Goal: Task Accomplishment & Management: Complete application form

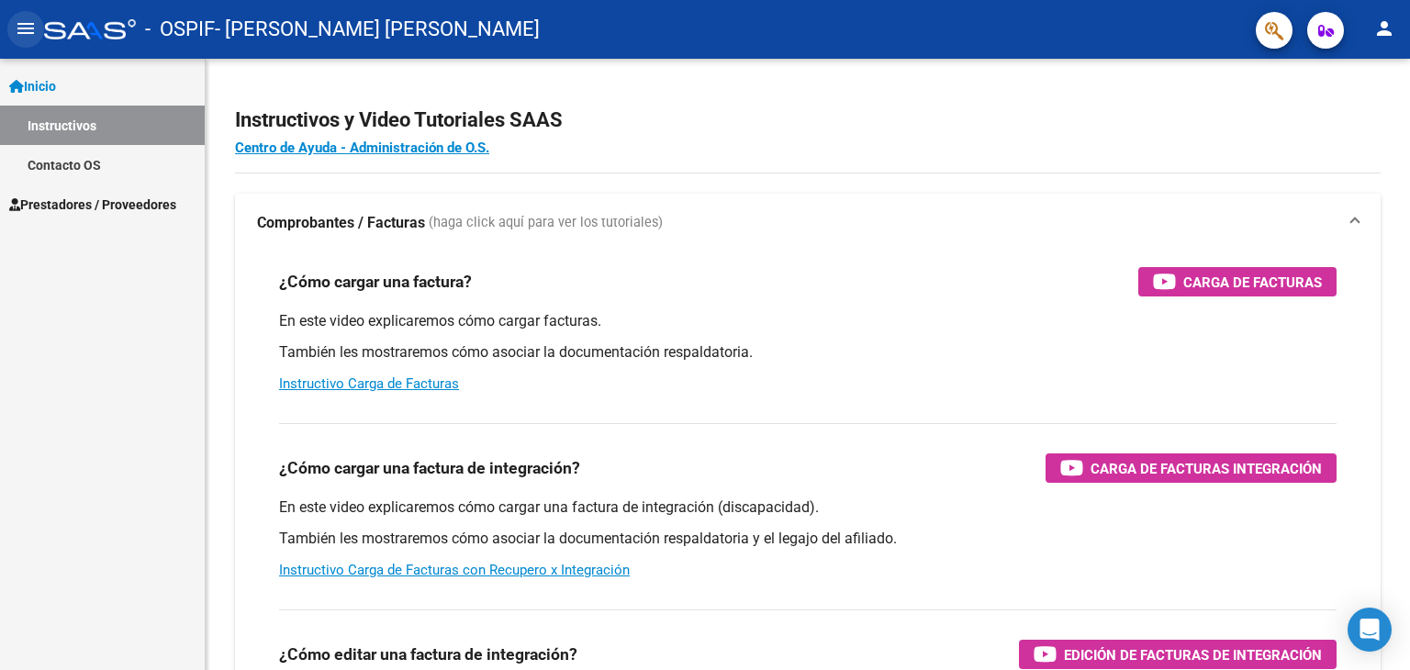
click at [32, 39] on mat-icon "menu" at bounding box center [26, 28] width 22 height 22
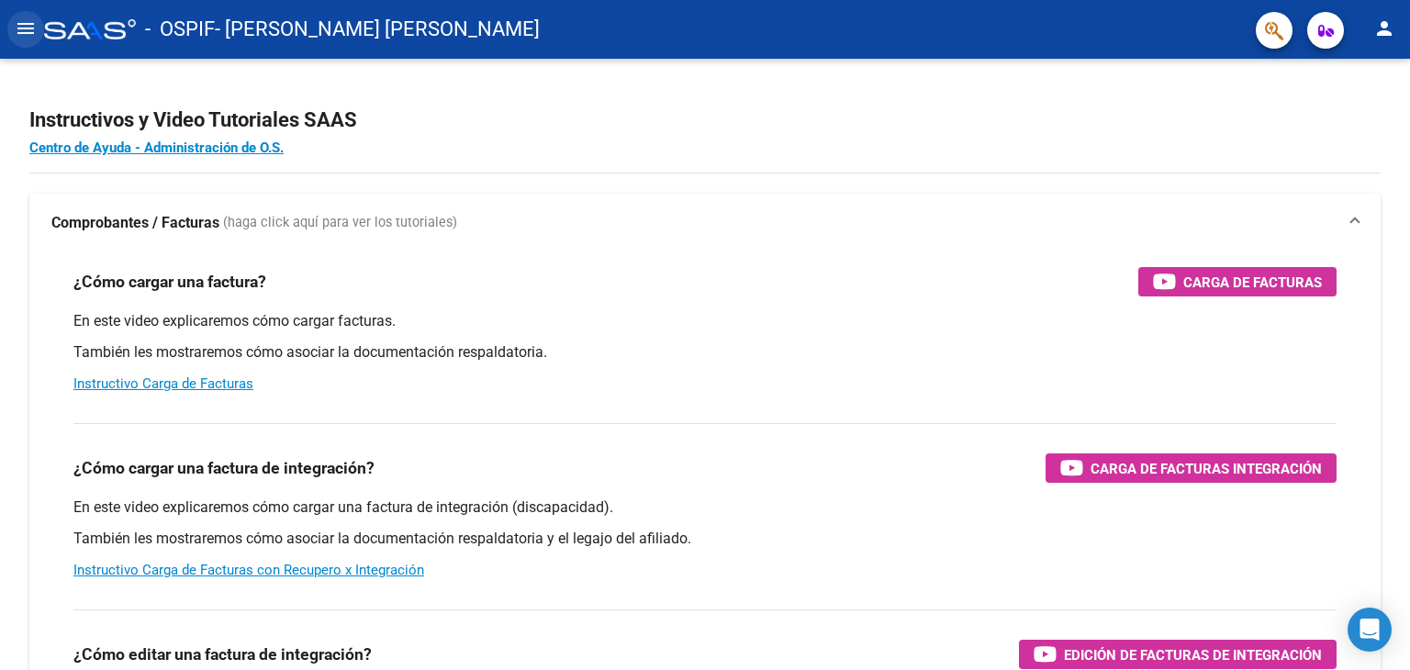
click at [32, 39] on mat-icon "menu" at bounding box center [26, 28] width 22 height 22
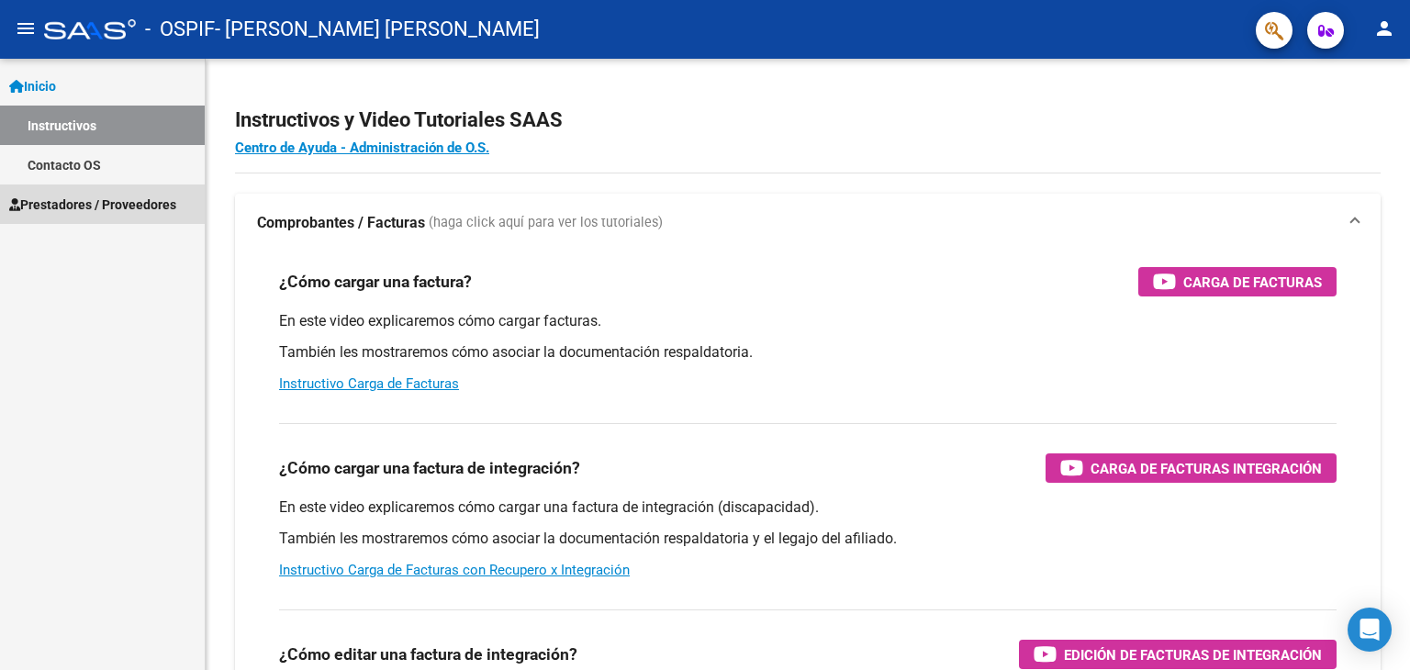
click at [137, 206] on span "Prestadores / Proveedores" at bounding box center [92, 205] width 167 height 20
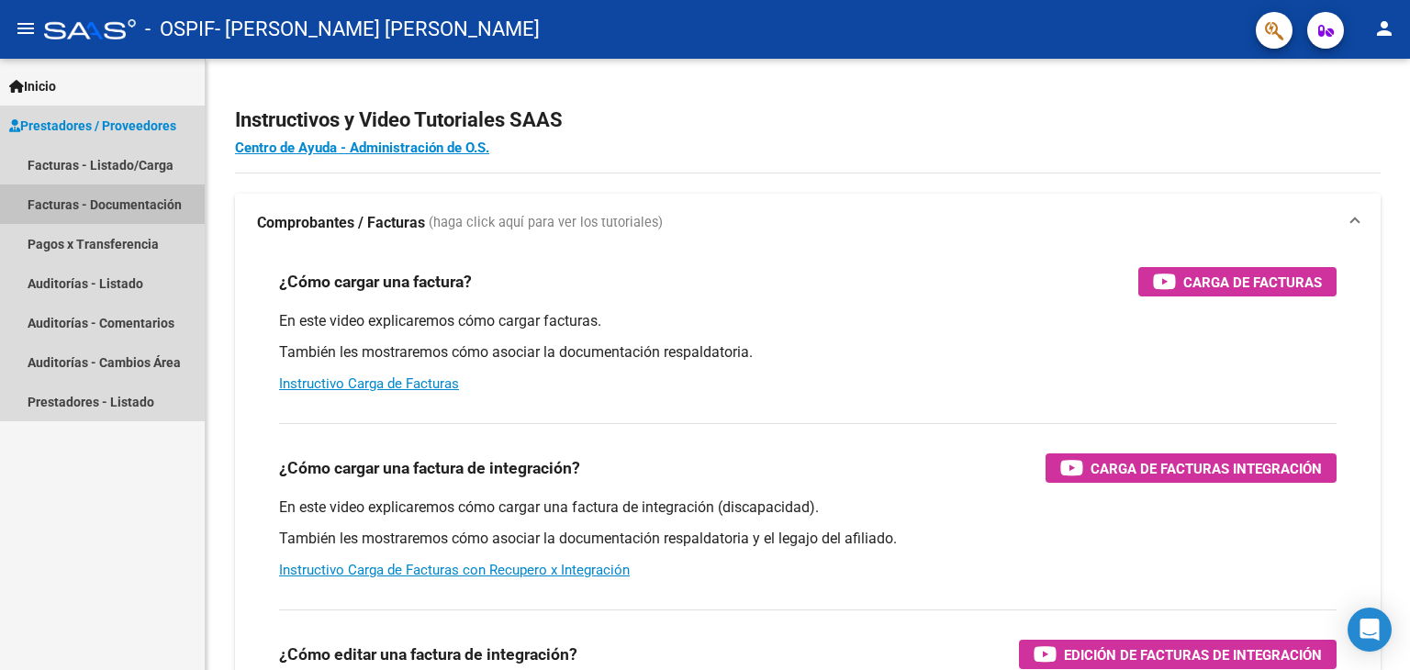
click at [105, 201] on link "Facturas - Documentación" at bounding box center [102, 204] width 205 height 39
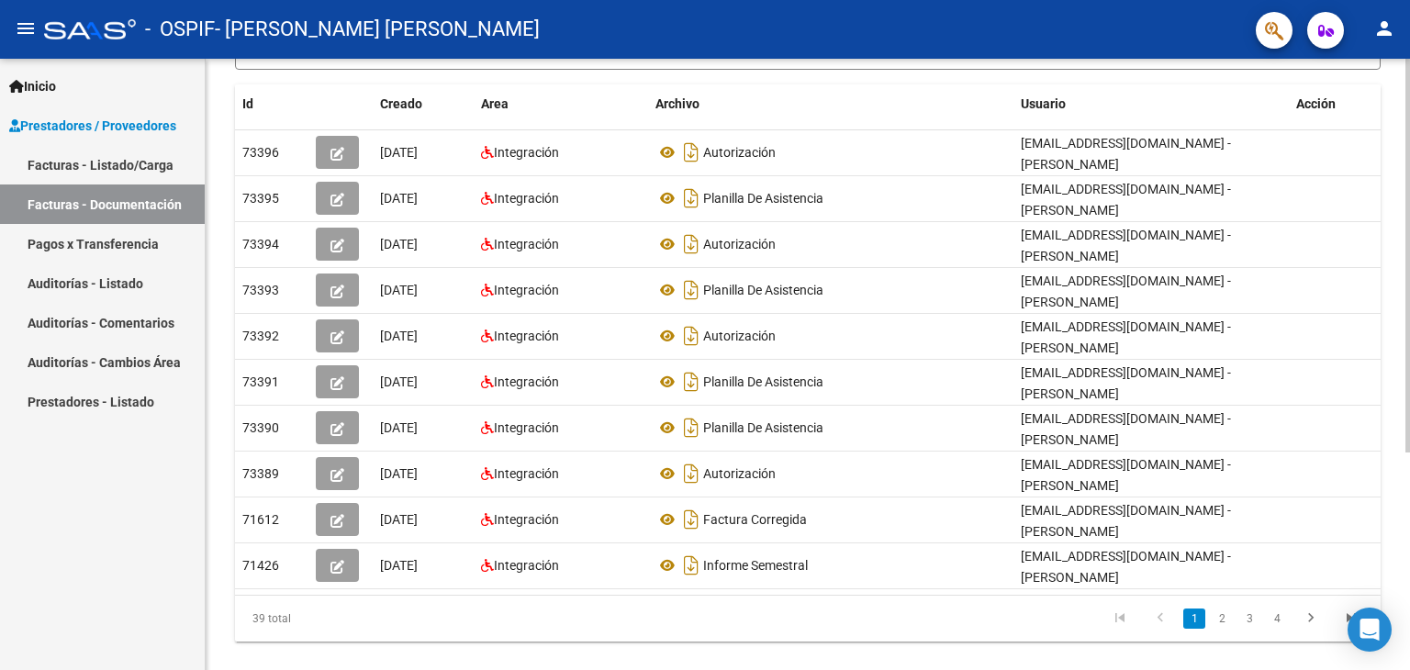
scroll to position [337, 0]
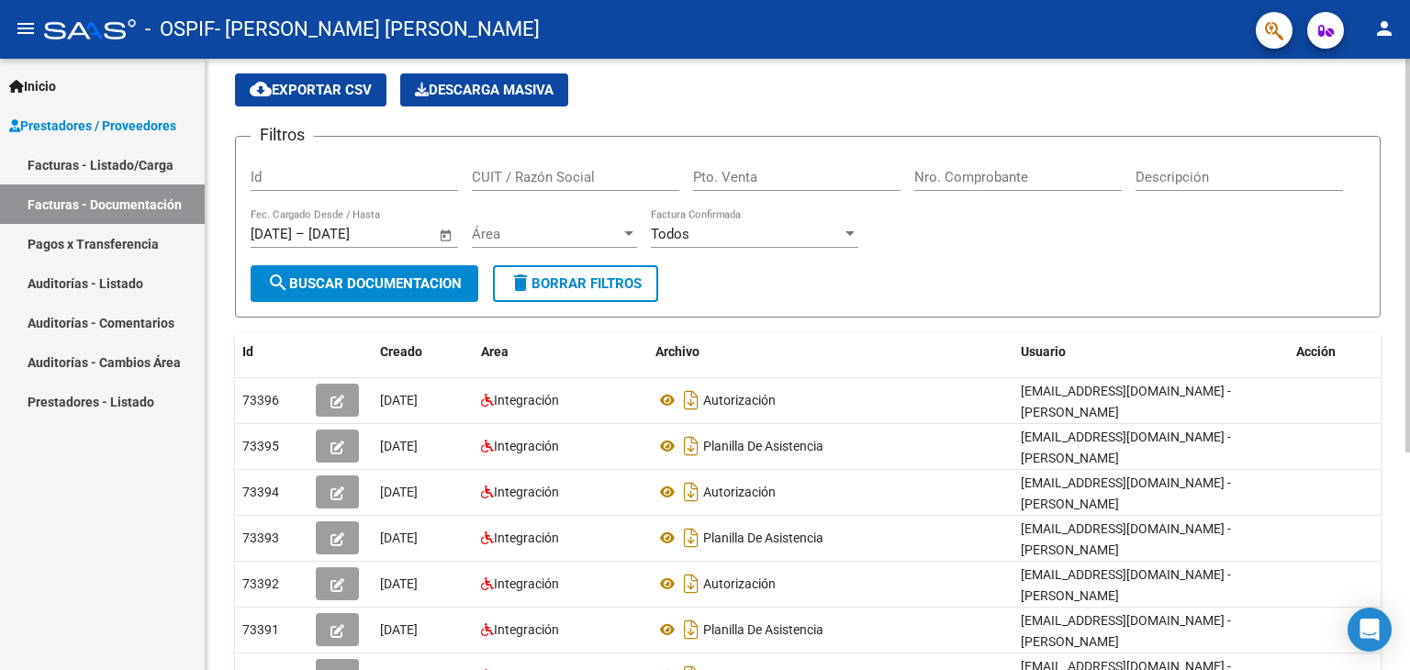
click at [1409, 362] on div at bounding box center [1408, 295] width 5 height 394
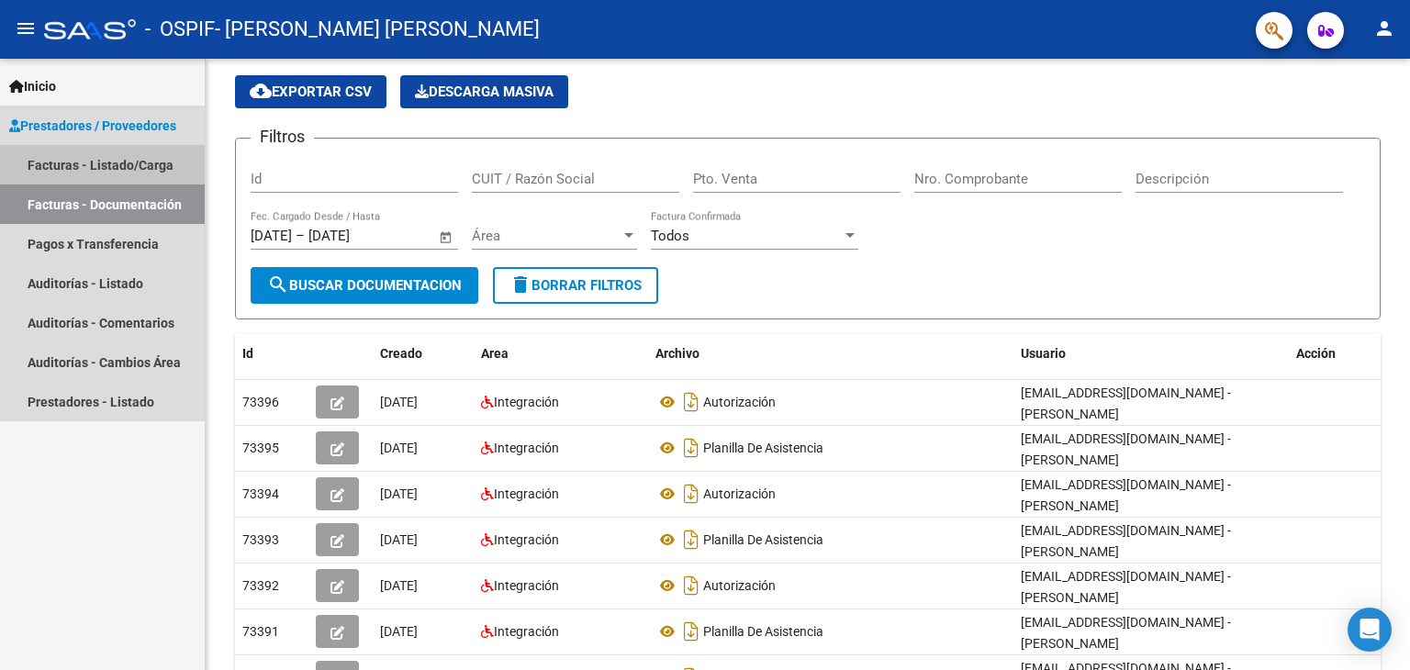
click at [124, 166] on link "Facturas - Listado/Carga" at bounding box center [102, 164] width 205 height 39
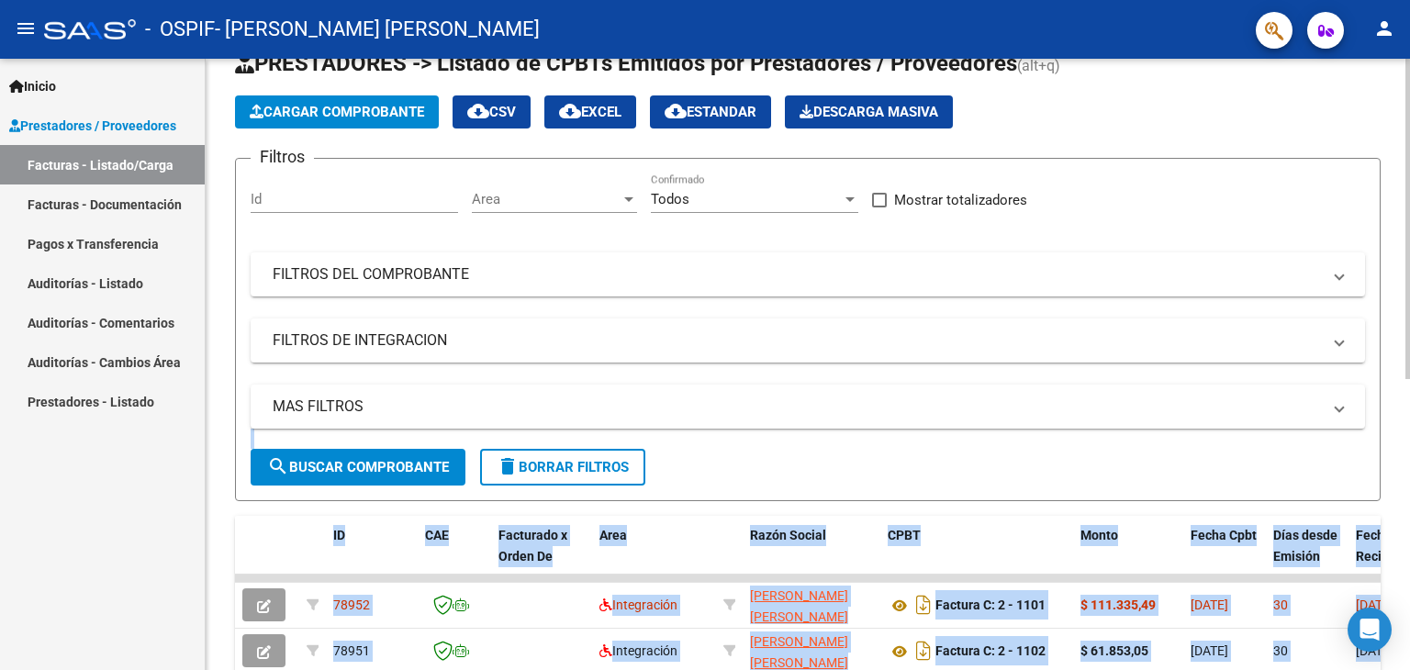
drag, startPoint x: 1403, startPoint y: 372, endPoint x: 1409, endPoint y: 533, distance: 161.7
click at [1409, 533] on div "Video tutorial PRESTADORES -> Listado de CPBTs Emitidos por Prestadores / Prove…" at bounding box center [810, 576] width 1209 height 1154
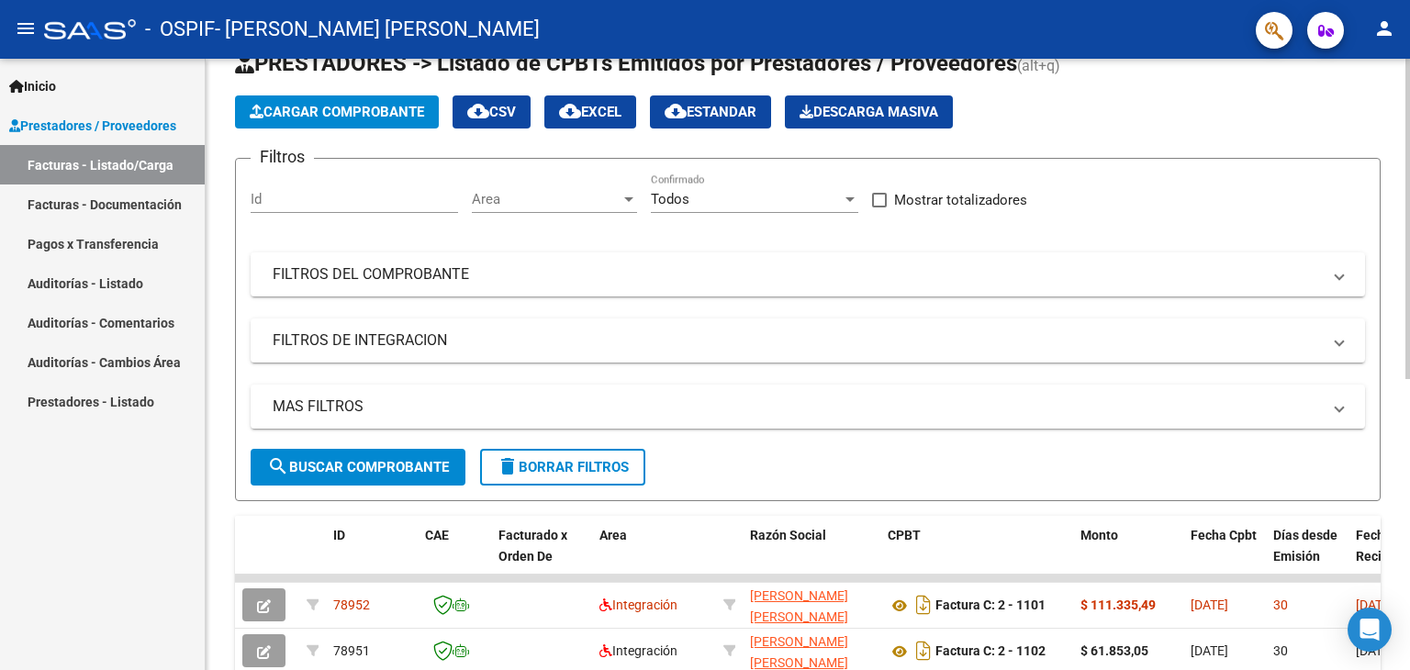
click at [1262, 140] on app-list-header "PRESTADORES -> Listado de CPBTs Emitidos por Prestadores / Proveedores (alt+q) …" at bounding box center [808, 275] width 1146 height 453
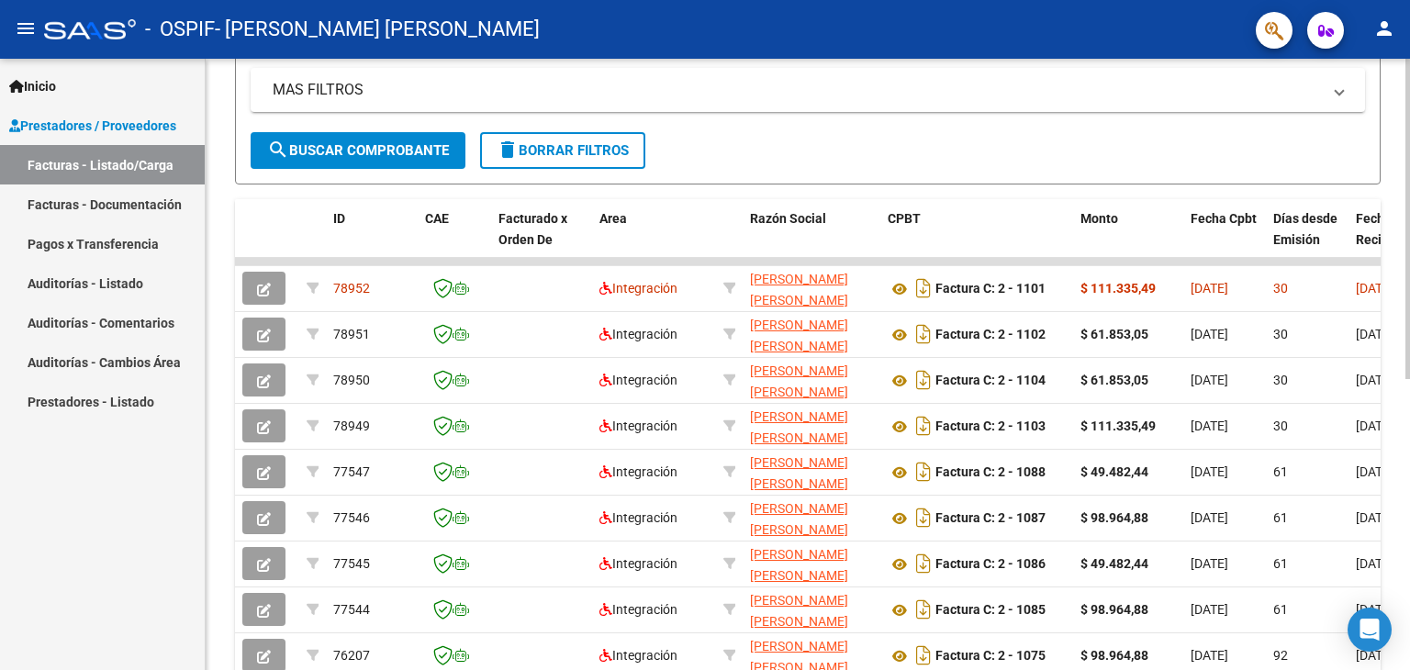
click at [1400, 359] on div "Video tutorial PRESTADORES -> Listado de CPBTs Emitidos por Prestadores / Prove…" at bounding box center [810, 259] width 1209 height 1154
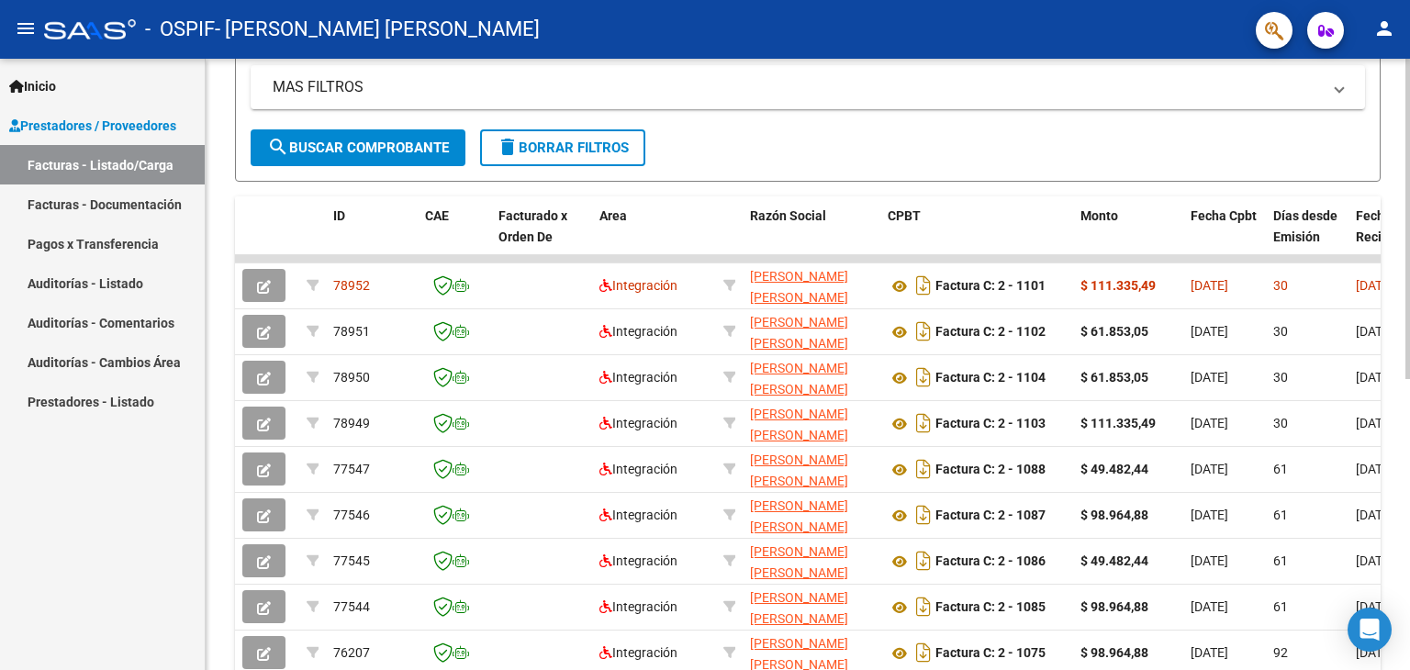
drag, startPoint x: 1400, startPoint y: 359, endPoint x: 1399, endPoint y: 436, distance: 77.1
click at [1399, 436] on div "Video tutorial PRESTADORES -> Listado de CPBTs Emitidos por Prestadores / Prove…" at bounding box center [808, 257] width 1205 height 1154
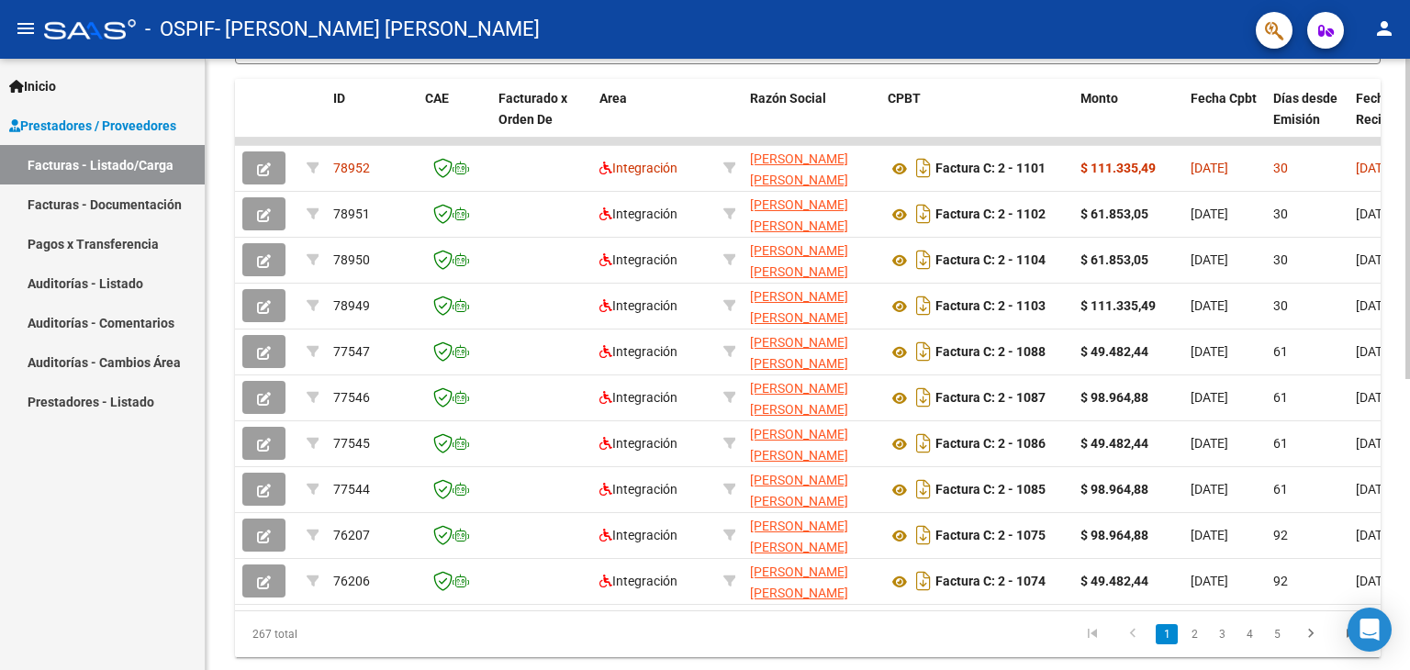
scroll to position [499, 0]
click at [1409, 496] on div at bounding box center [1408, 486] width 5 height 320
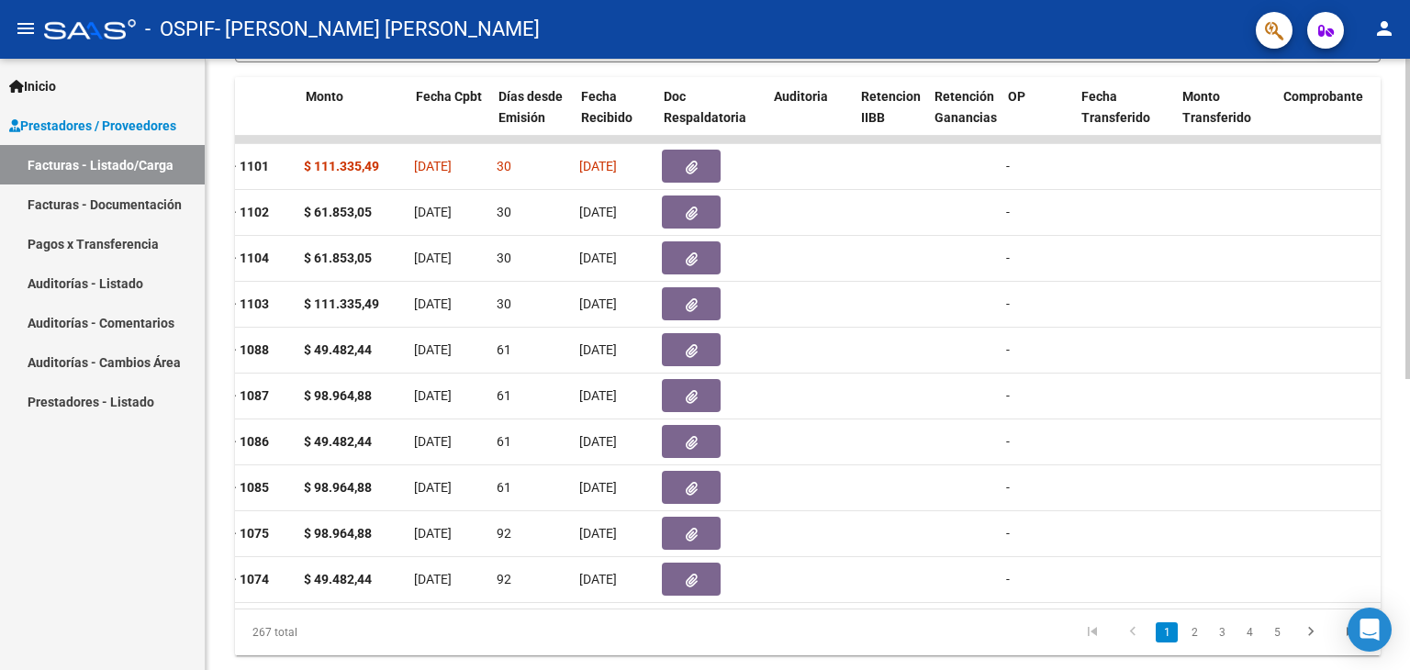
scroll to position [0, 775]
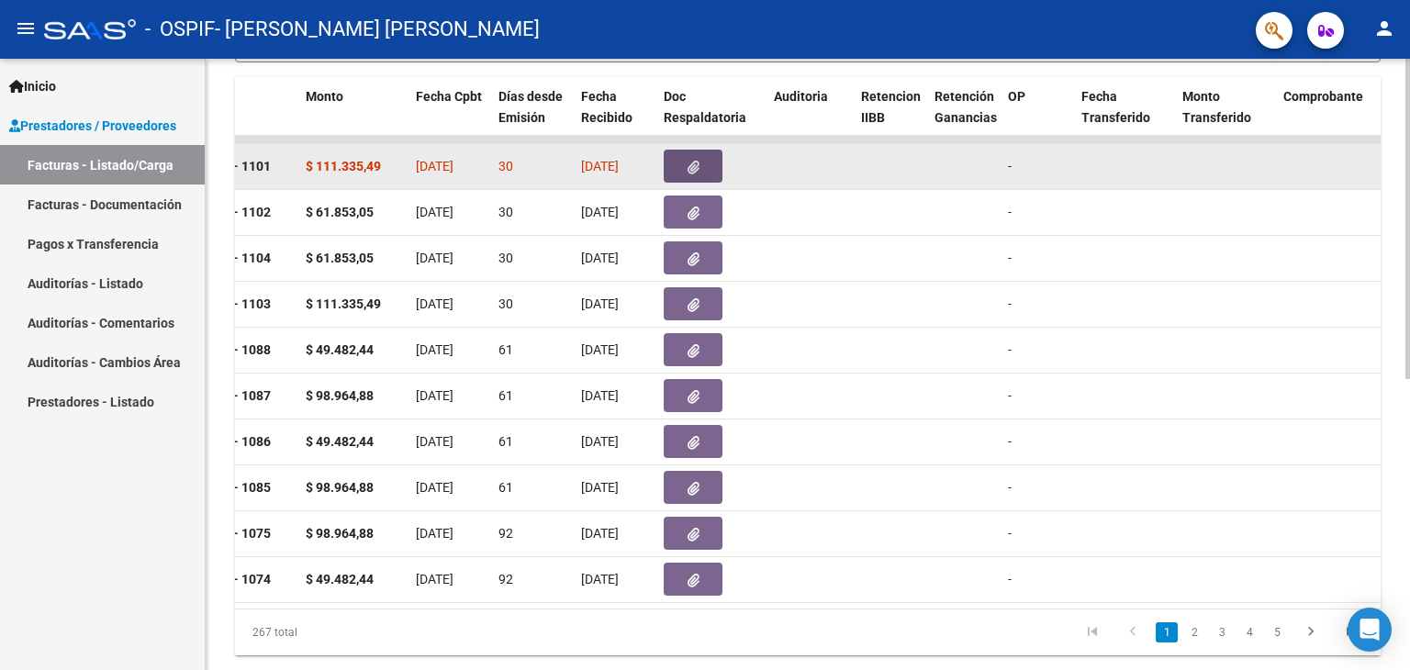
click at [690, 161] on icon "button" at bounding box center [694, 168] width 12 height 14
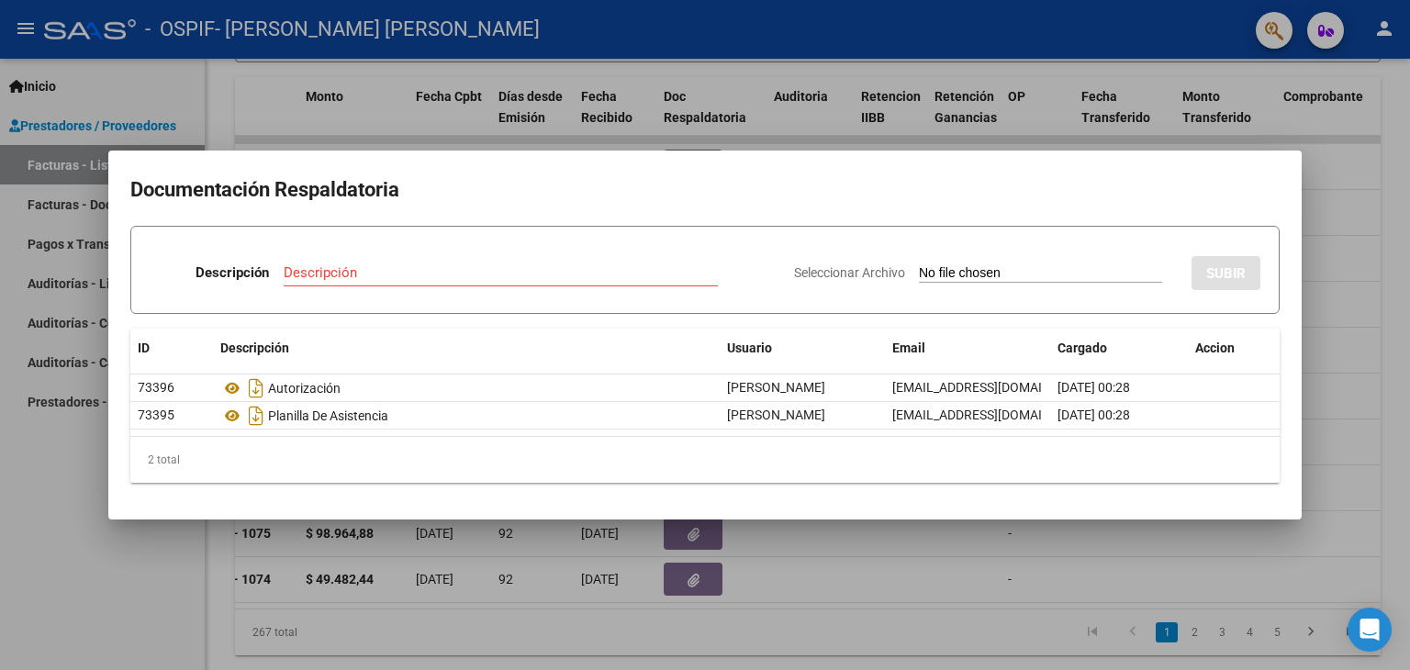
click at [1392, 199] on div at bounding box center [705, 335] width 1410 height 670
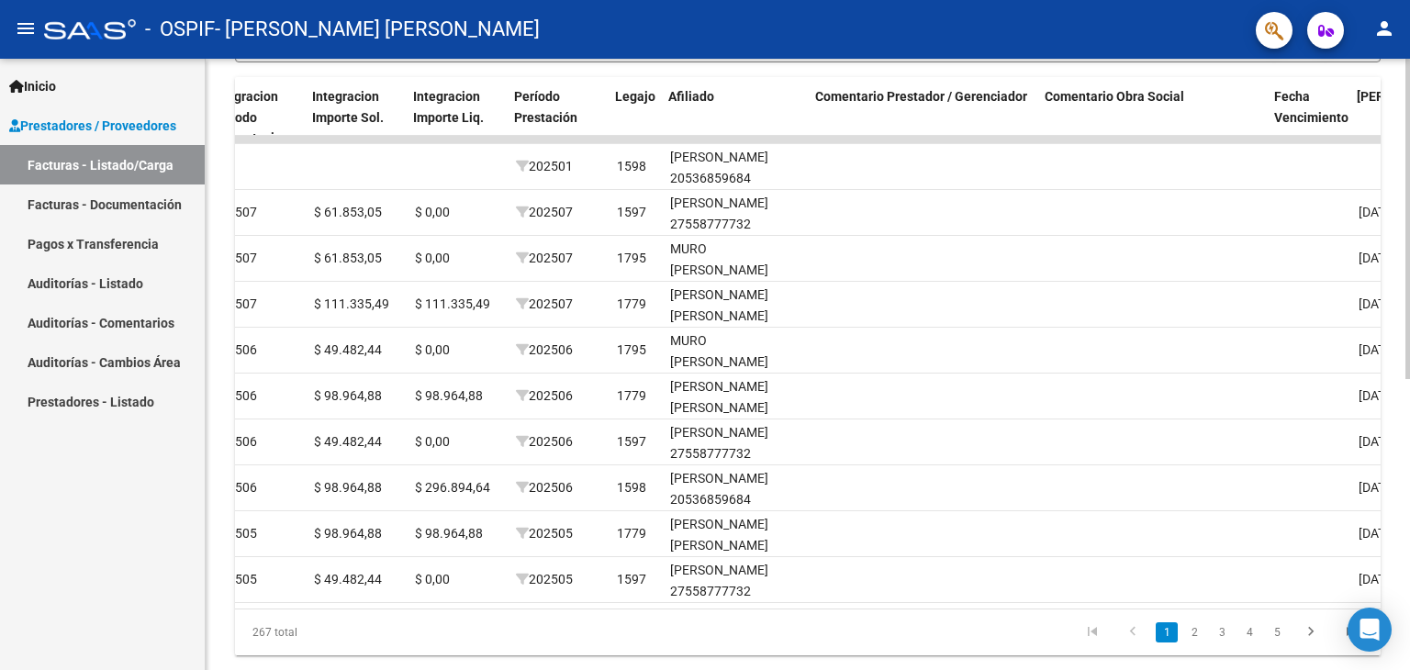
scroll to position [0, 2725]
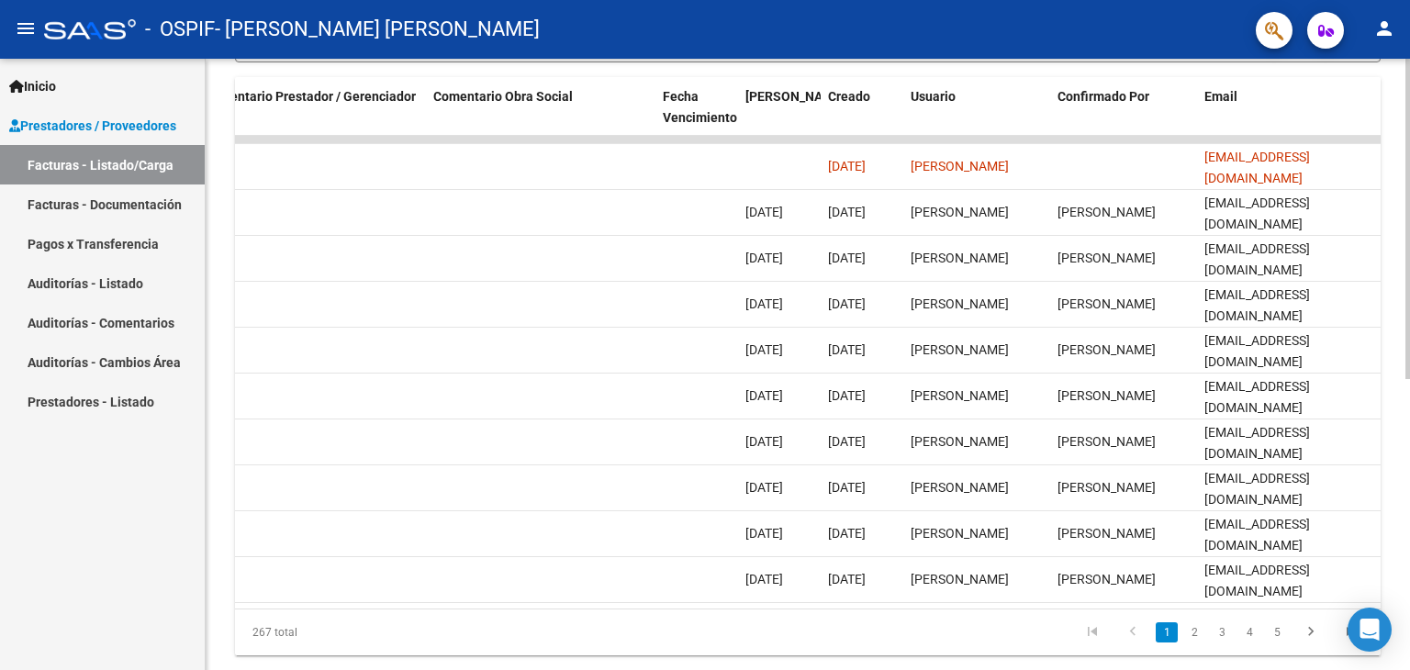
drag, startPoint x: 1115, startPoint y: 616, endPoint x: 910, endPoint y: 646, distance: 207.0
click at [910, 646] on datatable-pager "1 2 3 4 5" at bounding box center [921, 632] width 902 height 31
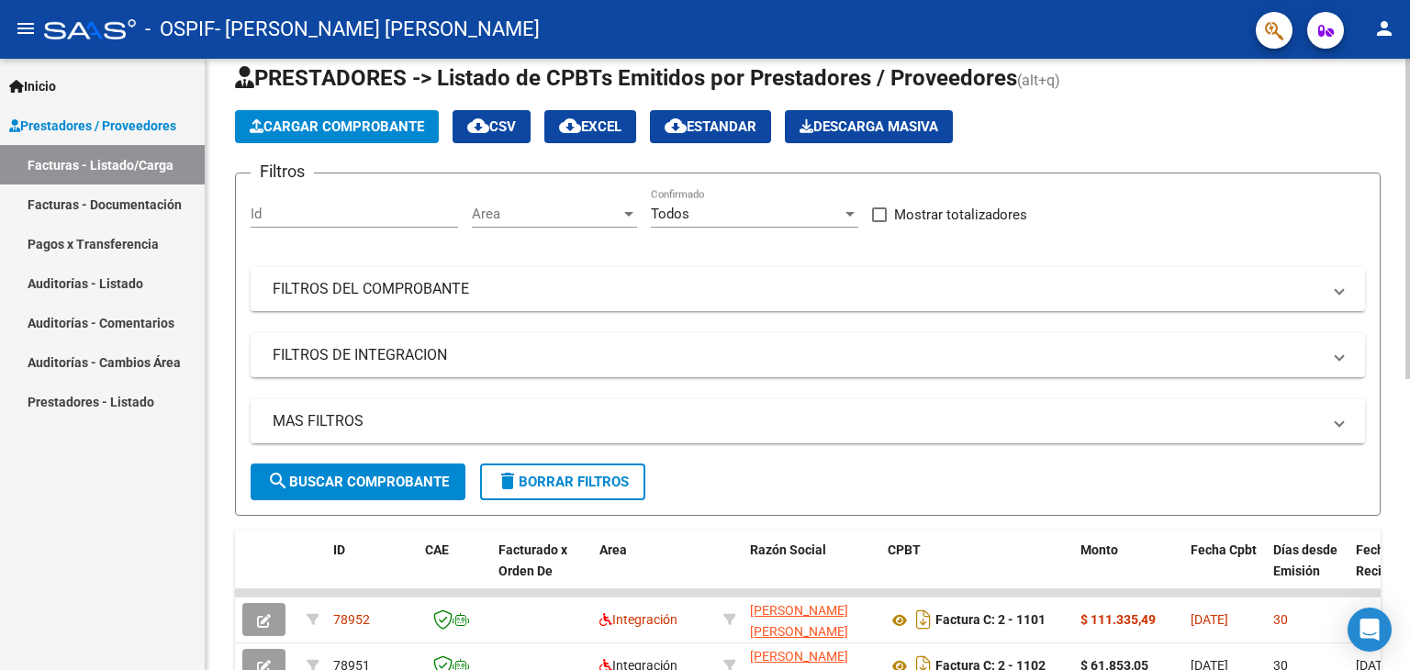
scroll to position [0, 0]
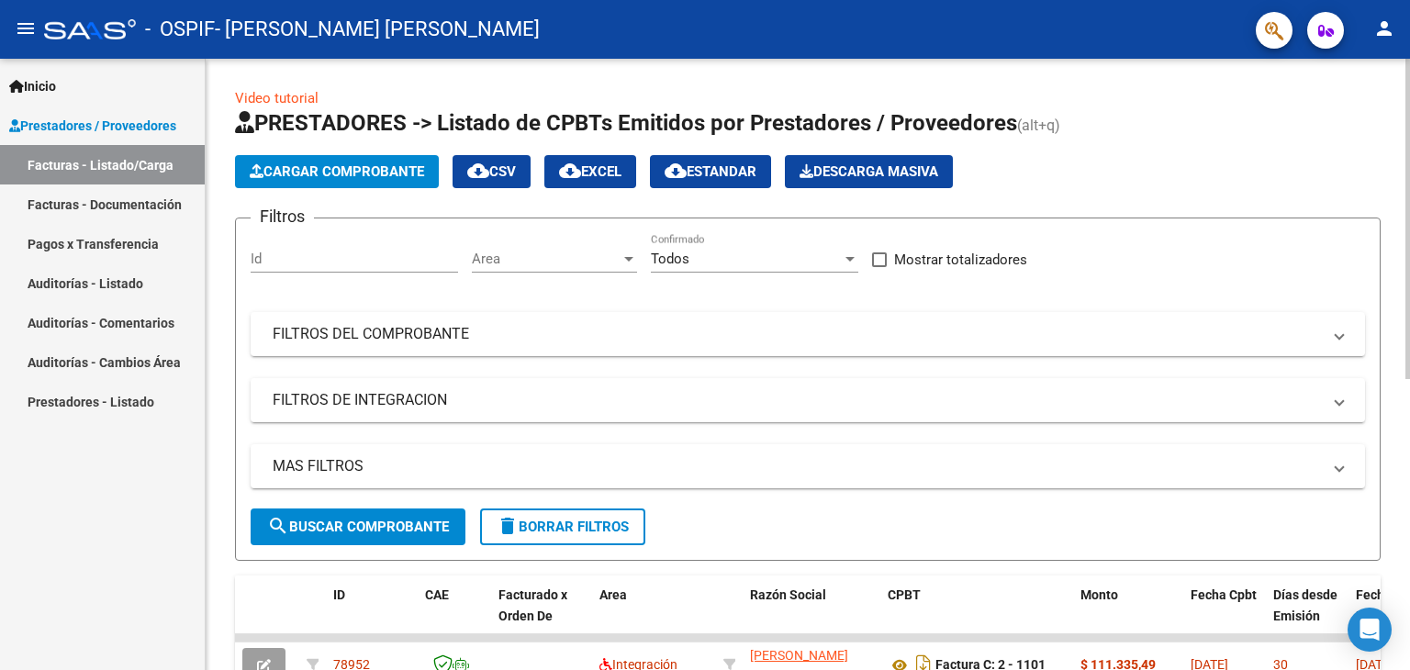
click at [352, 166] on span "Cargar Comprobante" at bounding box center [337, 171] width 174 height 17
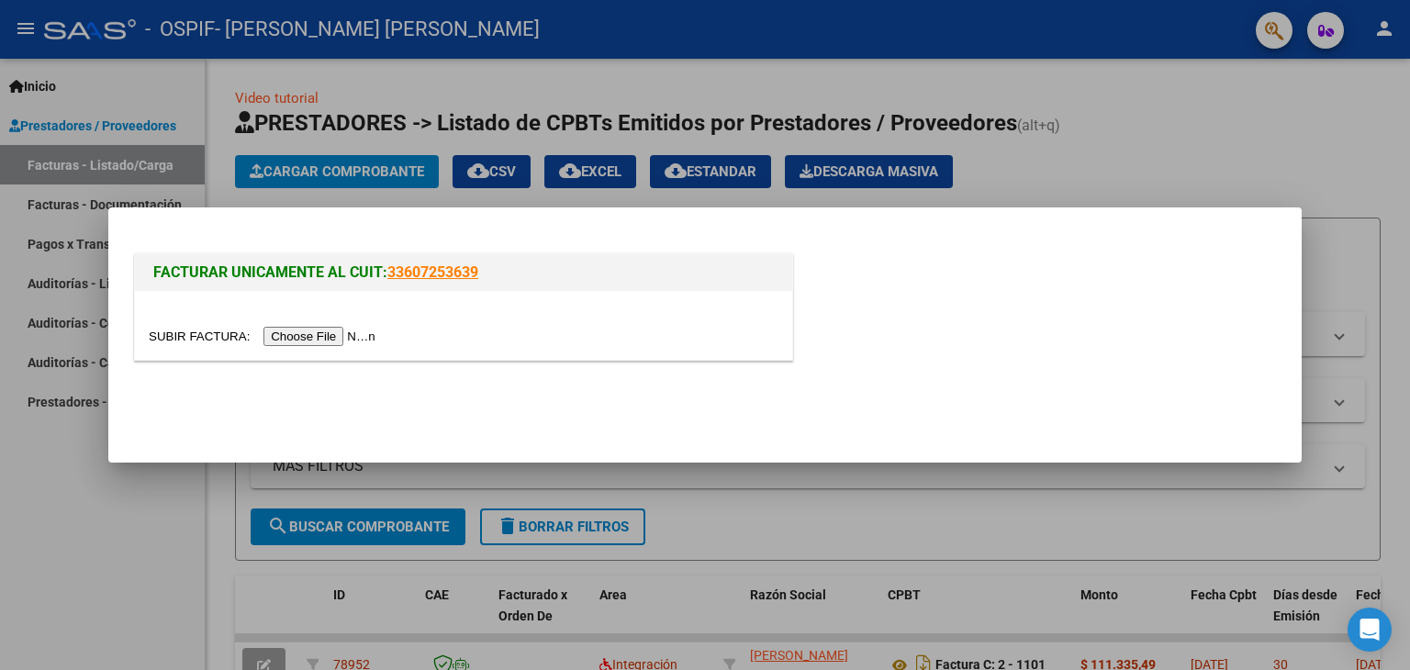
click at [312, 339] on input "file" at bounding box center [265, 336] width 232 height 19
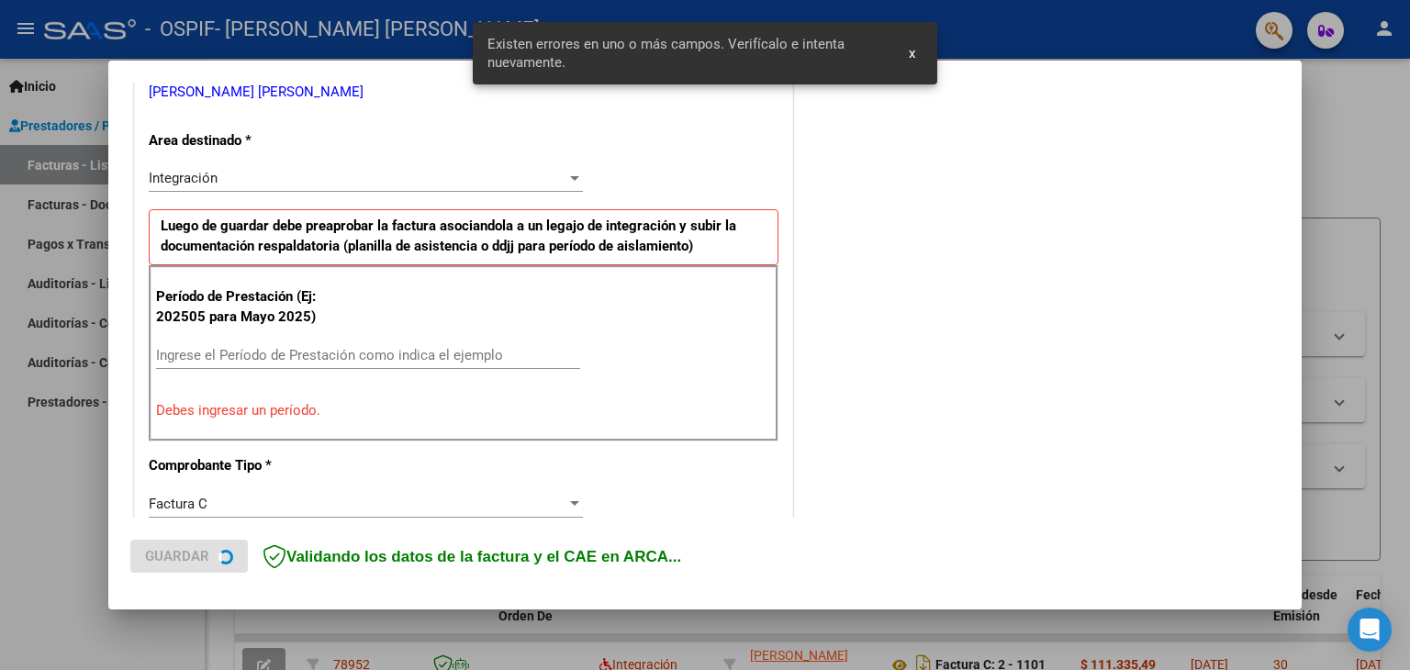
scroll to position [420, 0]
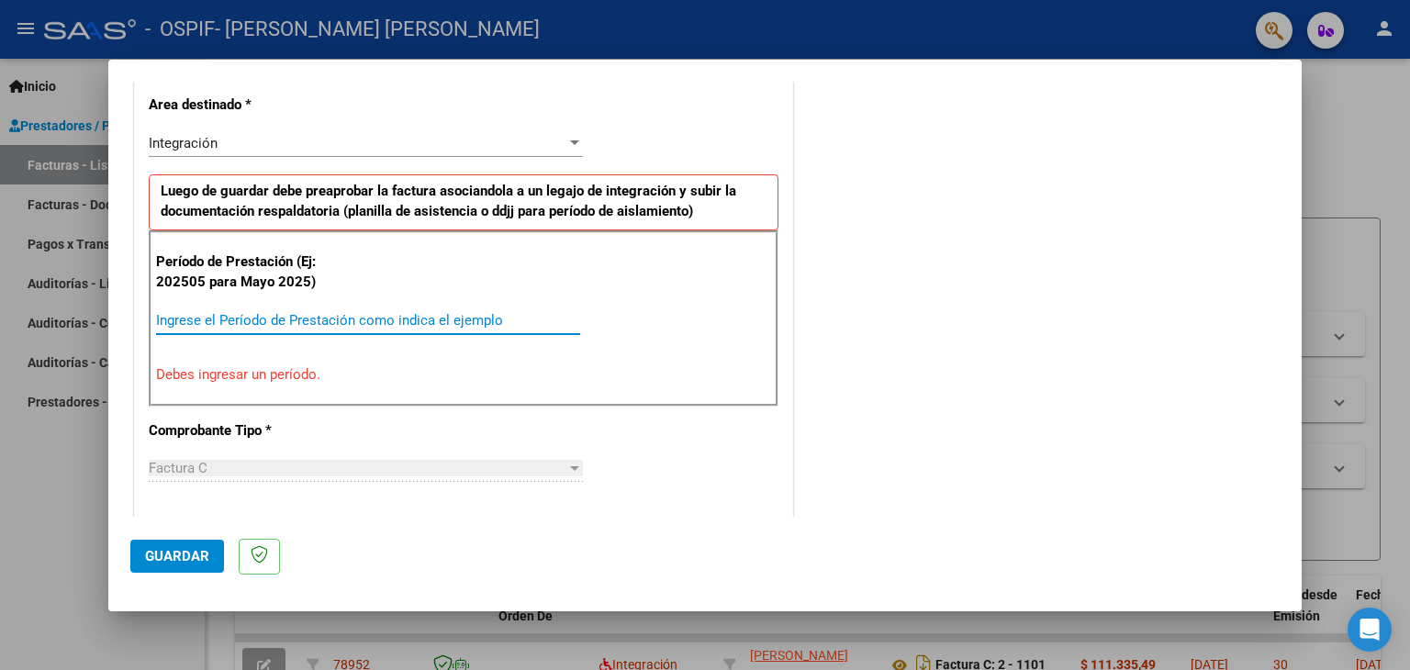
click at [448, 312] on input "Ingrese el Período de Prestación como indica el ejemplo" at bounding box center [368, 320] width 424 height 17
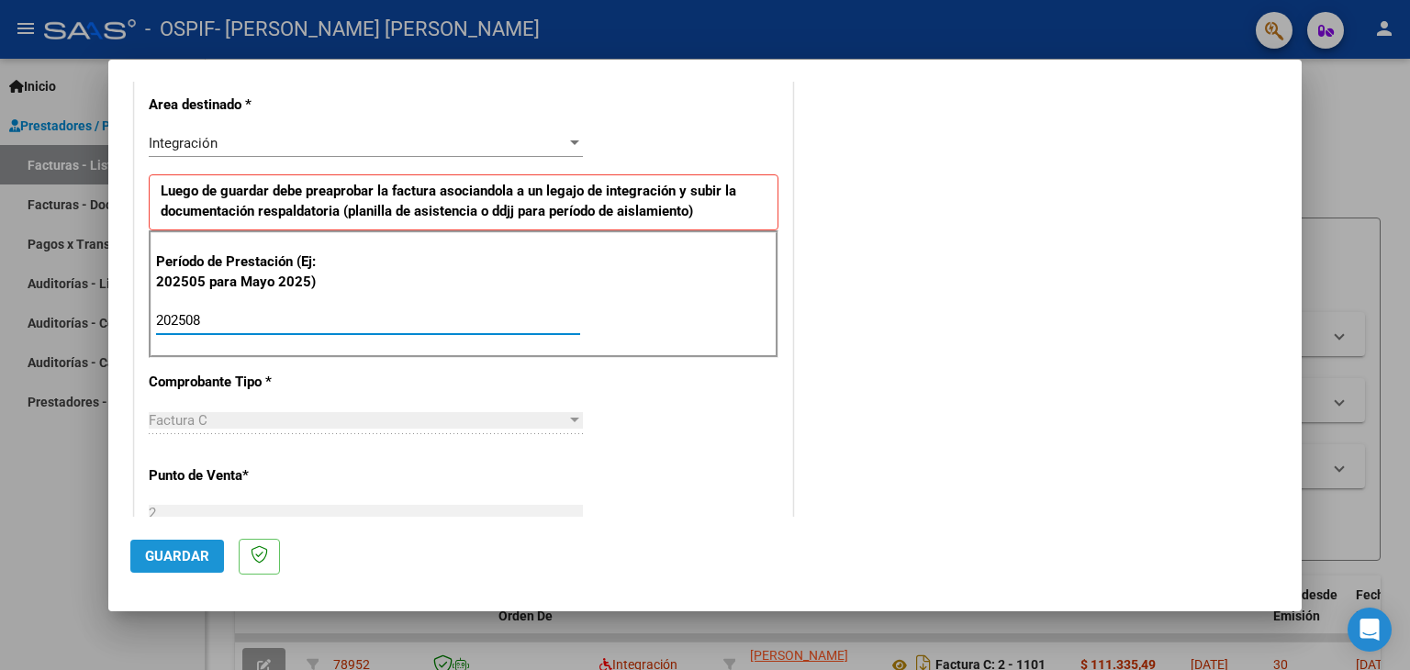
type input "202508"
click at [153, 570] on button "Guardar" at bounding box center [177, 556] width 94 height 33
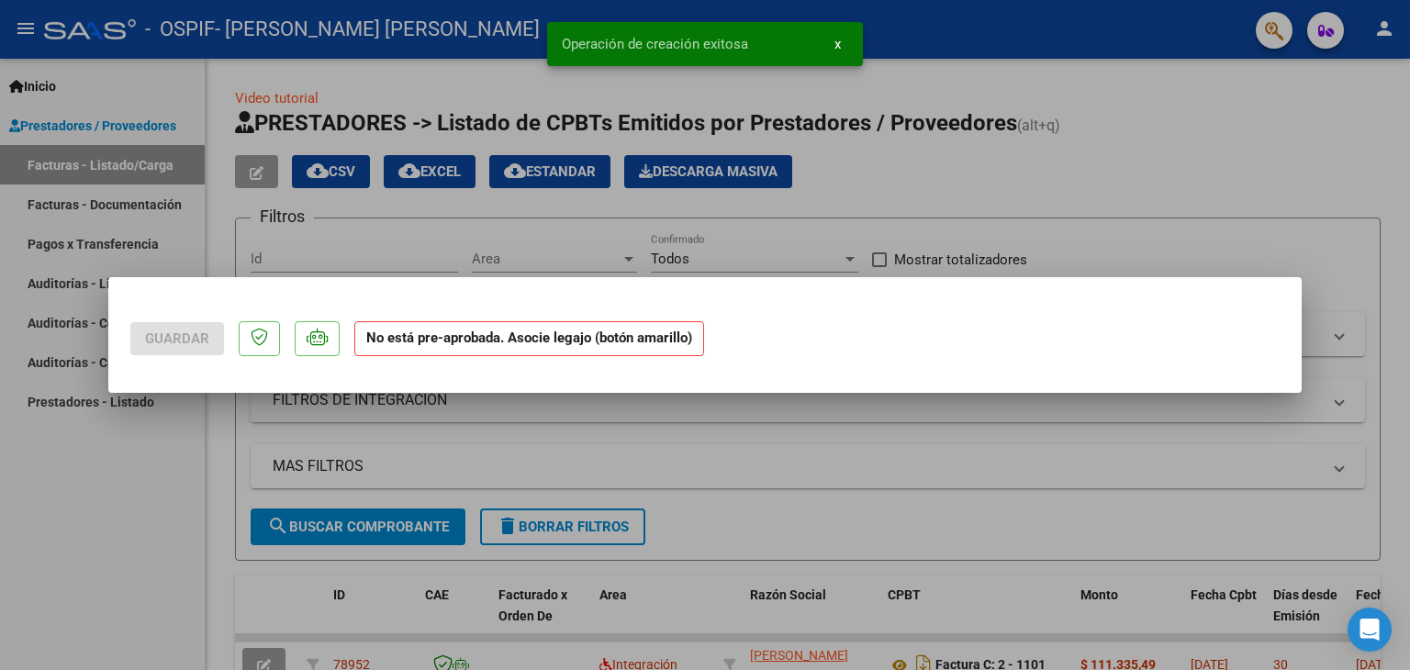
scroll to position [0, 0]
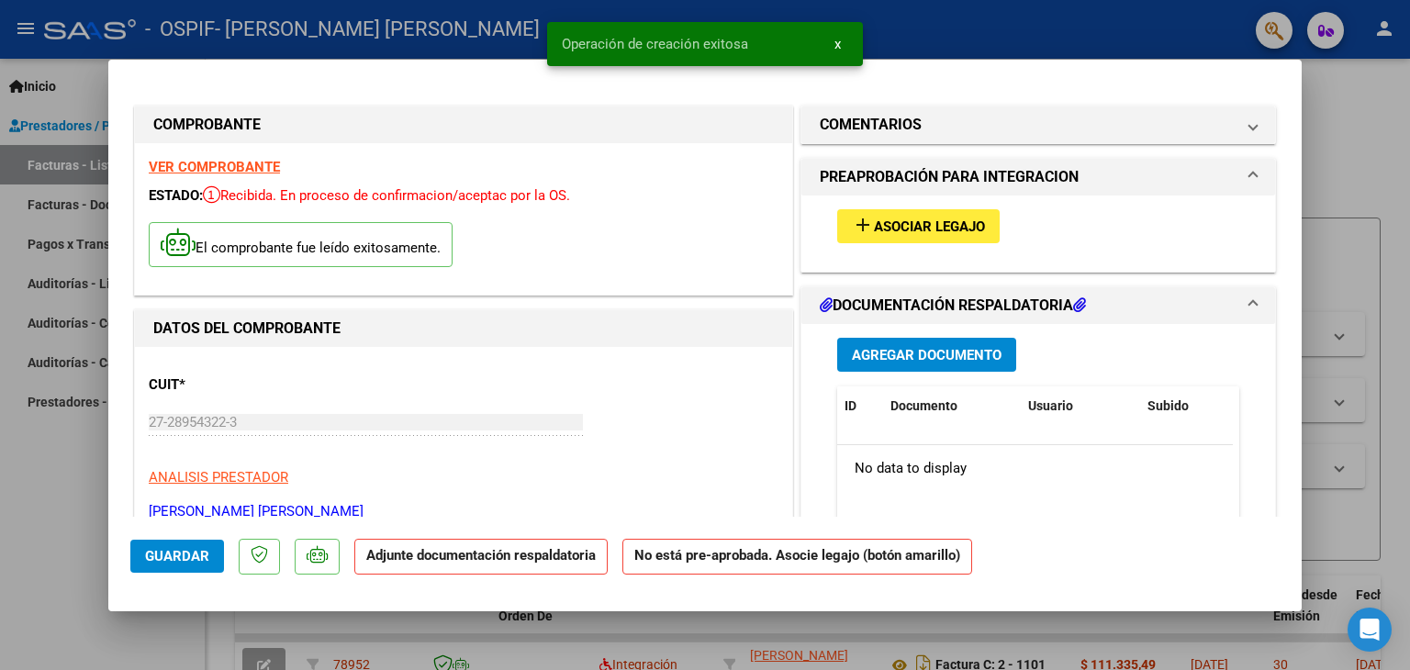
click at [909, 226] on span "Asociar Legajo" at bounding box center [929, 227] width 111 height 17
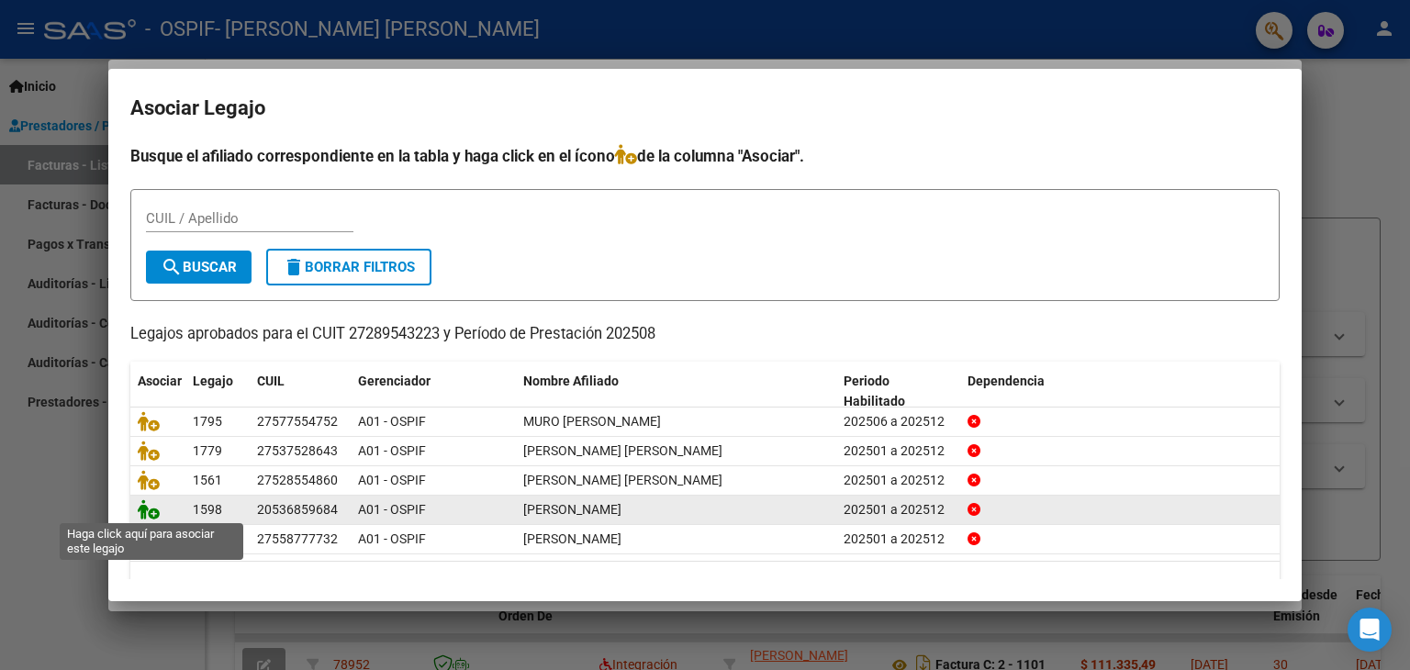
click at [143, 511] on icon at bounding box center [149, 509] width 22 height 20
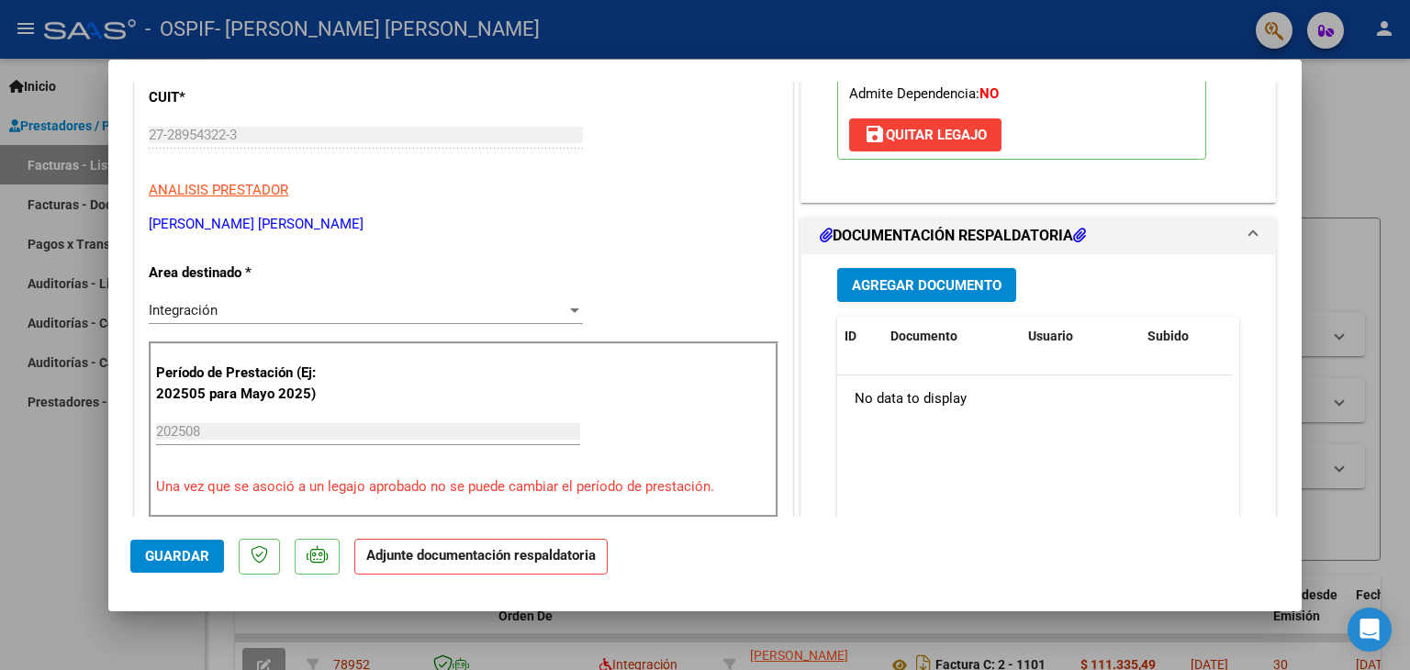
scroll to position [337, 0]
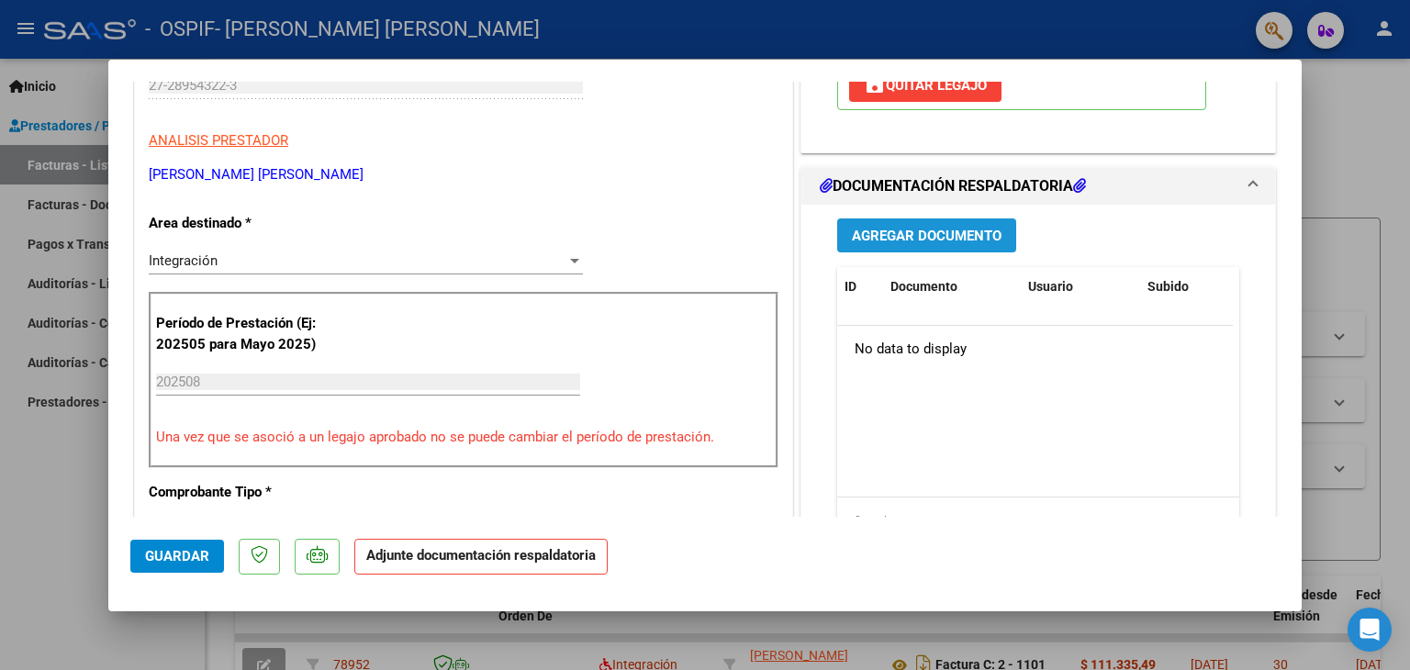
click at [926, 228] on span "Agregar Documento" at bounding box center [927, 236] width 150 height 17
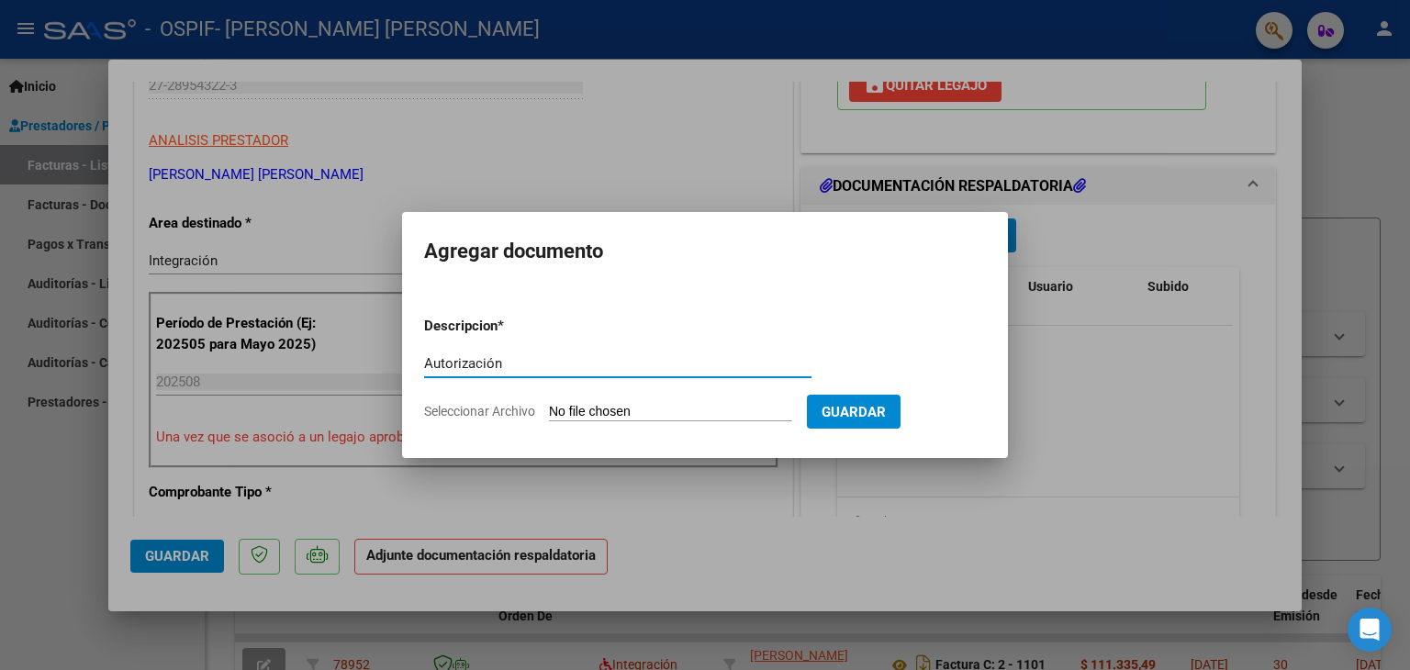
type input "Autorización"
click at [589, 419] on input "Seleccionar Archivo" at bounding box center [670, 412] width 243 height 17
type input "C:\fakepath\Autorización [PERSON_NAME] 2025.png"
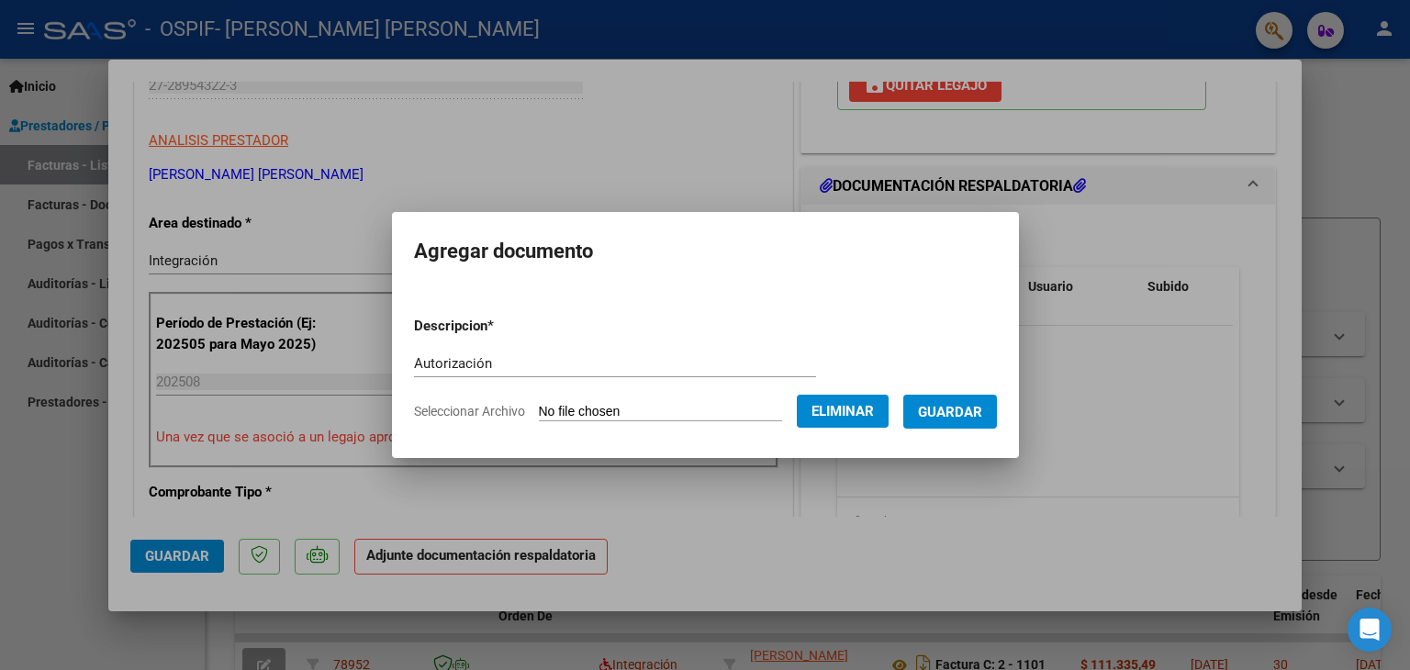
click at [961, 419] on span "Guardar" at bounding box center [950, 412] width 64 height 17
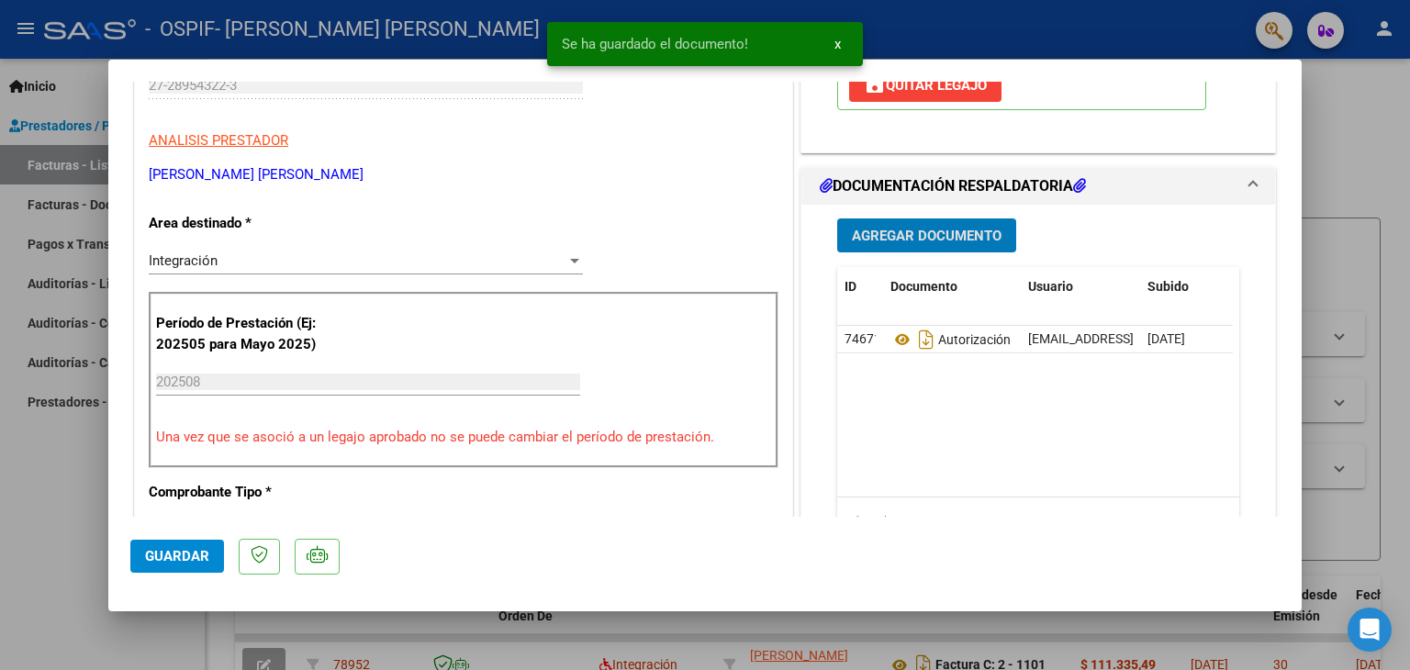
click at [173, 561] on span "Guardar" at bounding box center [177, 556] width 64 height 17
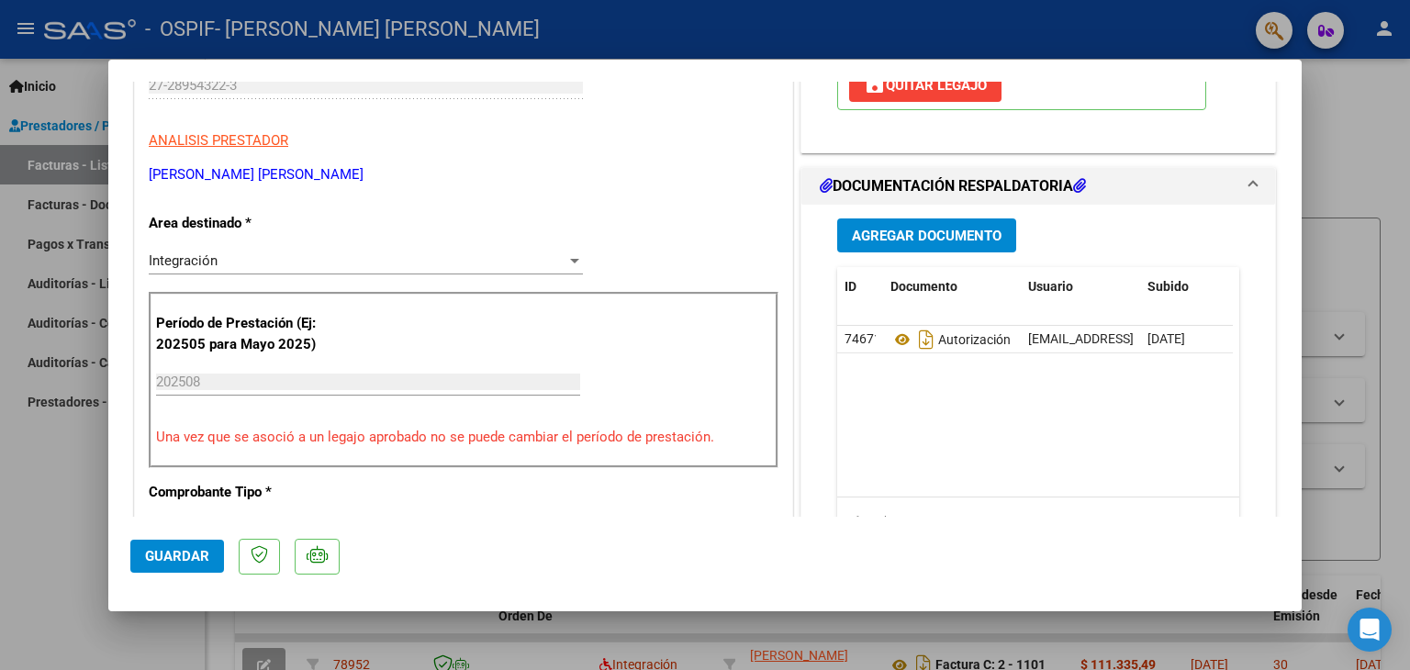
click at [65, 516] on div at bounding box center [705, 335] width 1410 height 670
type input "$ 0,00"
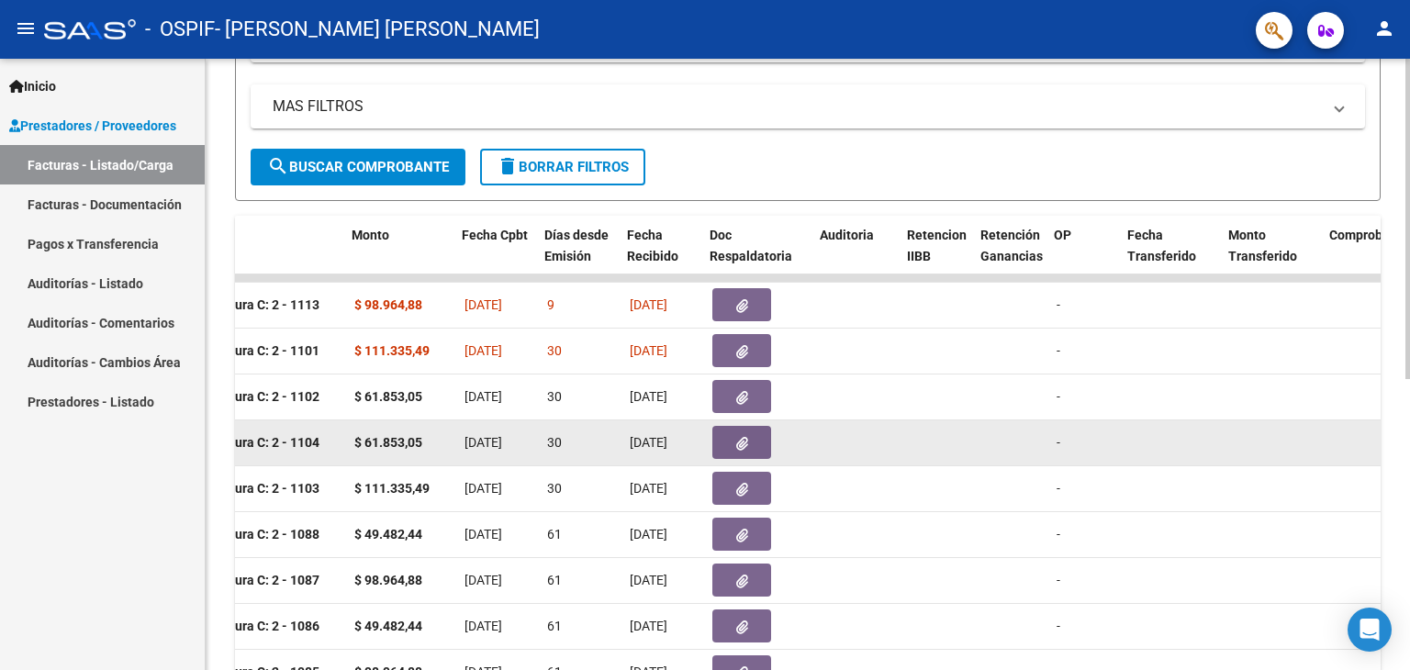
scroll to position [0, 731]
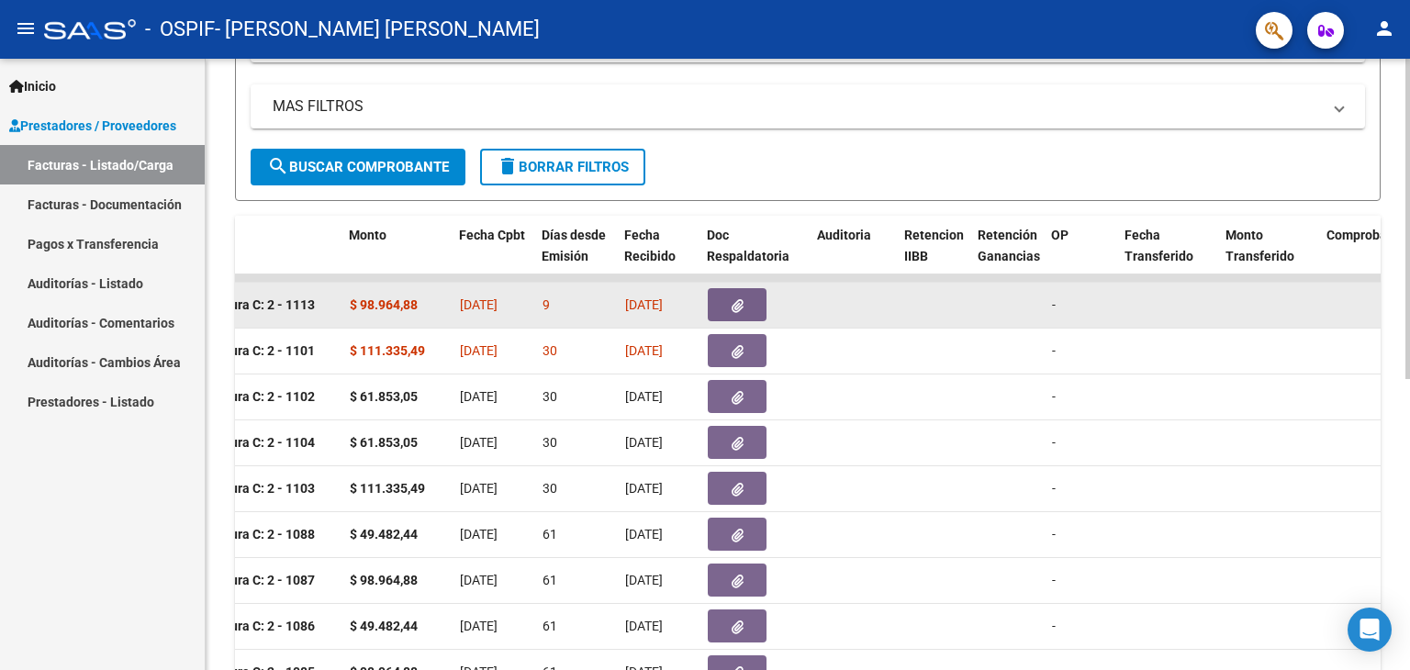
click at [735, 306] on icon "button" at bounding box center [738, 306] width 12 height 14
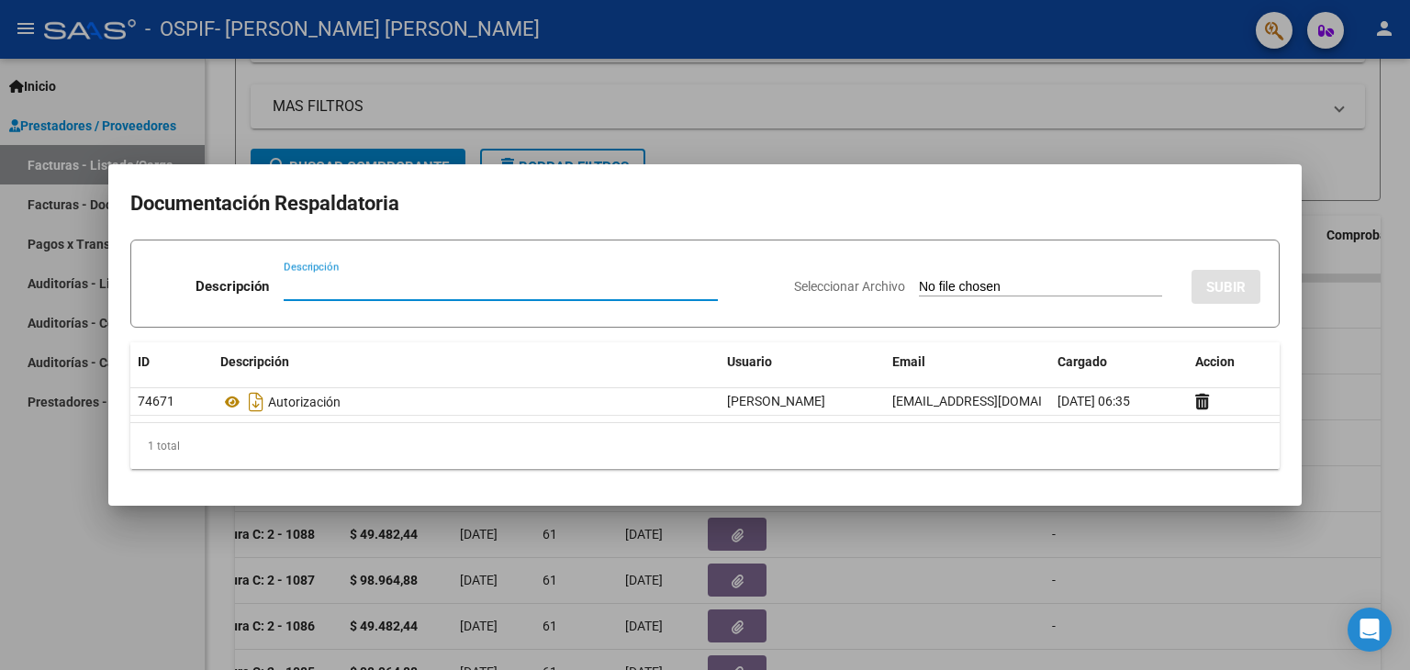
click at [120, 611] on div at bounding box center [705, 335] width 1410 height 670
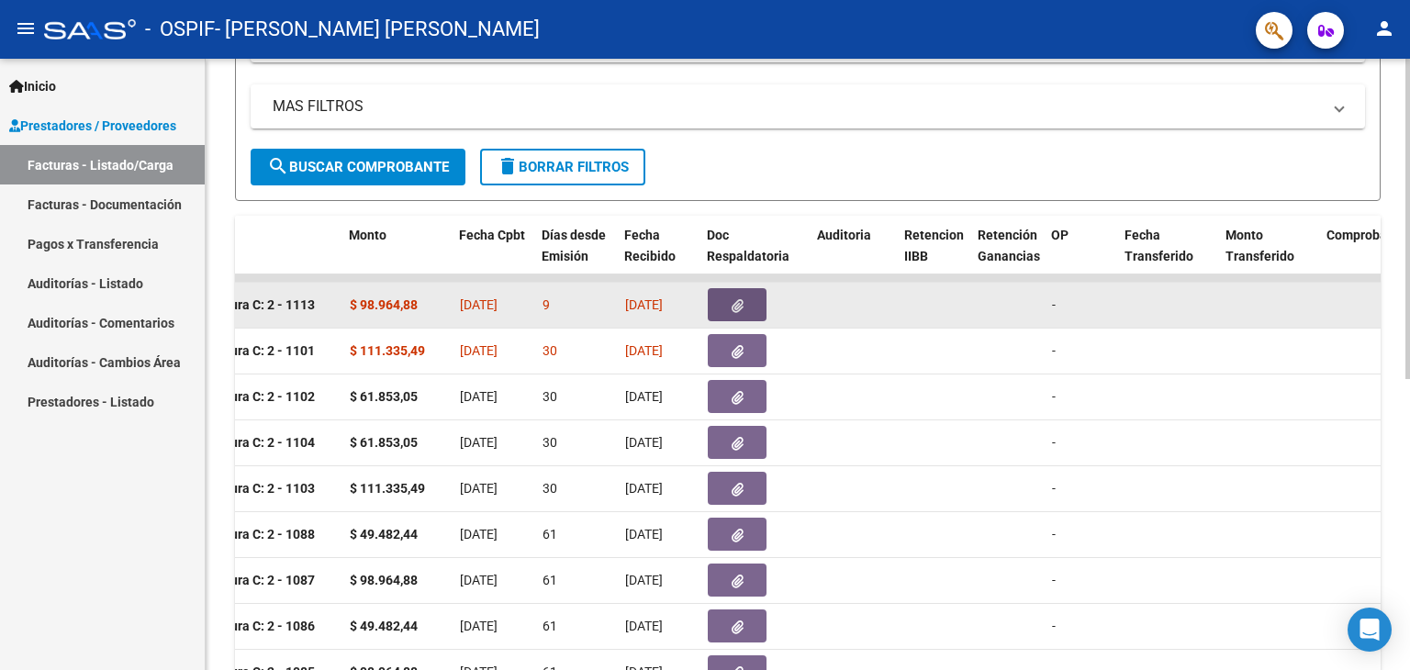
click at [735, 297] on span "button" at bounding box center [738, 305] width 12 height 17
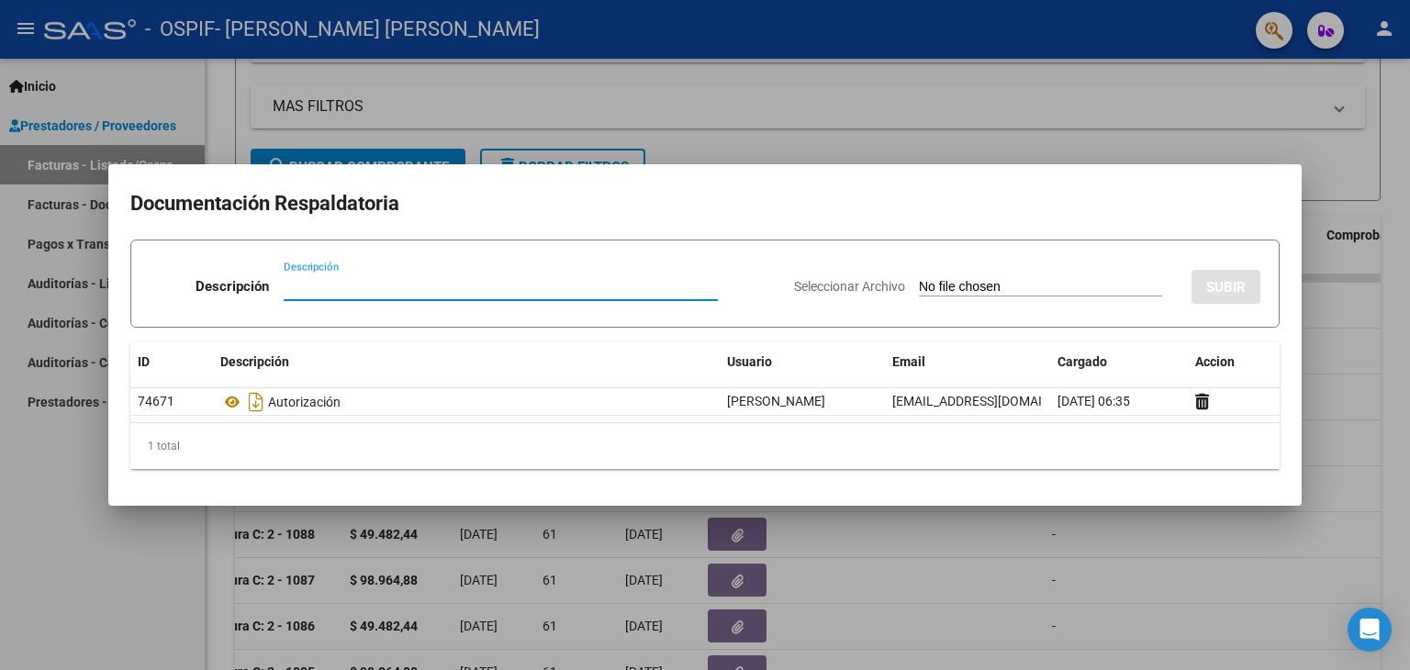
click at [86, 567] on div at bounding box center [705, 335] width 1410 height 670
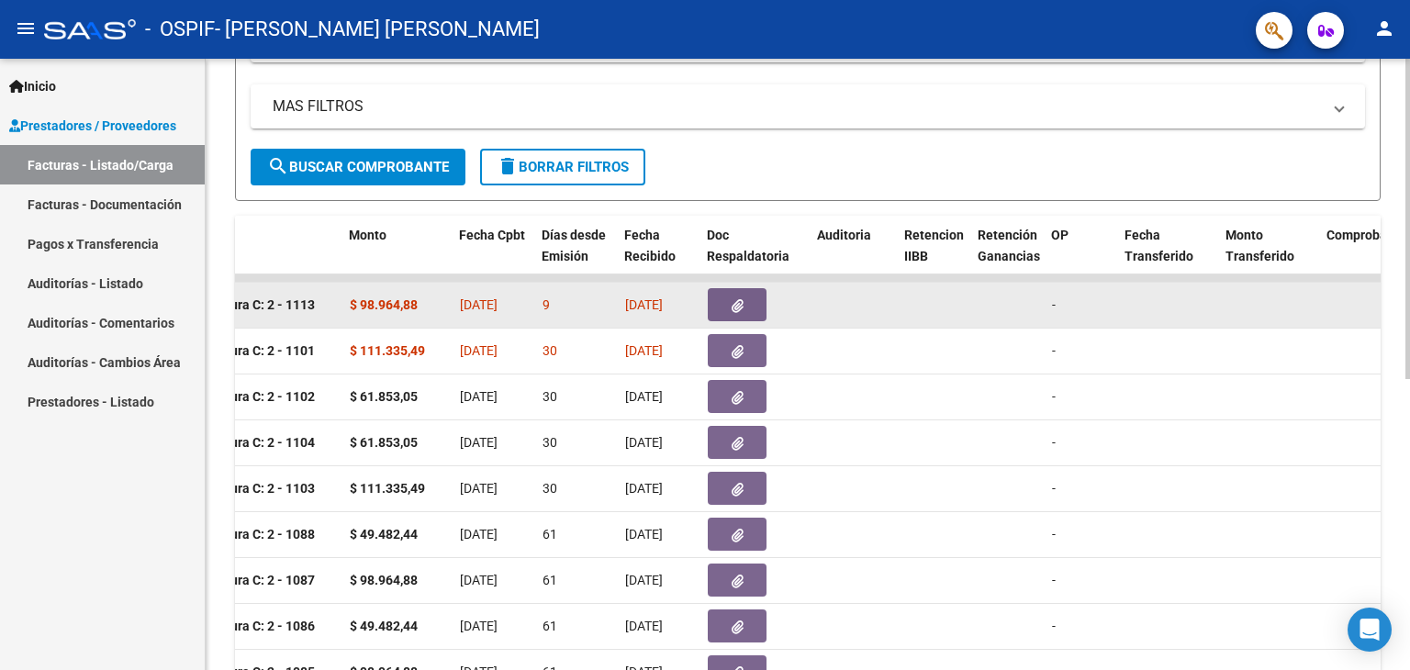
click at [746, 310] on button "button" at bounding box center [737, 304] width 59 height 33
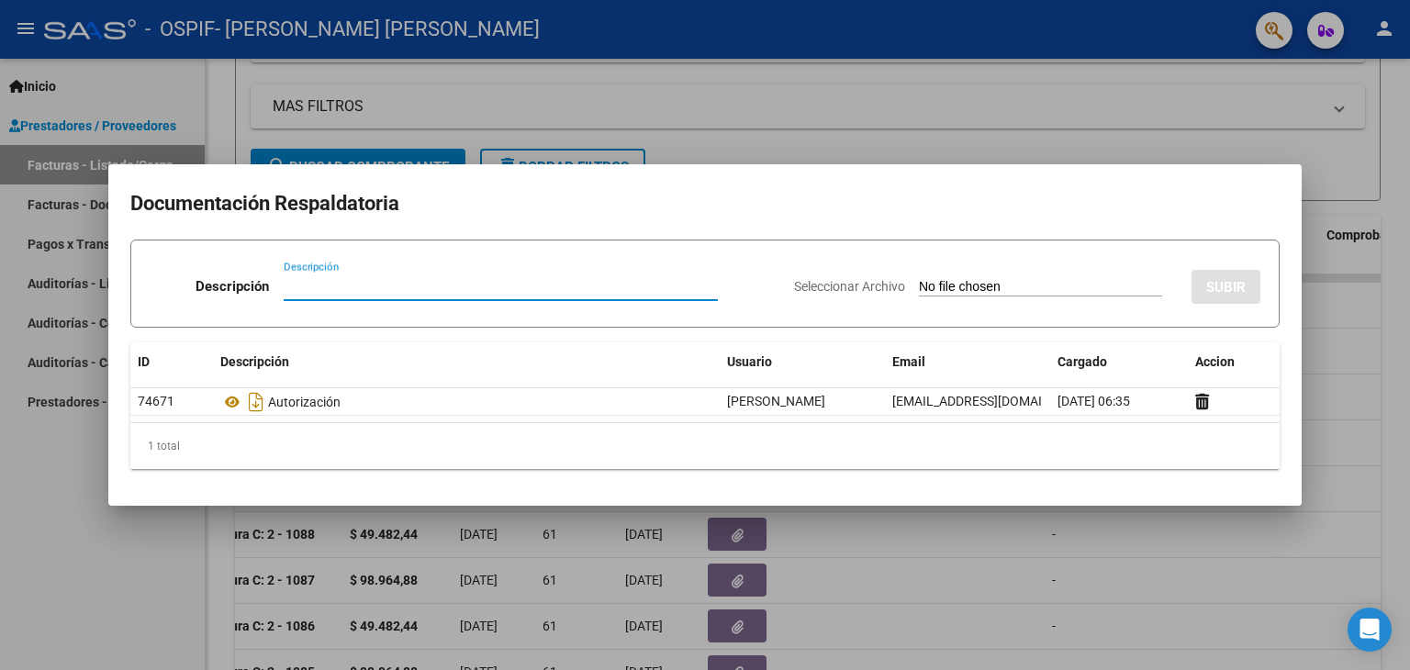
click at [66, 509] on div at bounding box center [705, 335] width 1410 height 670
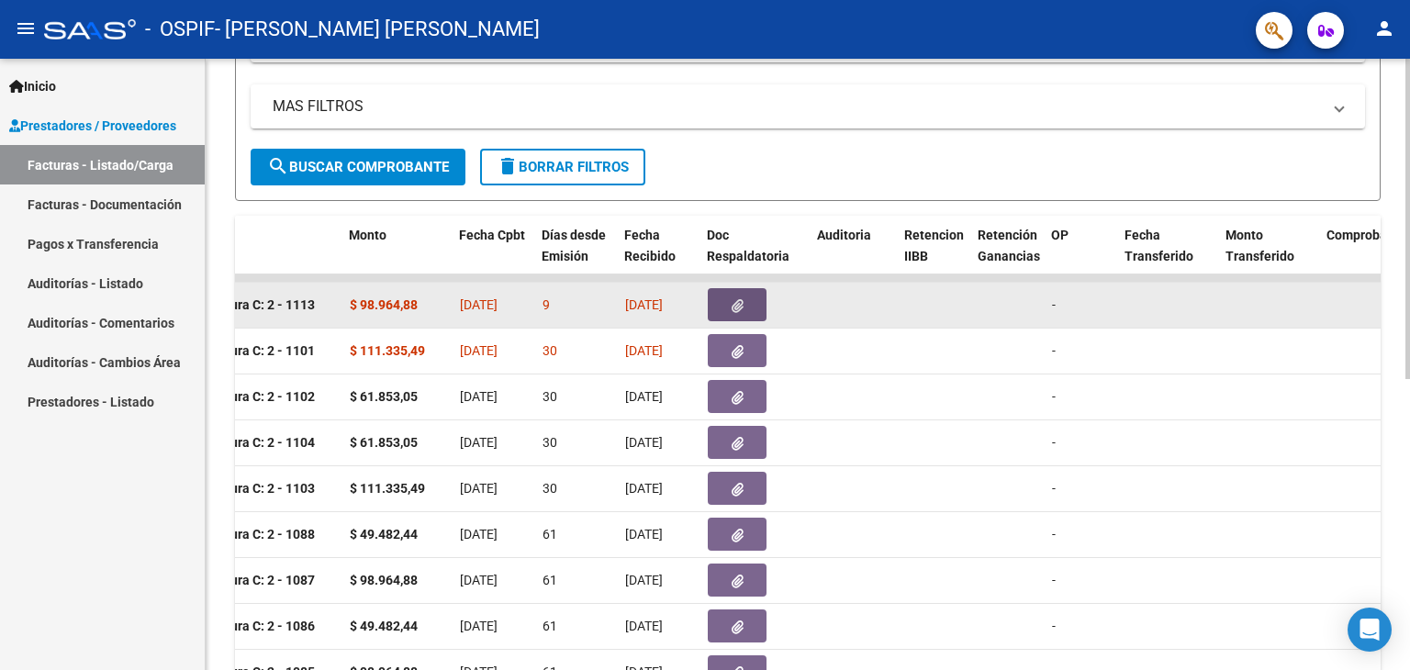
click at [738, 297] on span "button" at bounding box center [738, 305] width 12 height 17
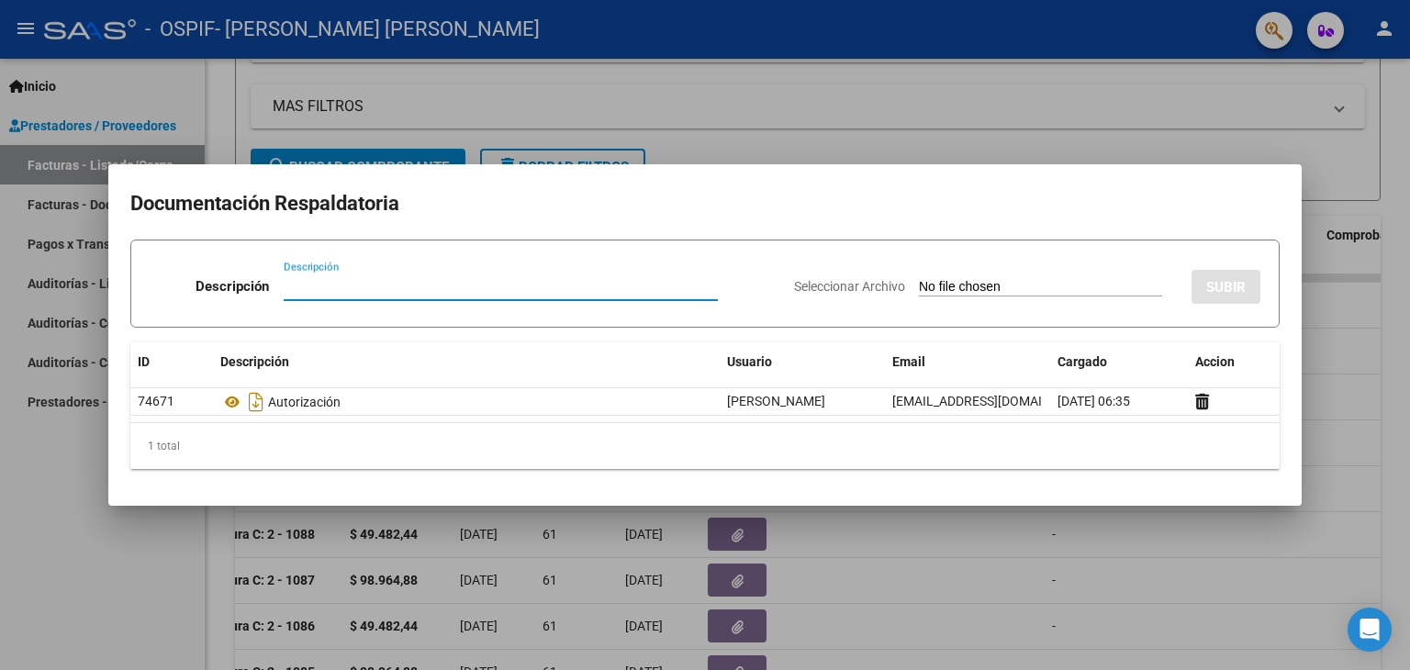
click at [93, 580] on div at bounding box center [705, 335] width 1410 height 670
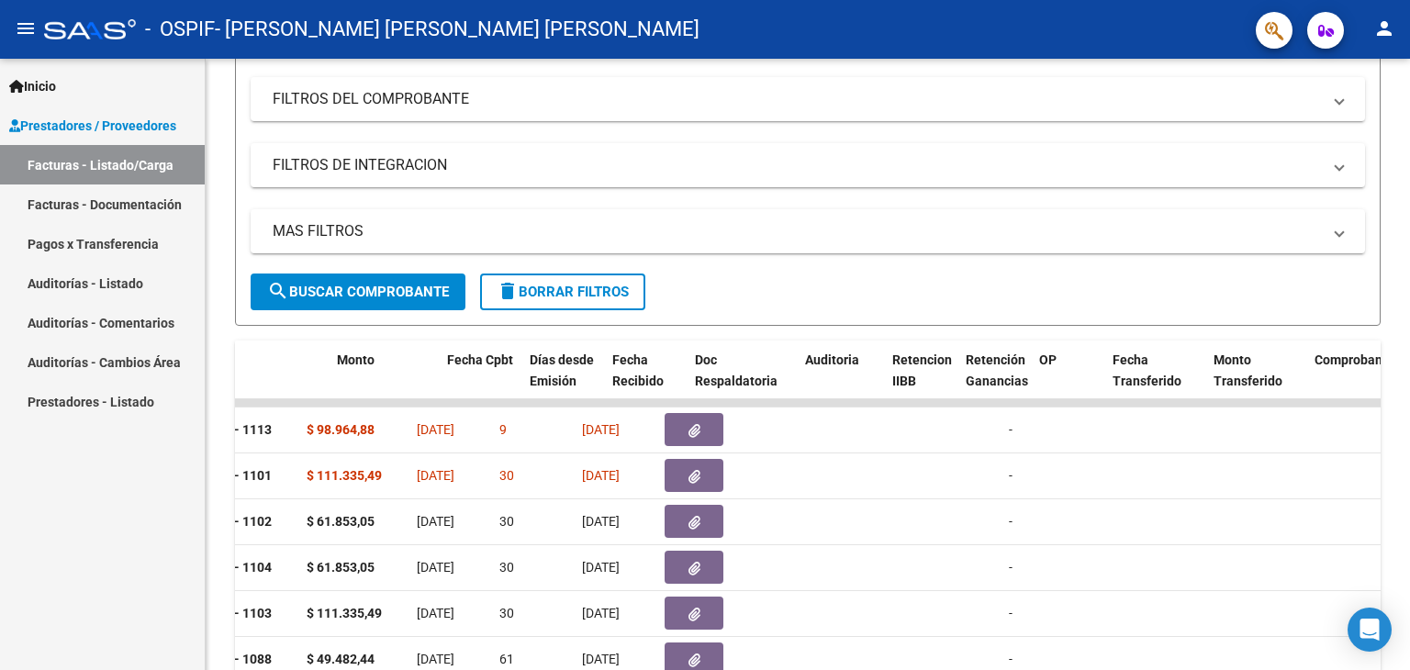
scroll to position [0, 744]
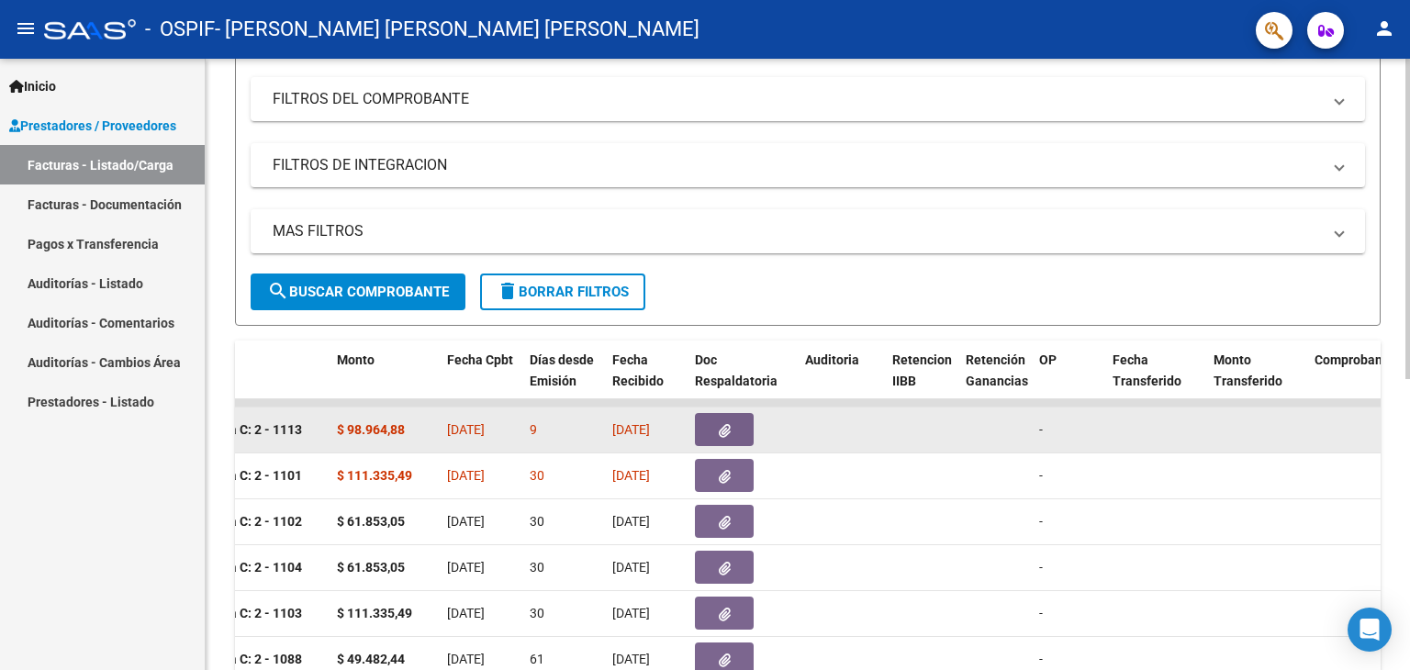
click at [727, 421] on span "button" at bounding box center [725, 429] width 12 height 17
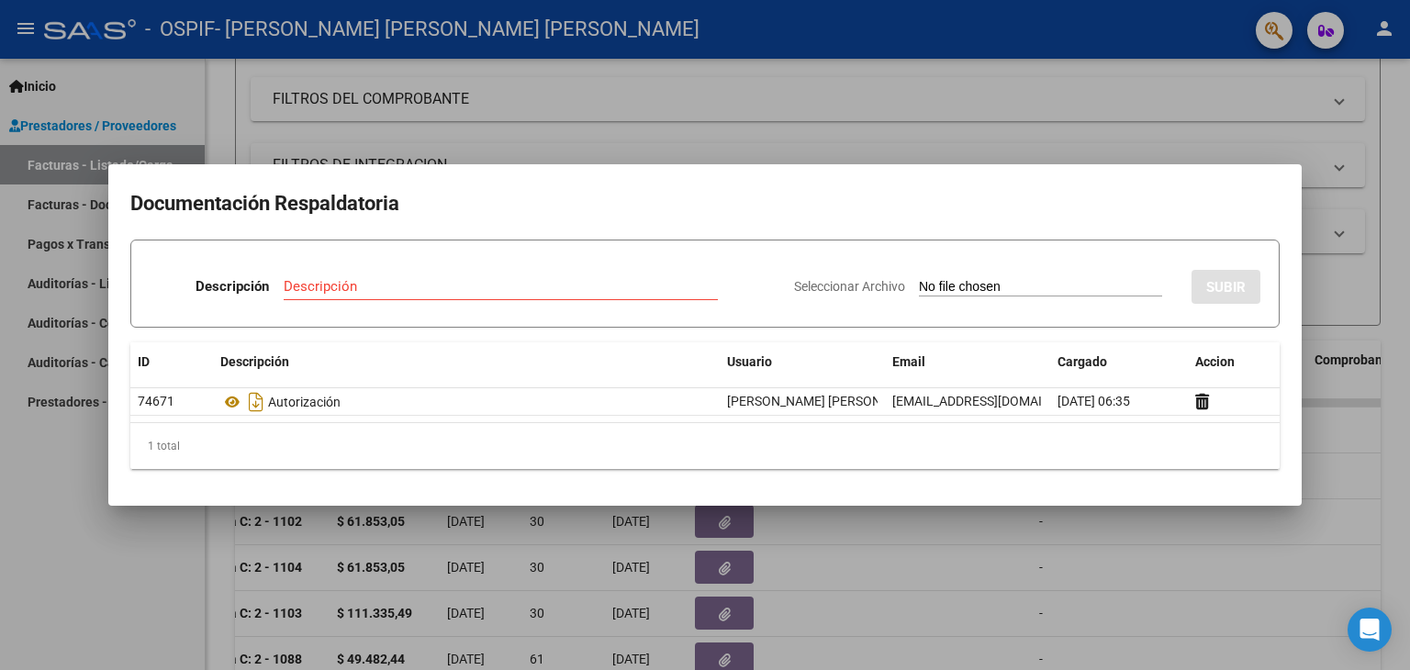
drag, startPoint x: 977, startPoint y: 443, endPoint x: 158, endPoint y: 607, distance: 835.3
click at [158, 607] on div at bounding box center [705, 335] width 1410 height 670
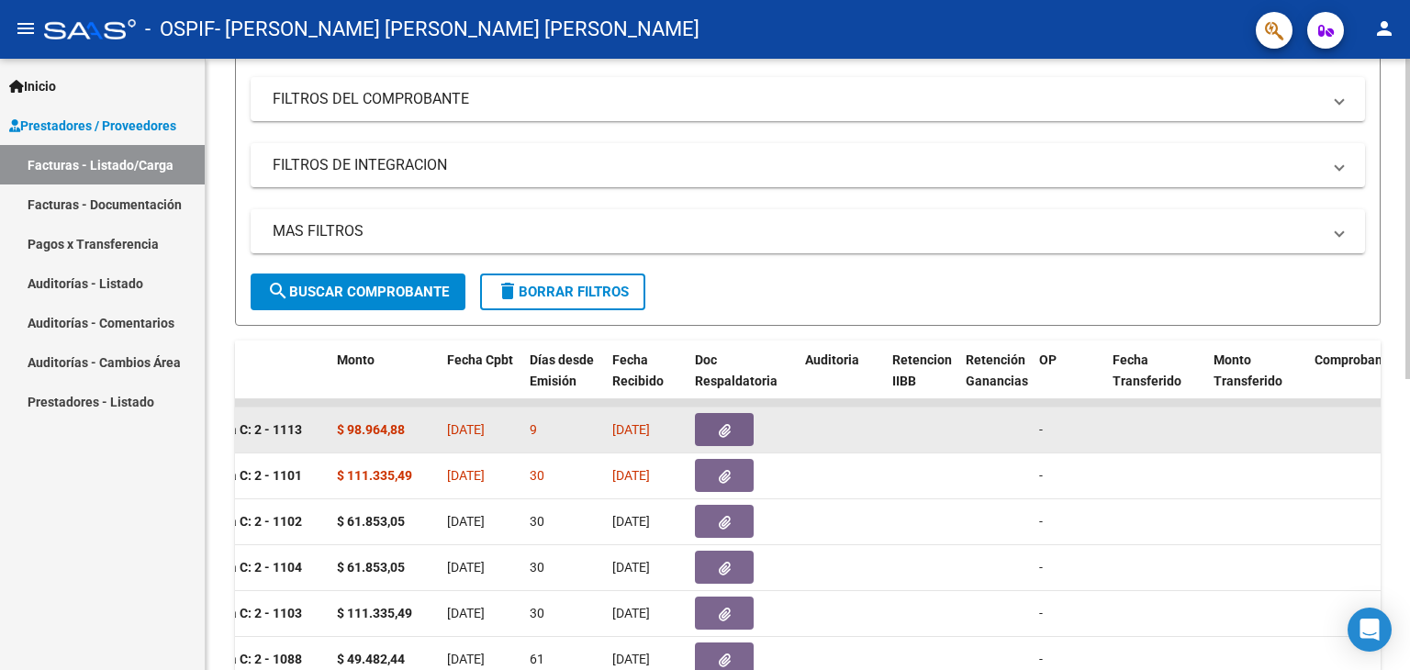
click at [713, 426] on button "button" at bounding box center [724, 429] width 59 height 33
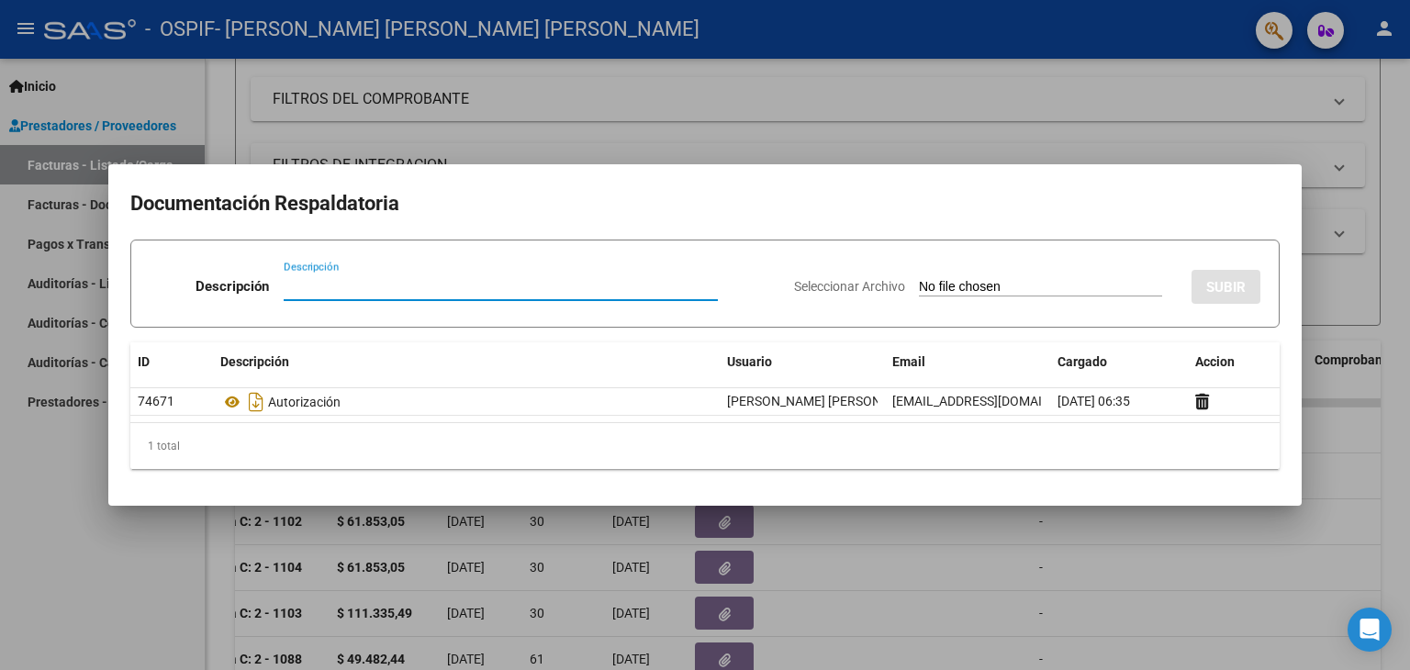
click at [86, 585] on div at bounding box center [705, 335] width 1410 height 670
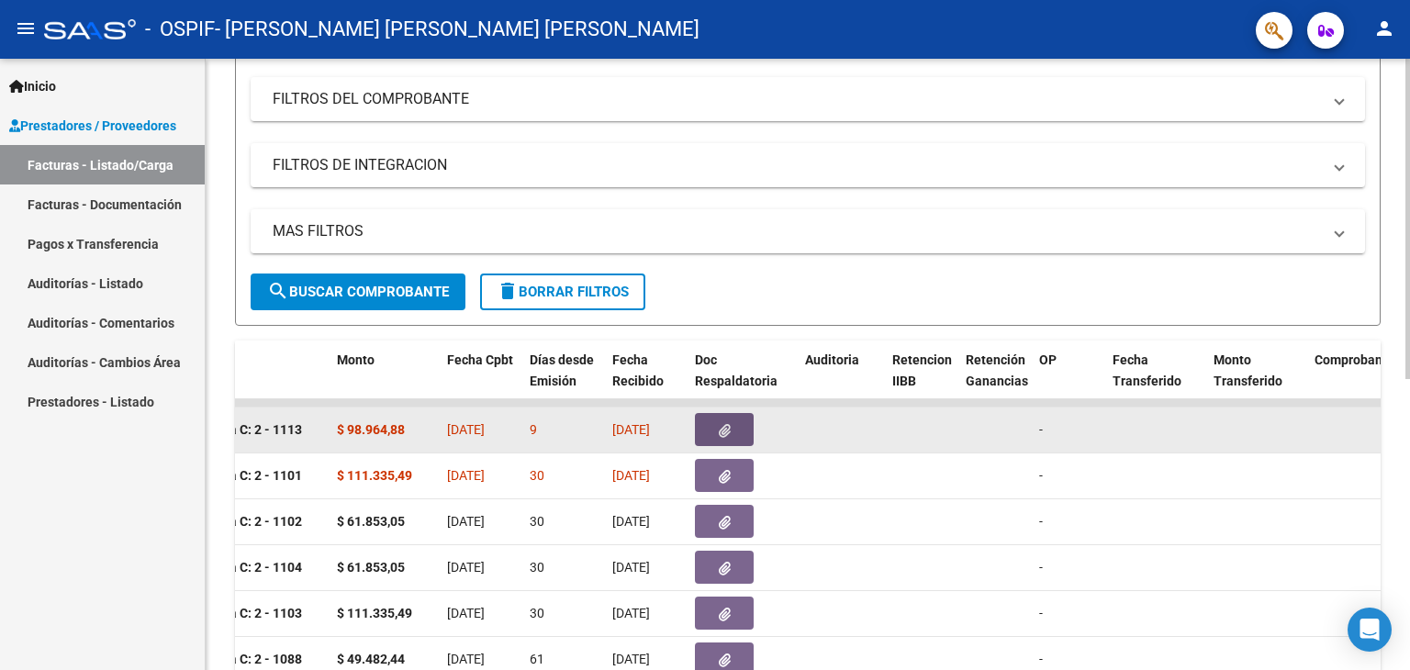
click at [723, 432] on icon "button" at bounding box center [725, 431] width 12 height 14
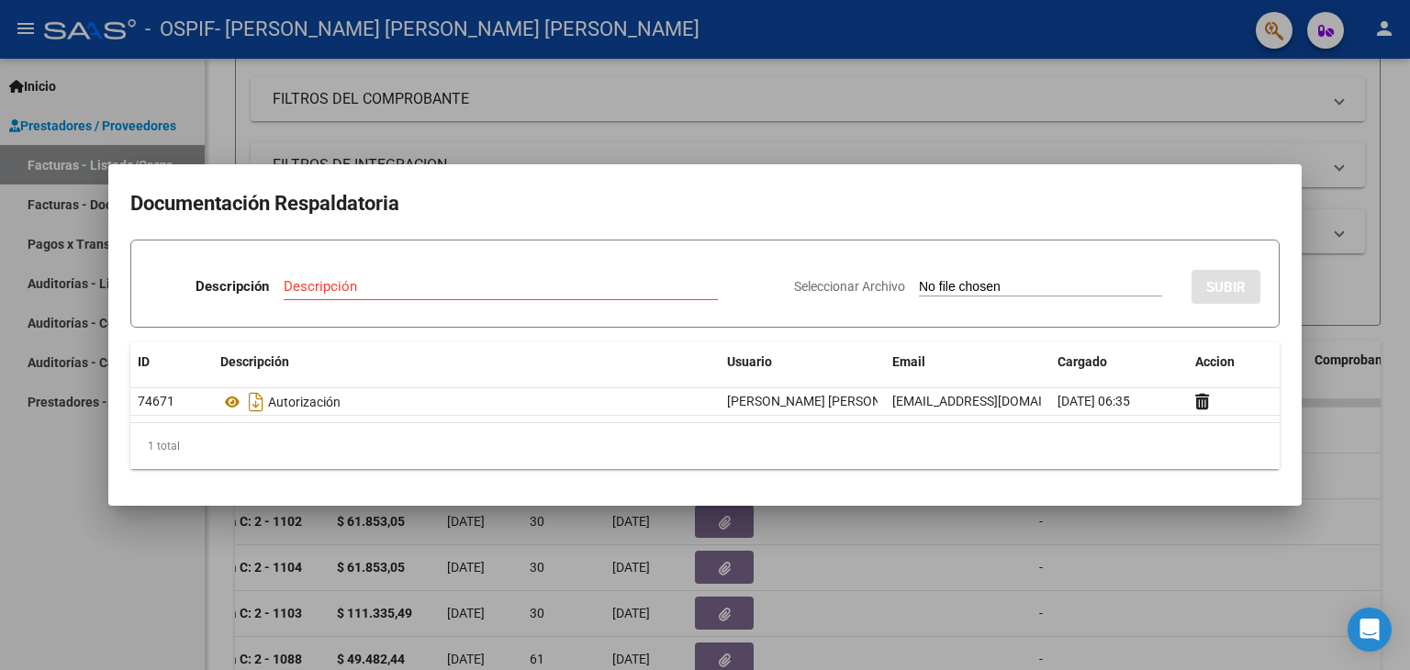
click at [180, 525] on div at bounding box center [705, 335] width 1410 height 670
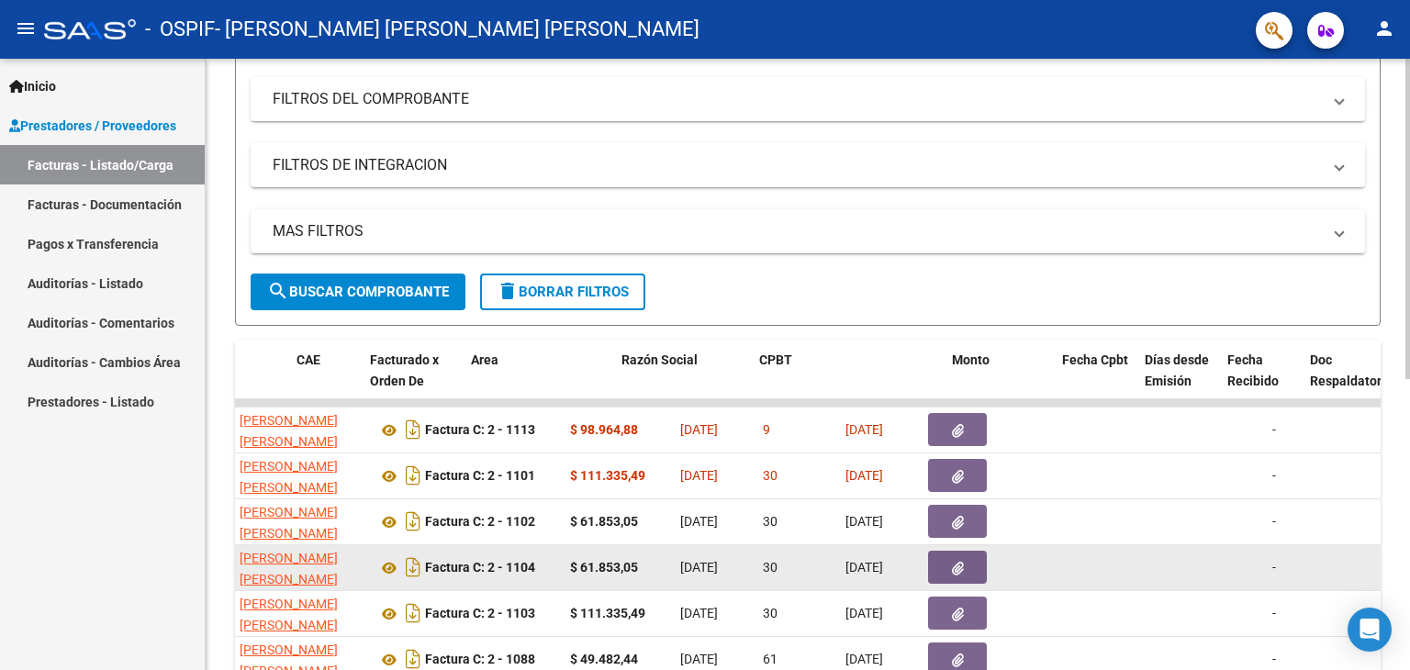
scroll to position [0, 0]
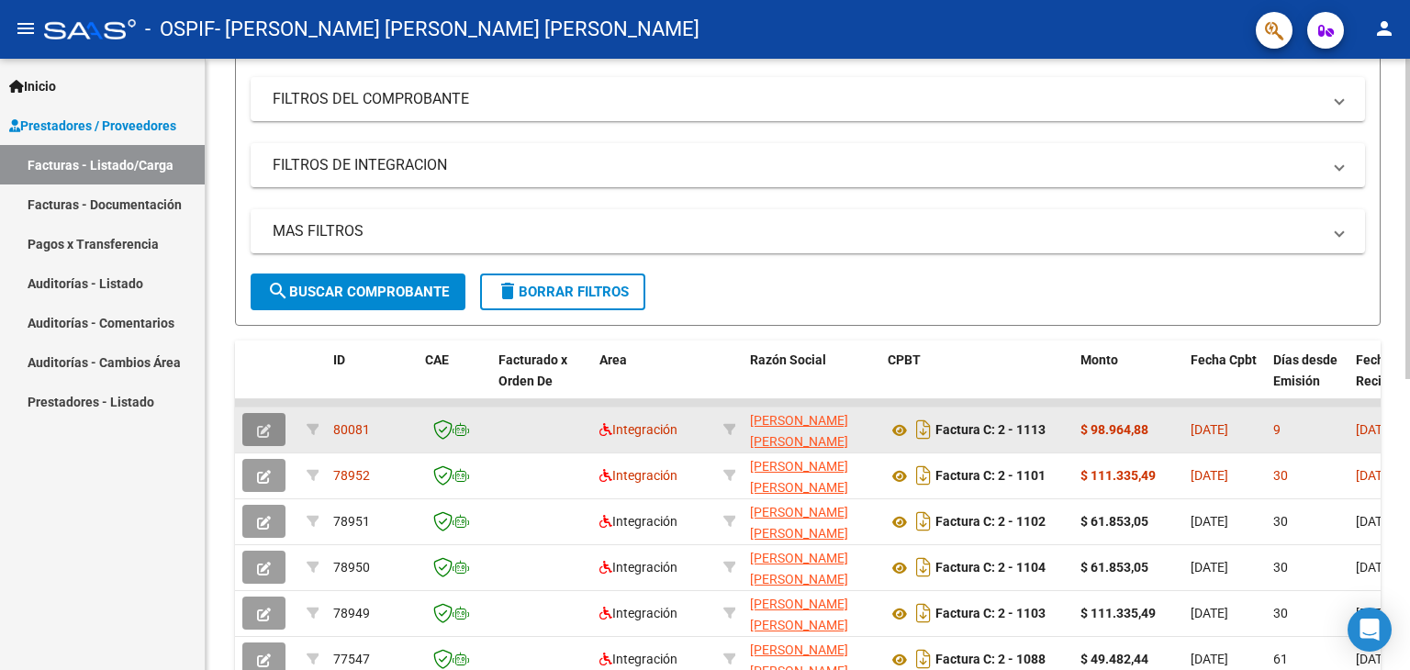
click at [264, 424] on icon "button" at bounding box center [264, 431] width 14 height 14
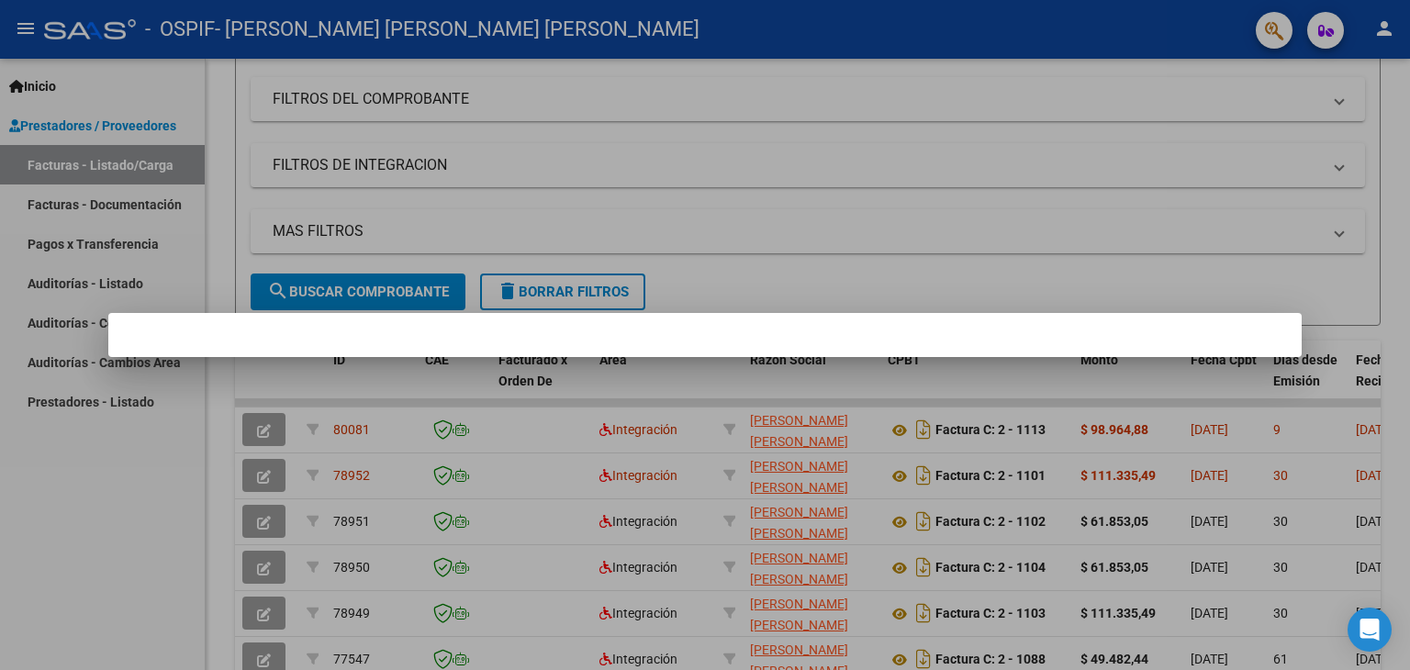
click at [265, 428] on div at bounding box center [705, 335] width 1410 height 670
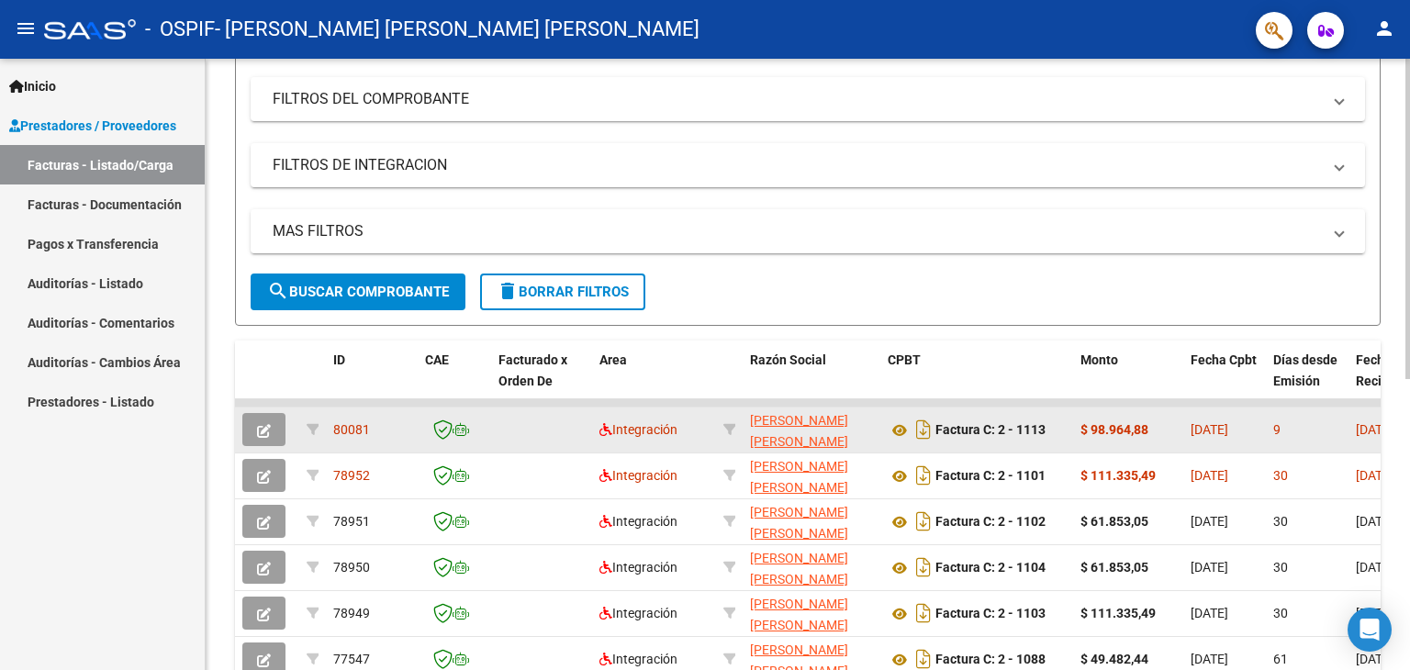
click at [260, 442] on button "button" at bounding box center [263, 429] width 43 height 33
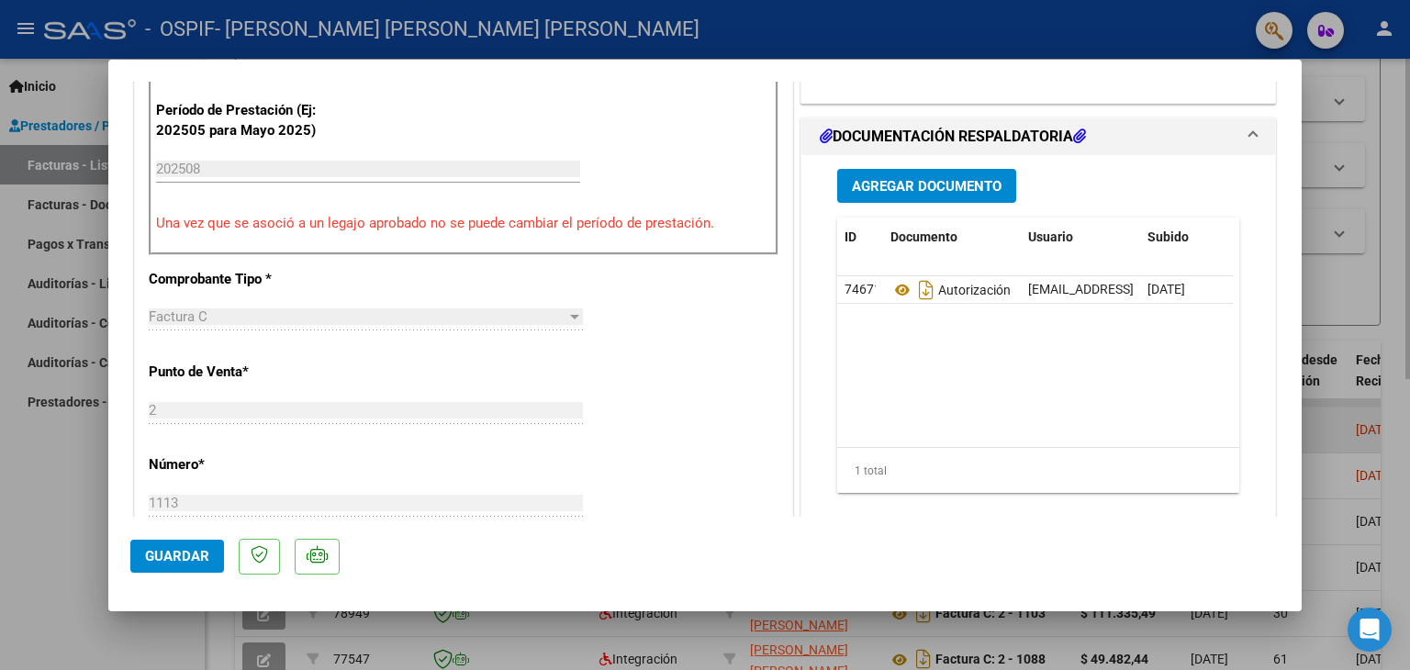
scroll to position [454, 0]
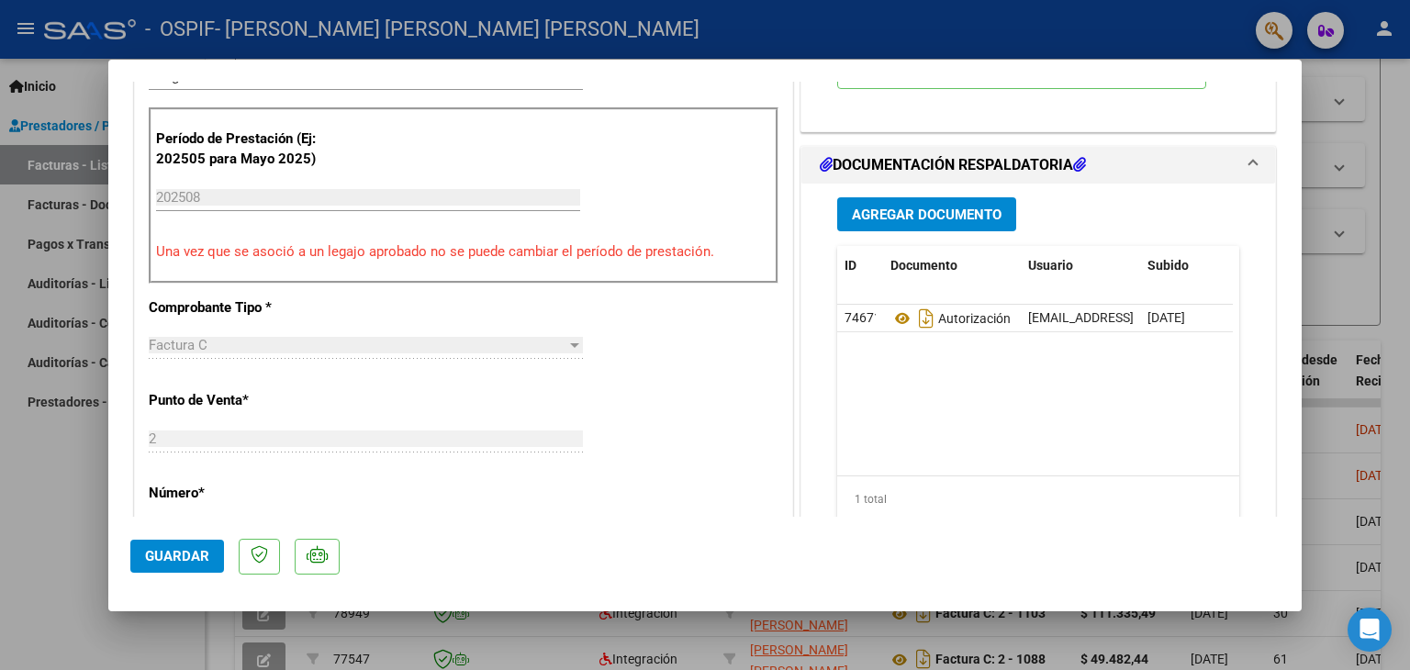
click at [881, 213] on span "Agregar Documento" at bounding box center [927, 215] width 150 height 17
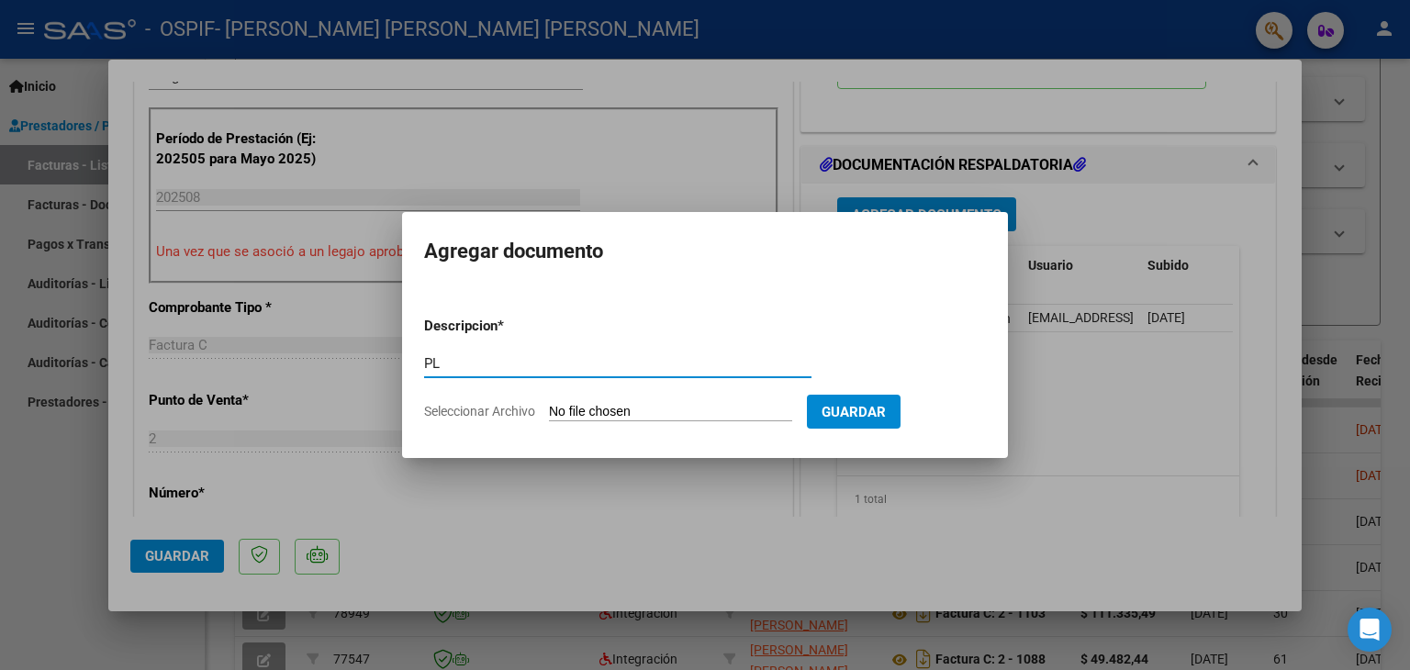
type input "P"
type input "planilla de asistencia"
click at [590, 409] on input "Seleccionar Archivo" at bounding box center [670, 412] width 243 height 17
type input "C:\fakepath\Gonzalez David AGOSTO2025.jpeg"
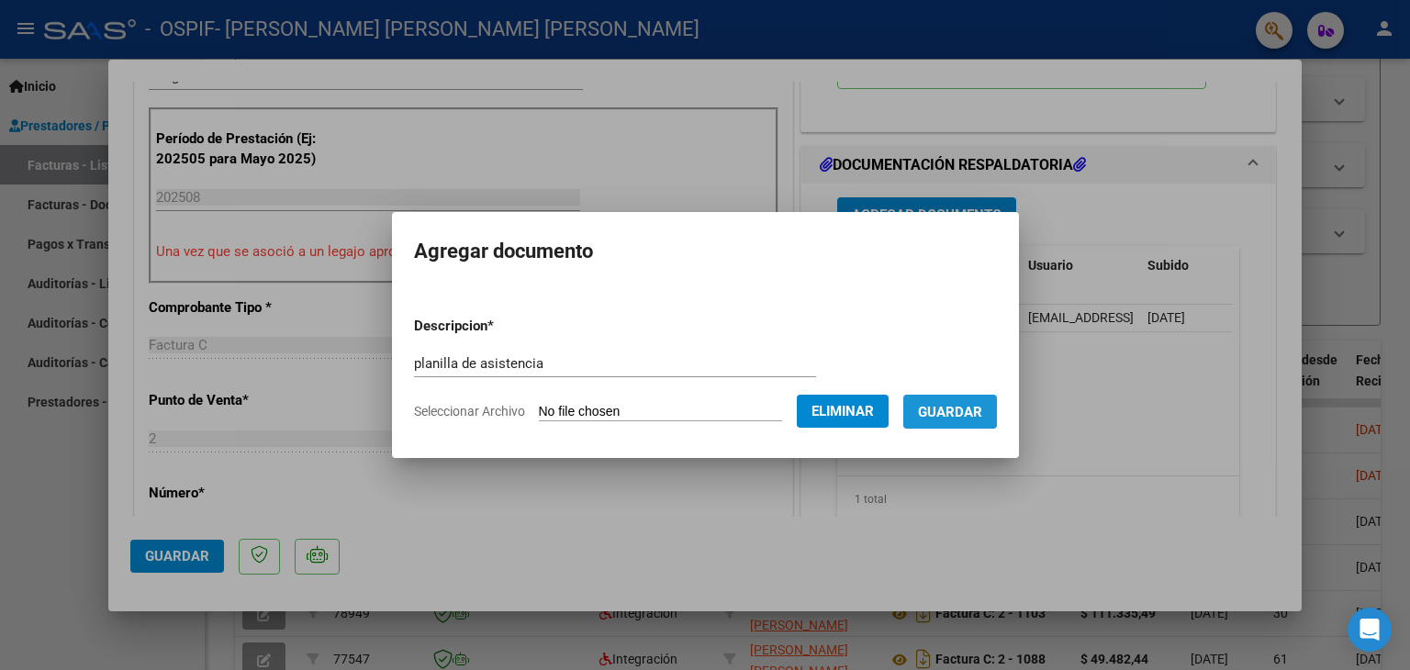
click at [959, 412] on span "Guardar" at bounding box center [950, 412] width 64 height 17
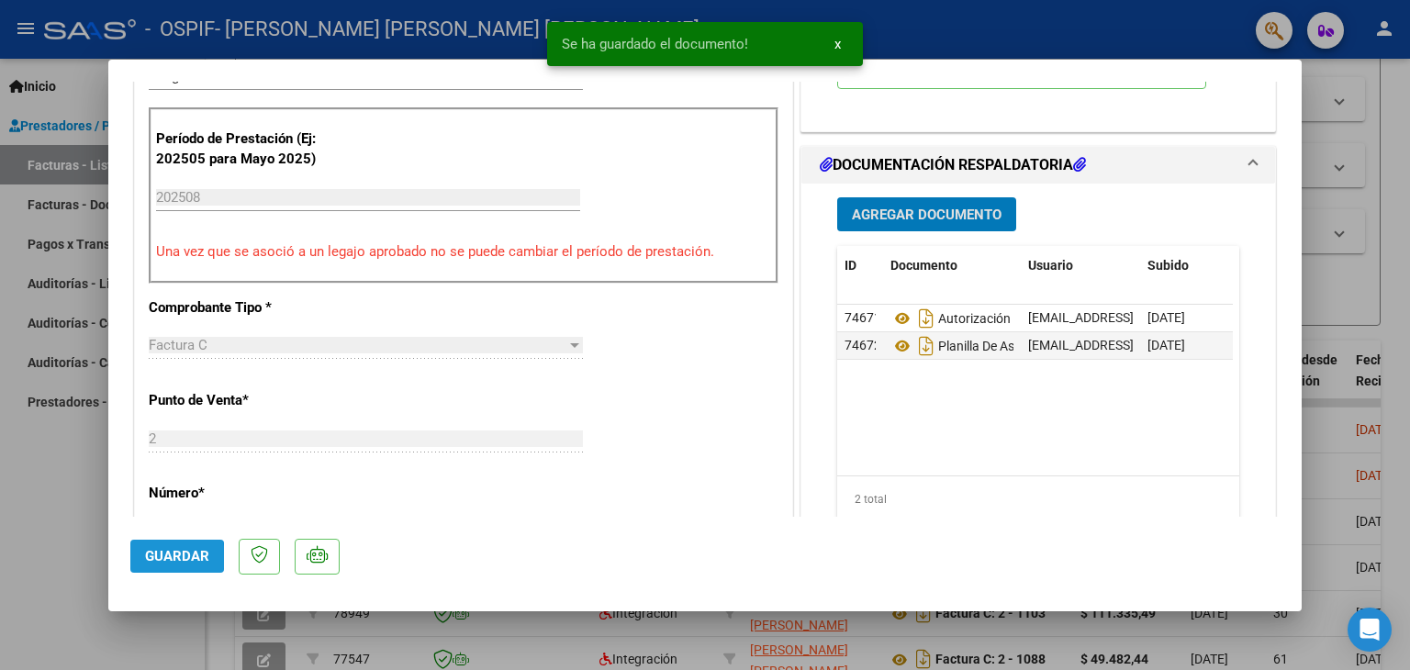
click at [151, 556] on span "Guardar" at bounding box center [177, 556] width 64 height 17
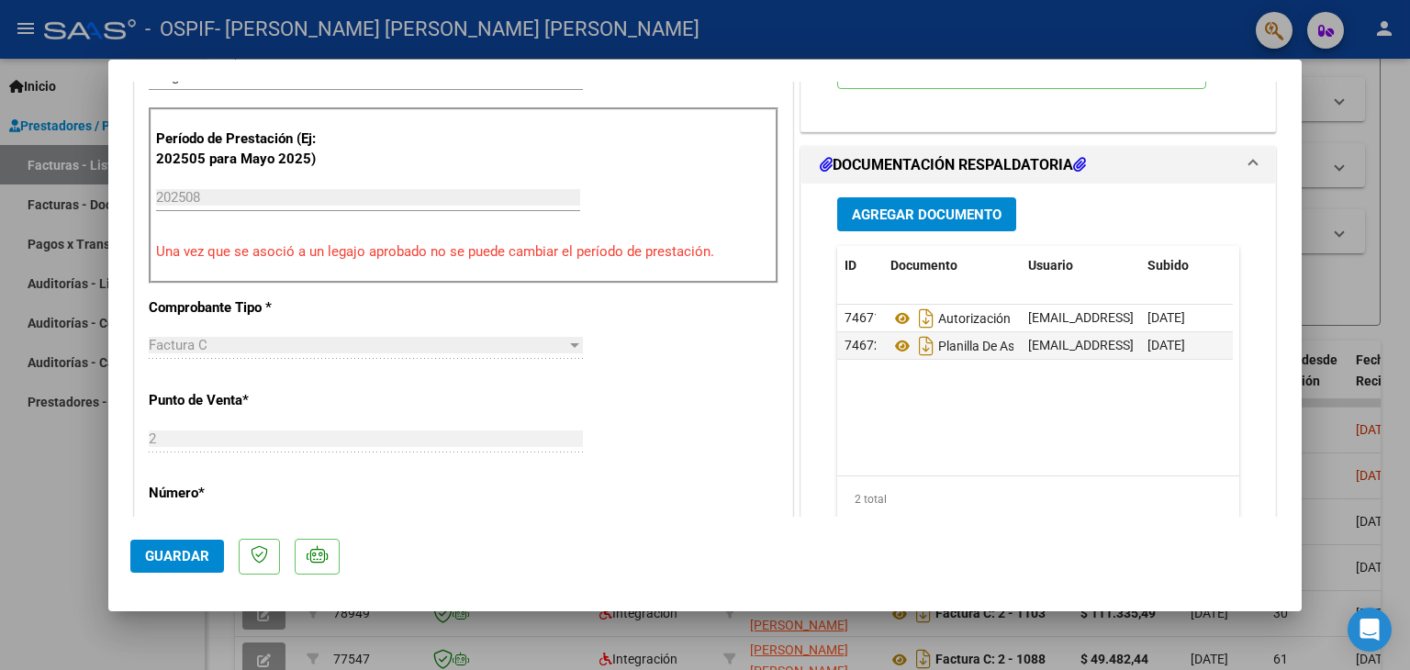
click at [46, 540] on div at bounding box center [705, 335] width 1410 height 670
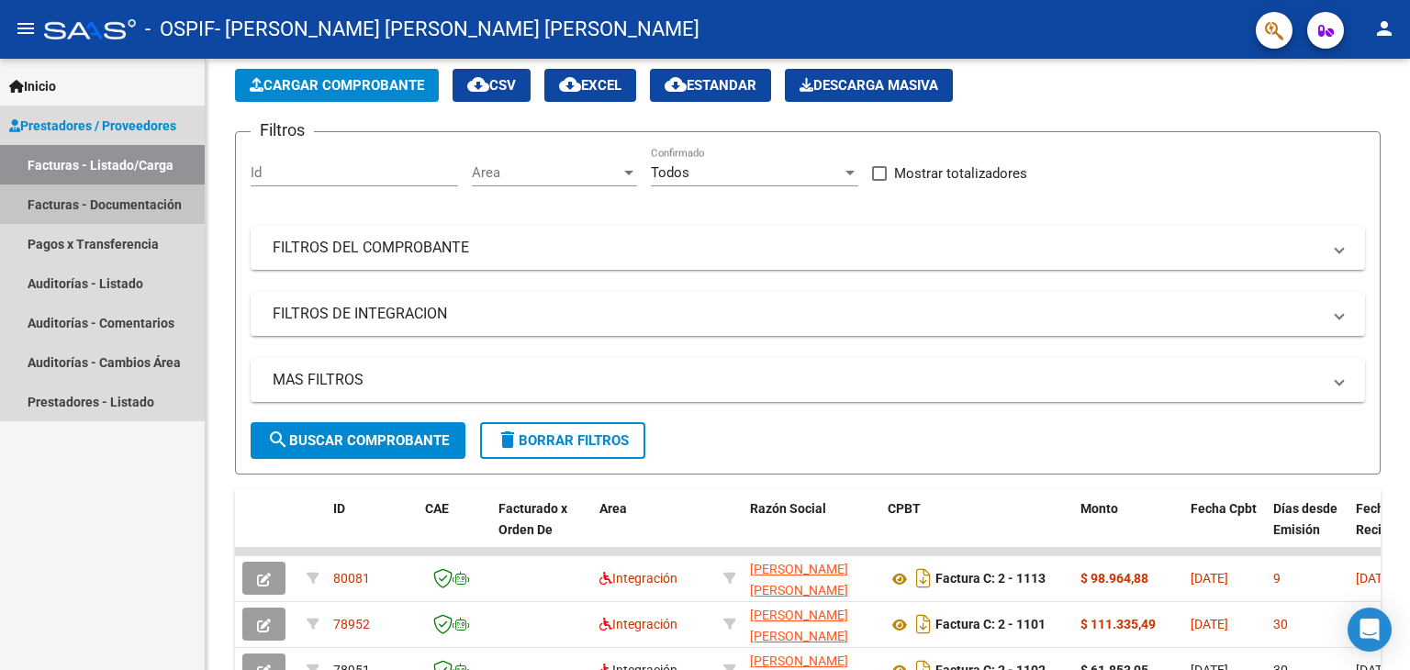
scroll to position [0, 0]
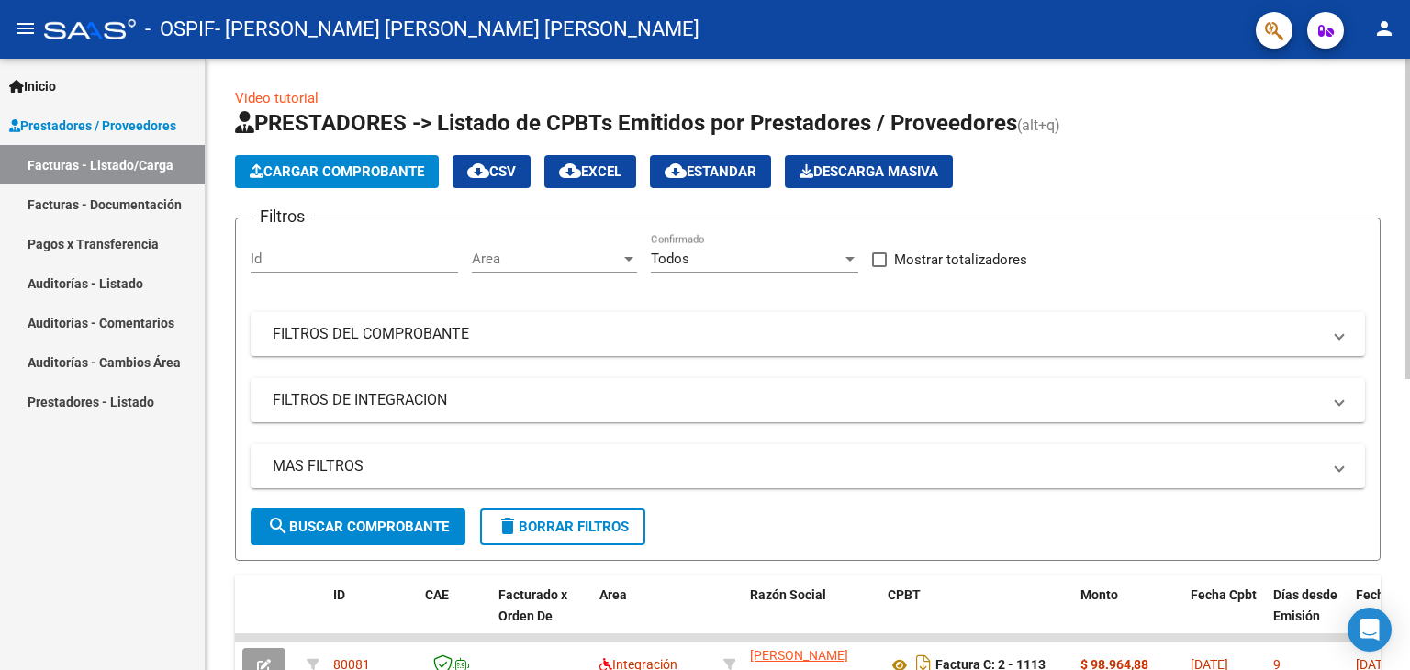
click at [317, 183] on button "Cargar Comprobante" at bounding box center [337, 171] width 204 height 33
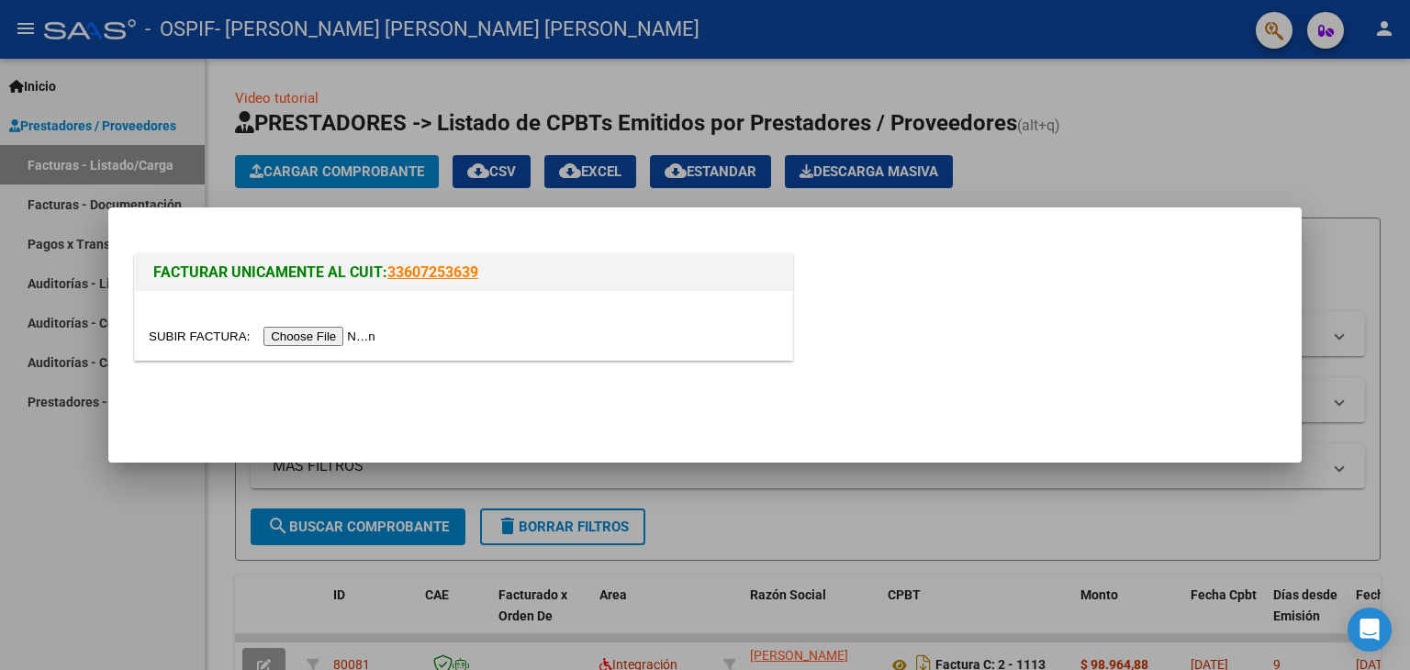
click at [301, 344] on input "file" at bounding box center [265, 336] width 232 height 19
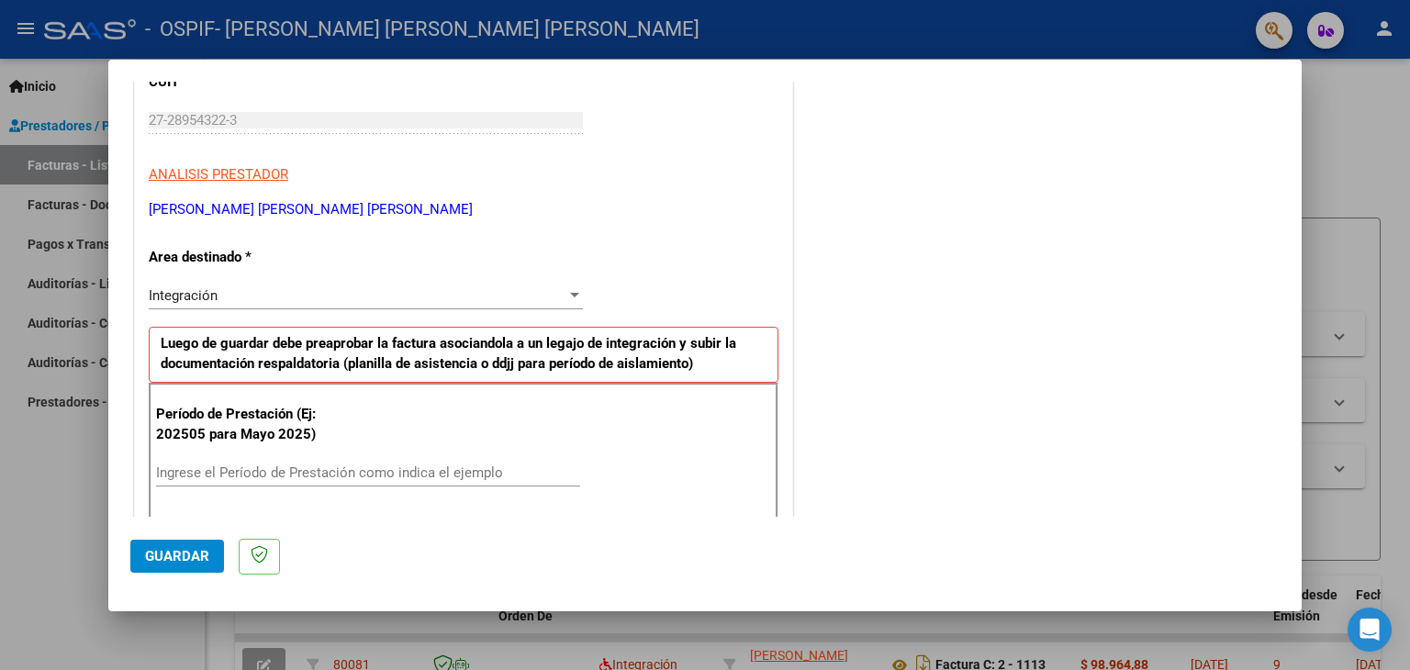
scroll to position [268, 0]
click at [361, 458] on div "Ingrese el Período de Prestación como indica el ejemplo" at bounding box center [368, 472] width 424 height 28
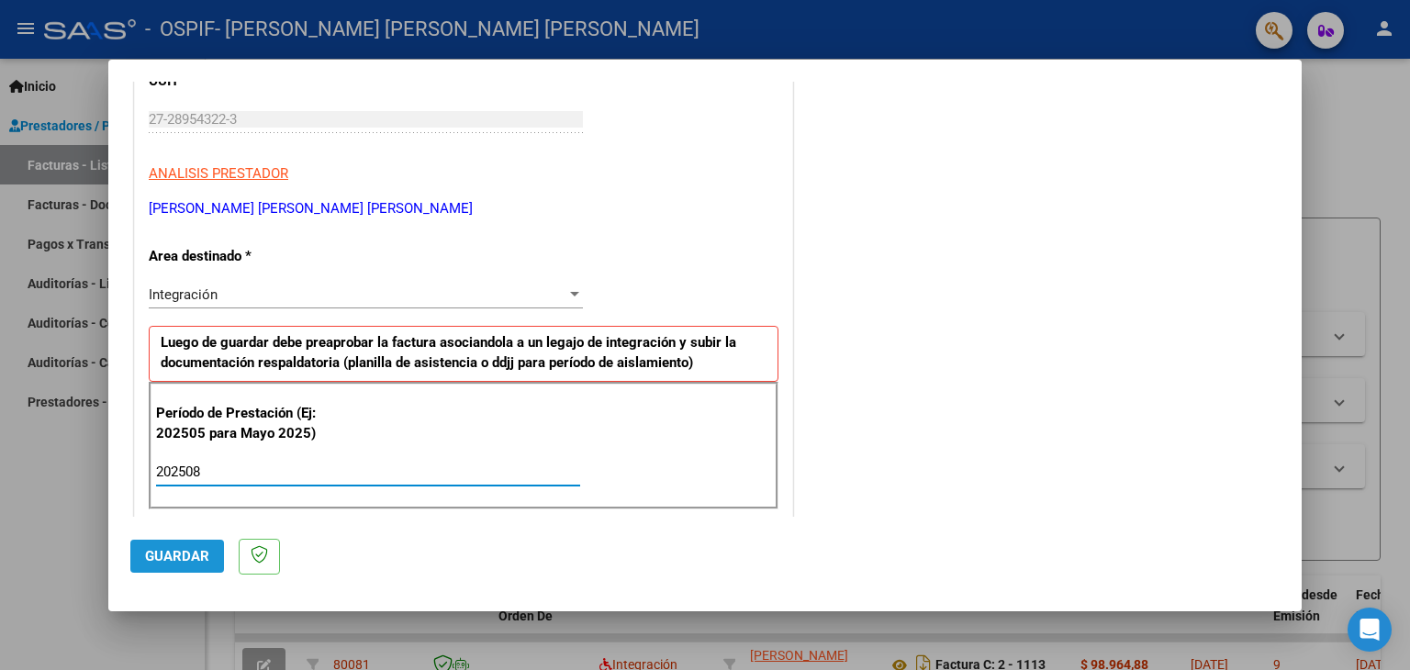
type input "202508"
click at [190, 555] on span "Guardar" at bounding box center [177, 556] width 64 height 17
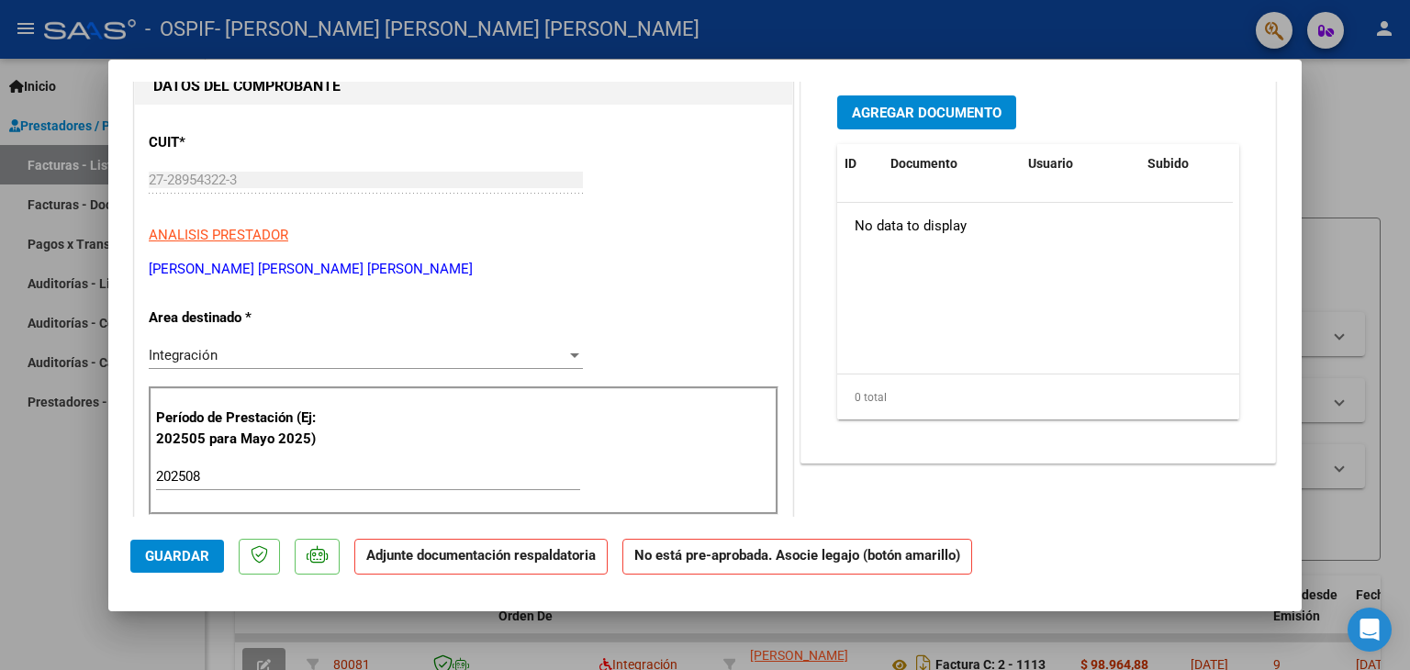
scroll to position [0, 0]
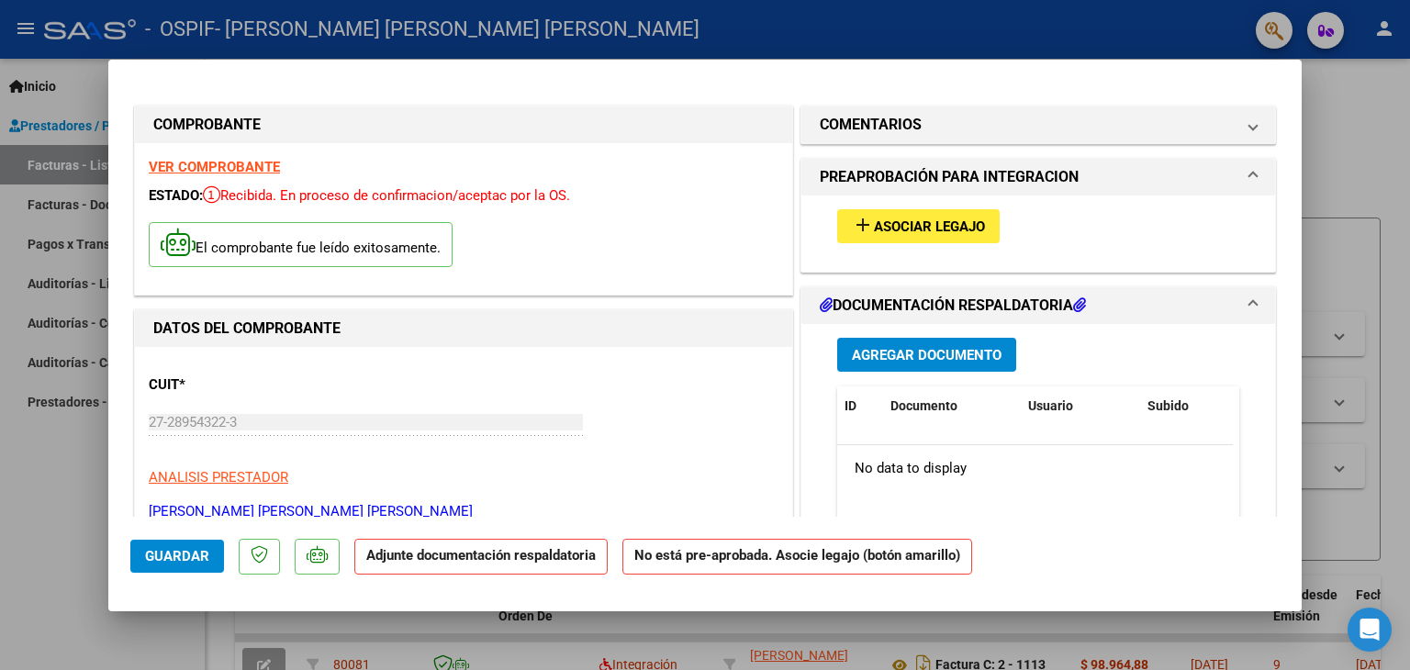
click at [937, 219] on span "Asociar Legajo" at bounding box center [929, 227] width 111 height 17
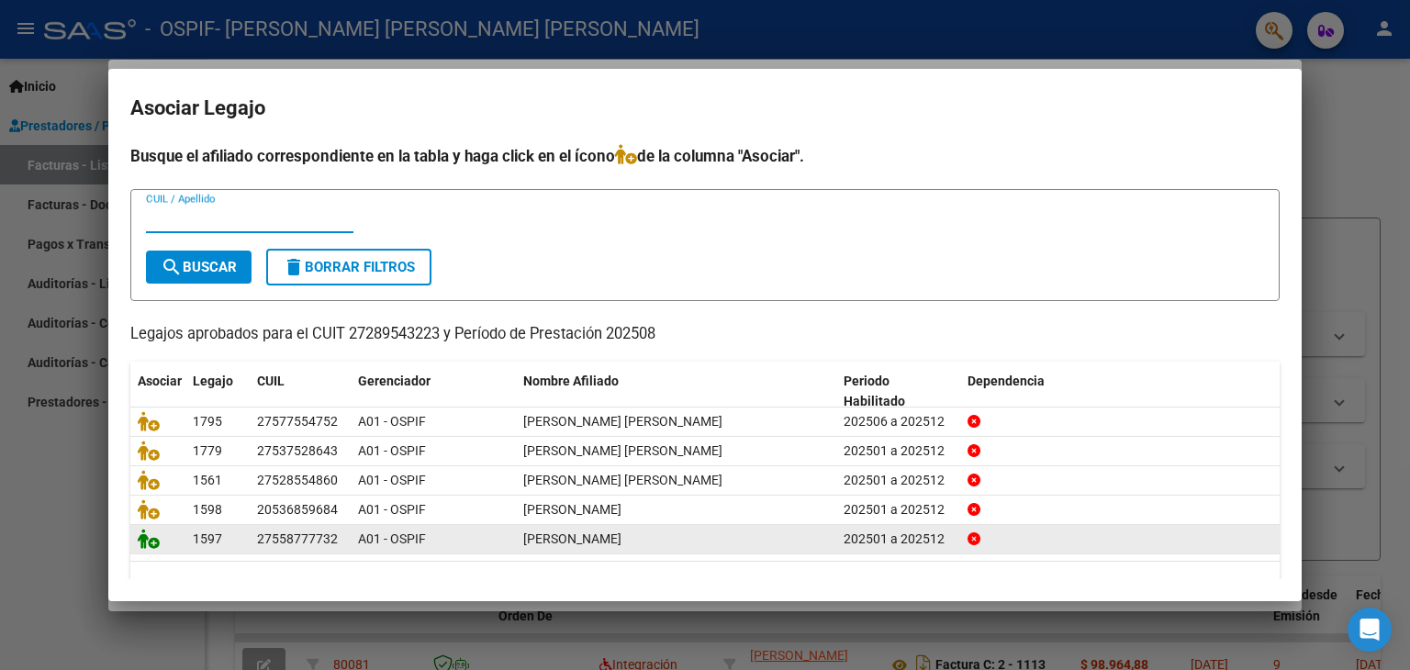
click at [157, 544] on icon at bounding box center [149, 539] width 22 height 20
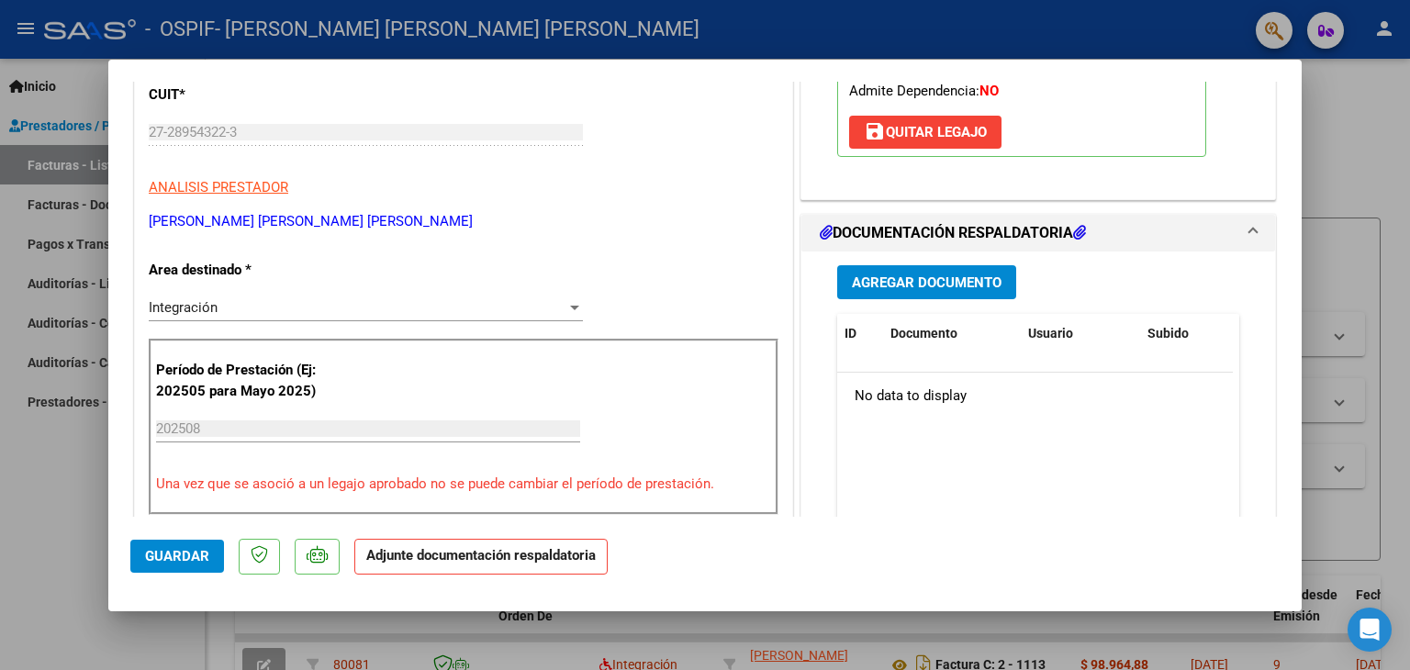
scroll to position [291, 0]
click at [912, 278] on span "Agregar Documento" at bounding box center [927, 282] width 150 height 17
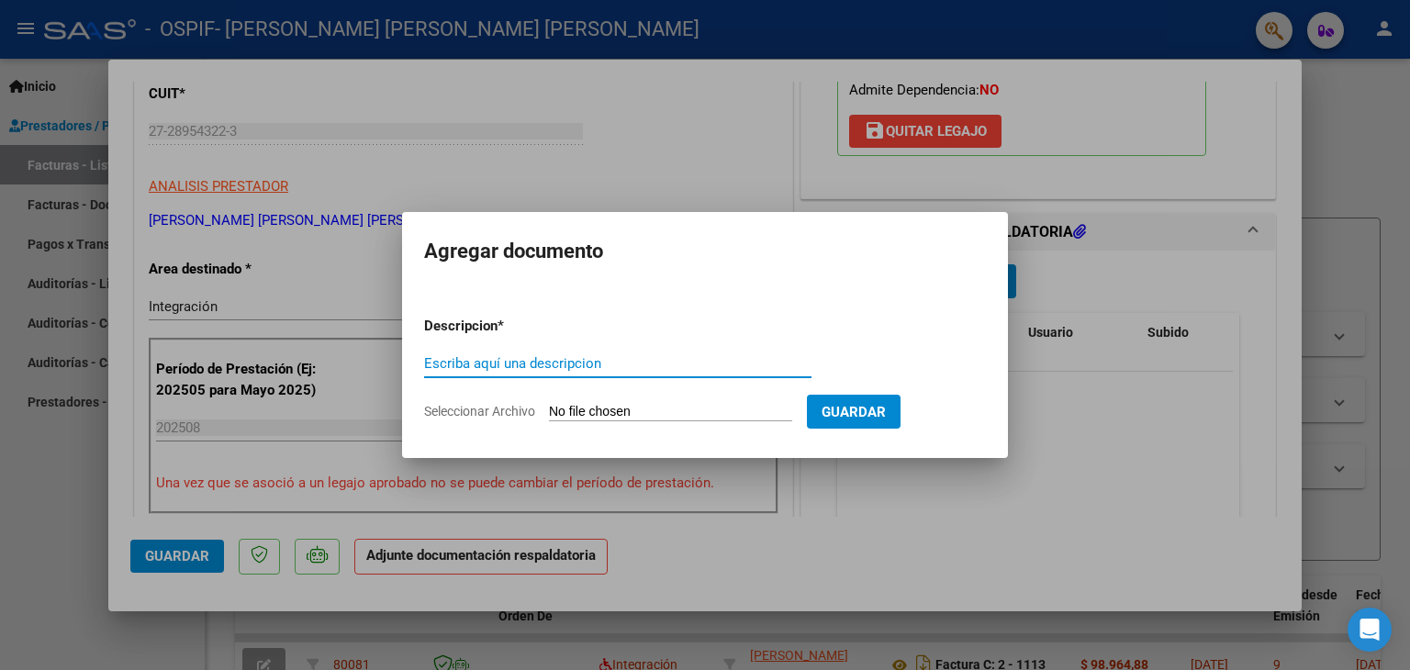
type input "a"
type input "Autorización"
click at [606, 420] on input "Seleccionar Archivo" at bounding box center [670, 412] width 243 height 17
type input "C:\fakepath\Autorización Paez Benjamín 2025.png"
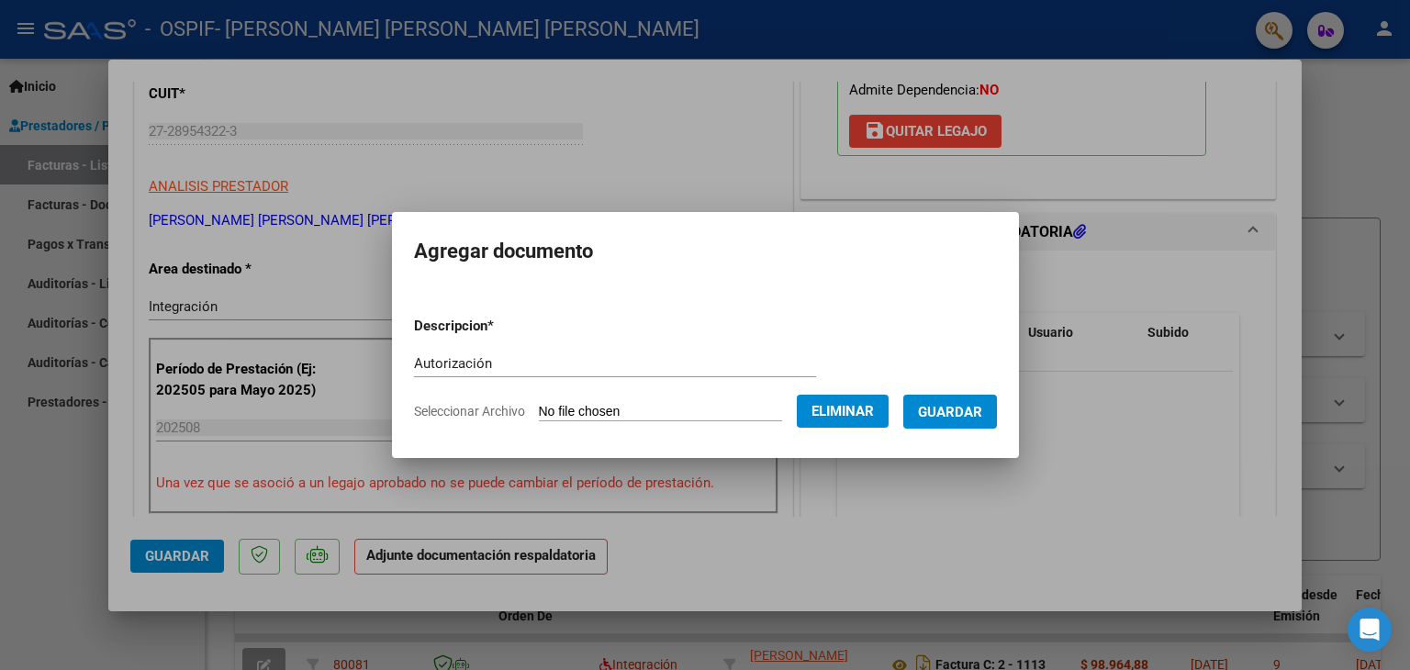
click at [948, 414] on span "Guardar" at bounding box center [950, 412] width 64 height 17
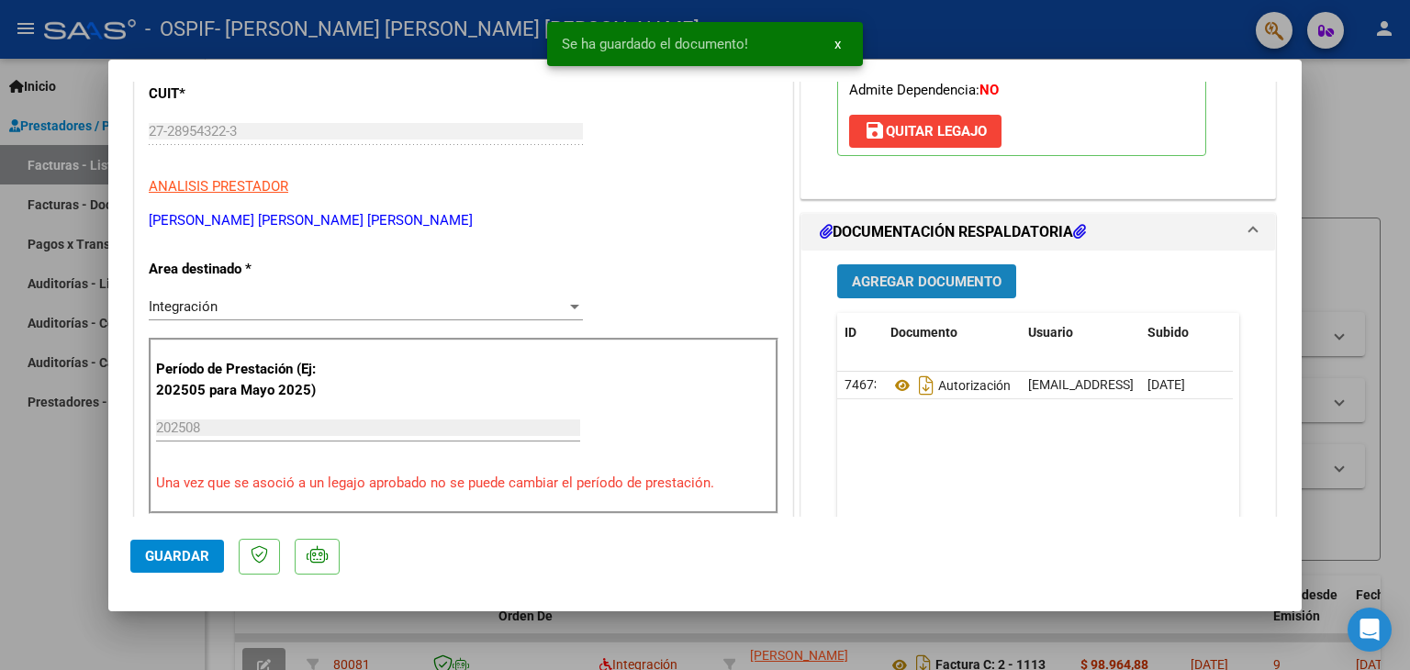
click at [918, 266] on button "Agregar Documento" at bounding box center [926, 281] width 179 height 34
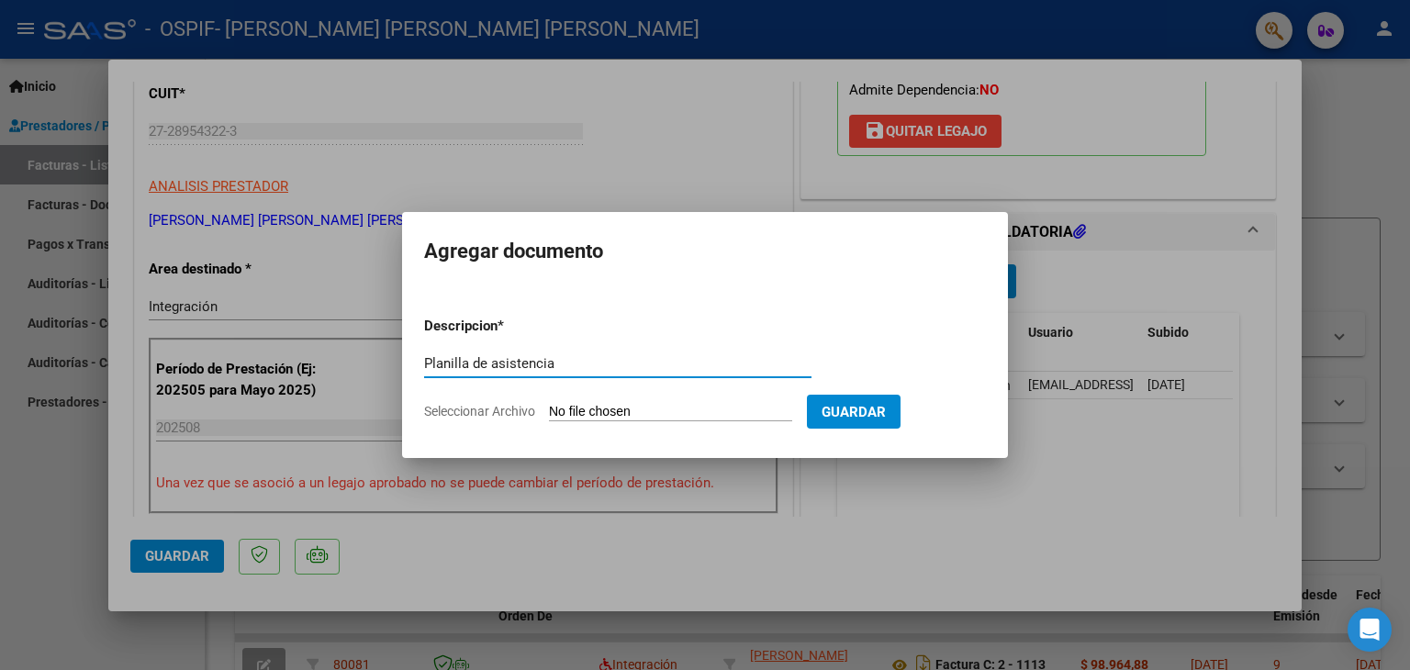
type input "Planilla de asistencia"
click at [610, 416] on input "Seleccionar Archivo" at bounding box center [670, 412] width 243 height 17
type input "C:\fakepath\Paez Benjamín AGOSTO2025.jpeg"
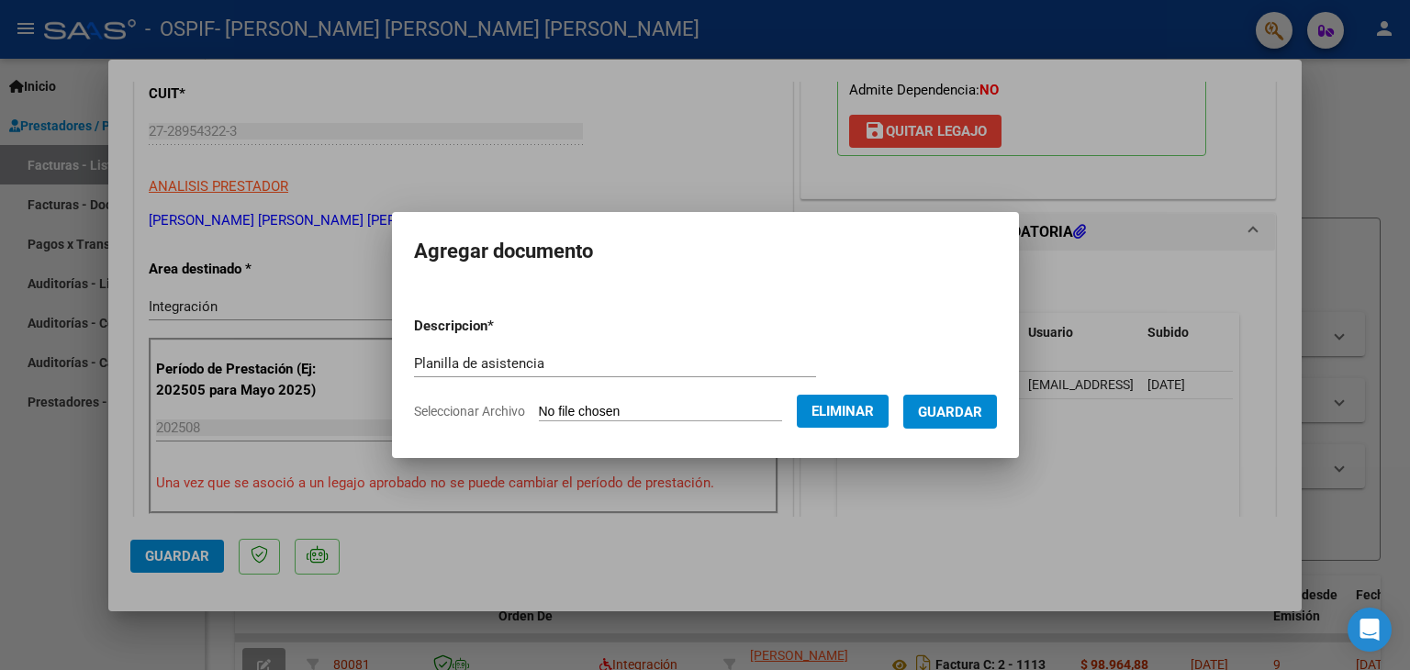
click at [950, 410] on span "Guardar" at bounding box center [950, 412] width 64 height 17
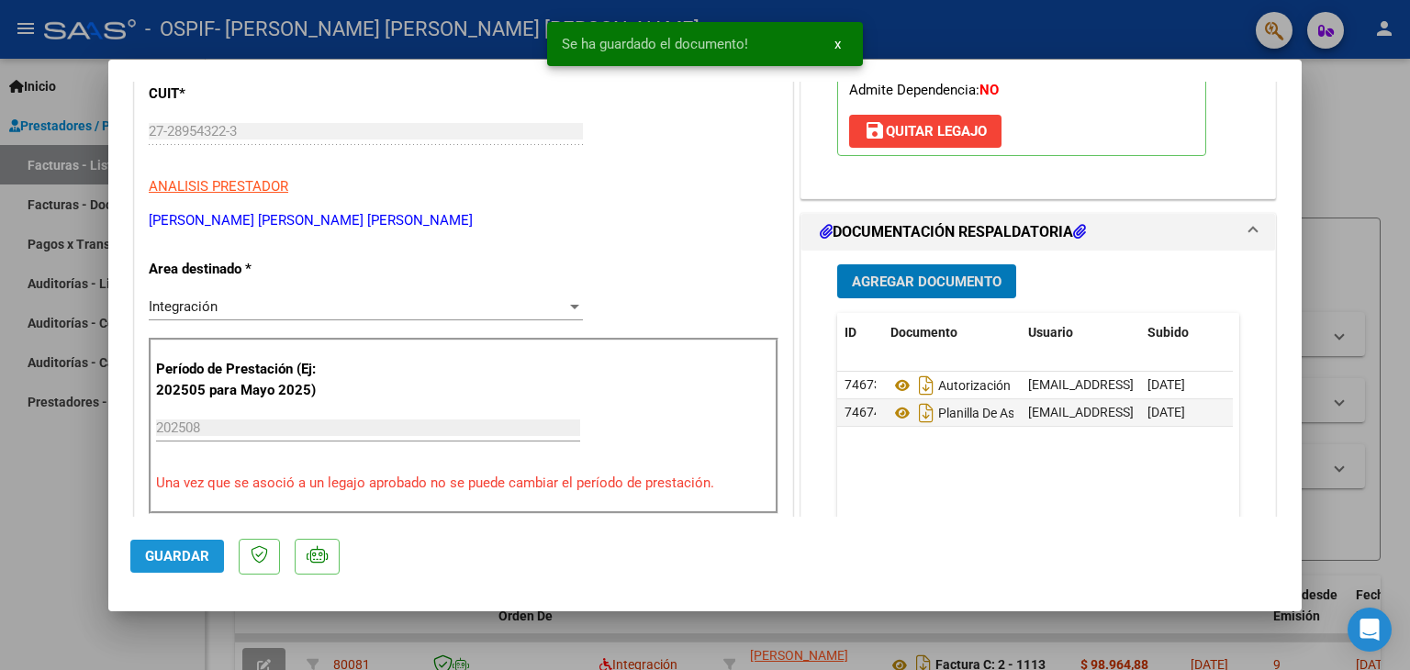
click at [171, 563] on span "Guardar" at bounding box center [177, 556] width 64 height 17
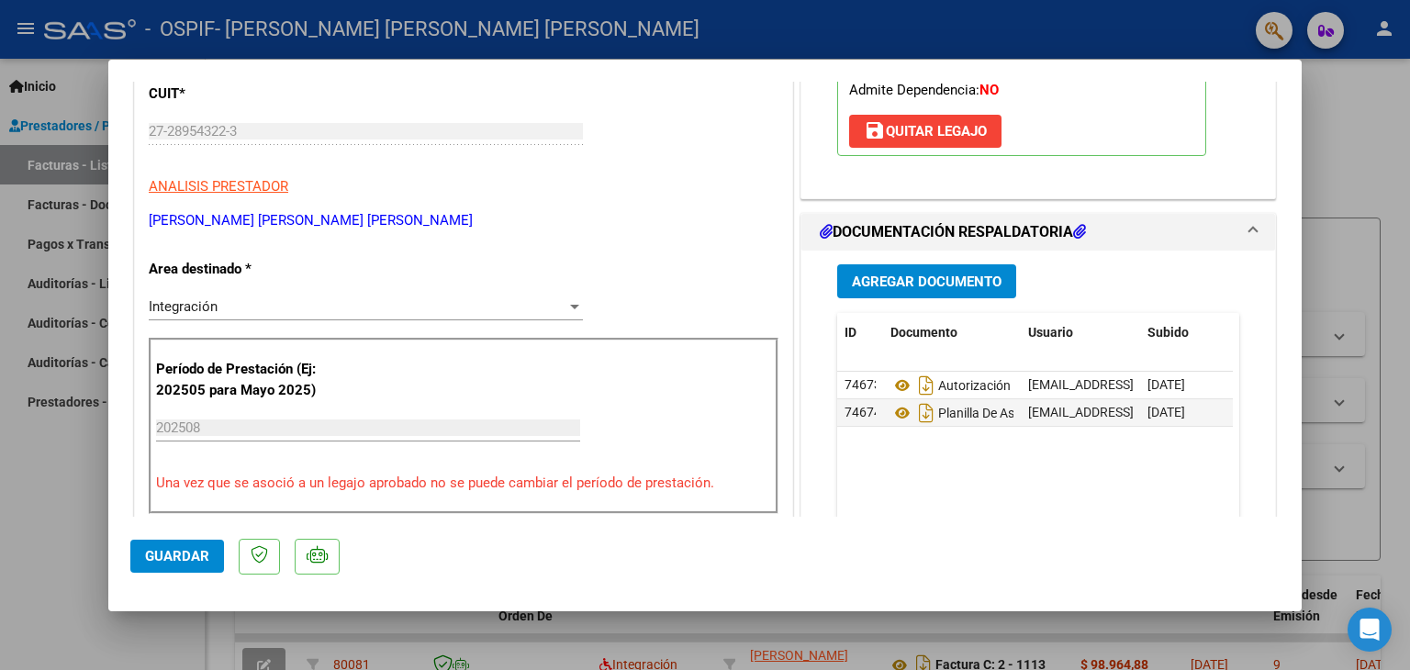
click at [50, 510] on div at bounding box center [705, 335] width 1410 height 670
type input "$ 0,00"
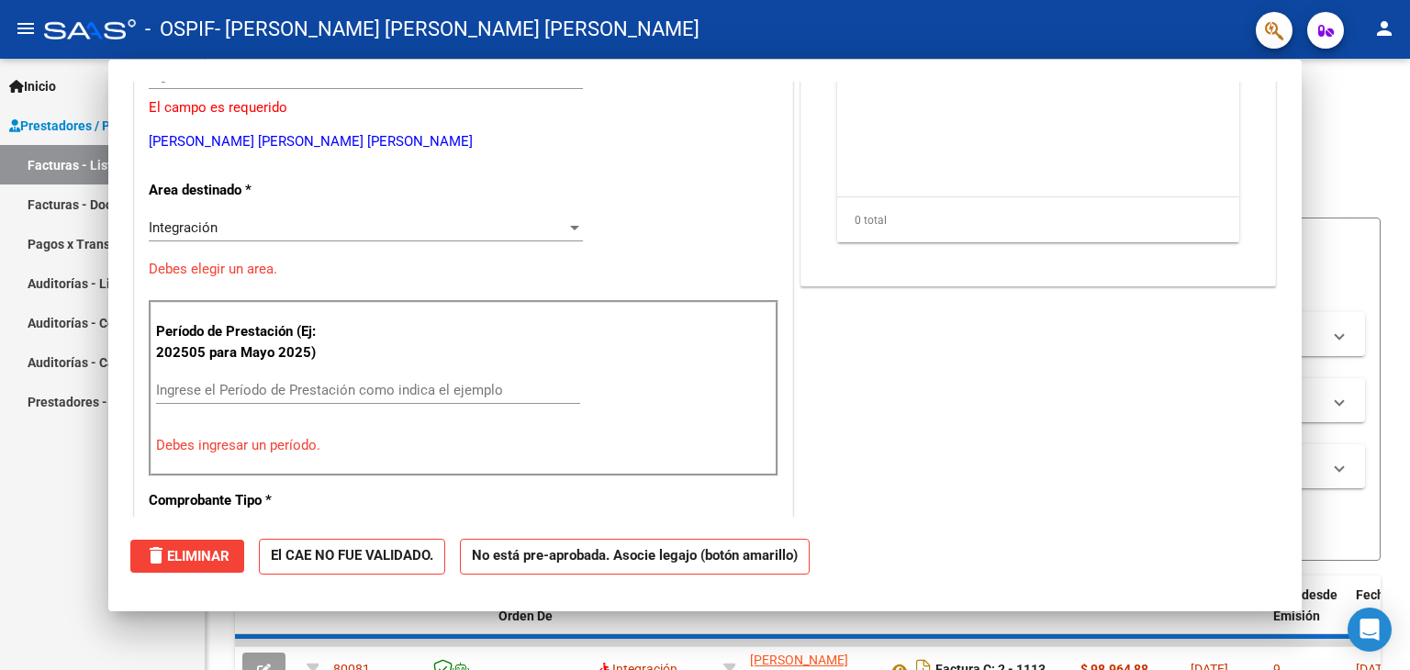
scroll to position [0, 0]
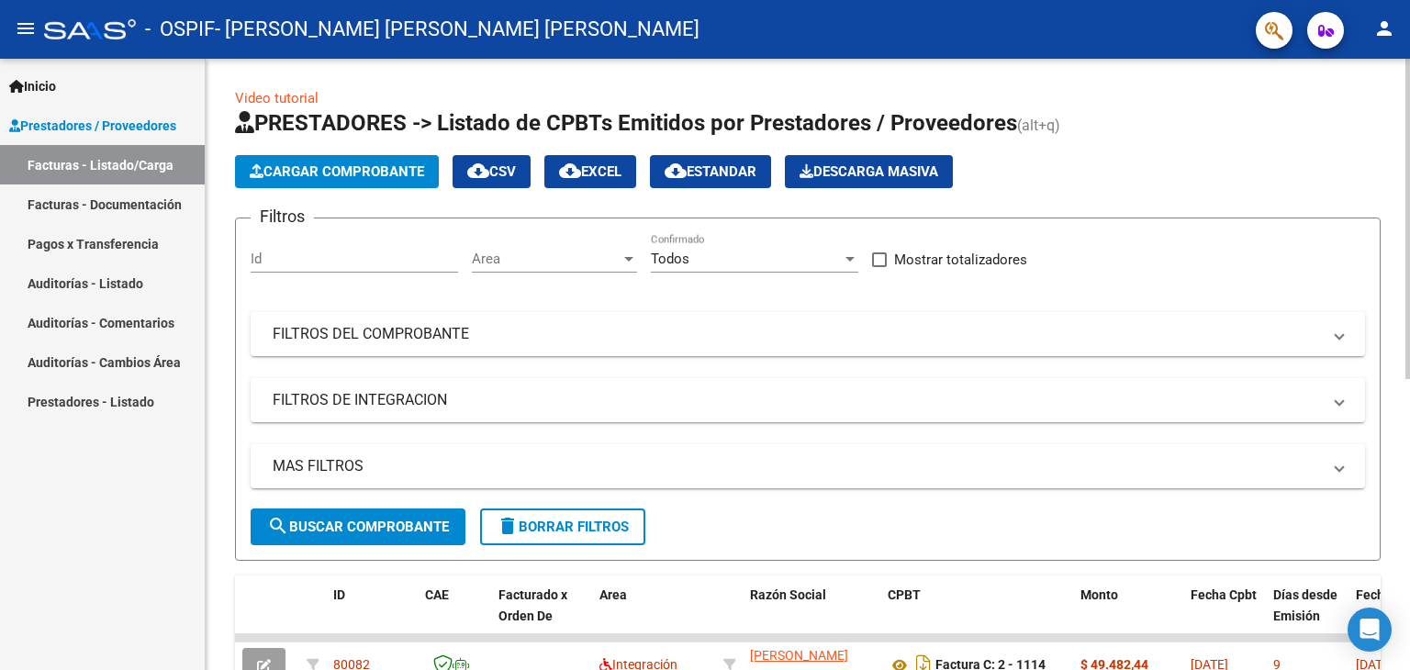
click at [346, 165] on span "Cargar Comprobante" at bounding box center [337, 171] width 174 height 17
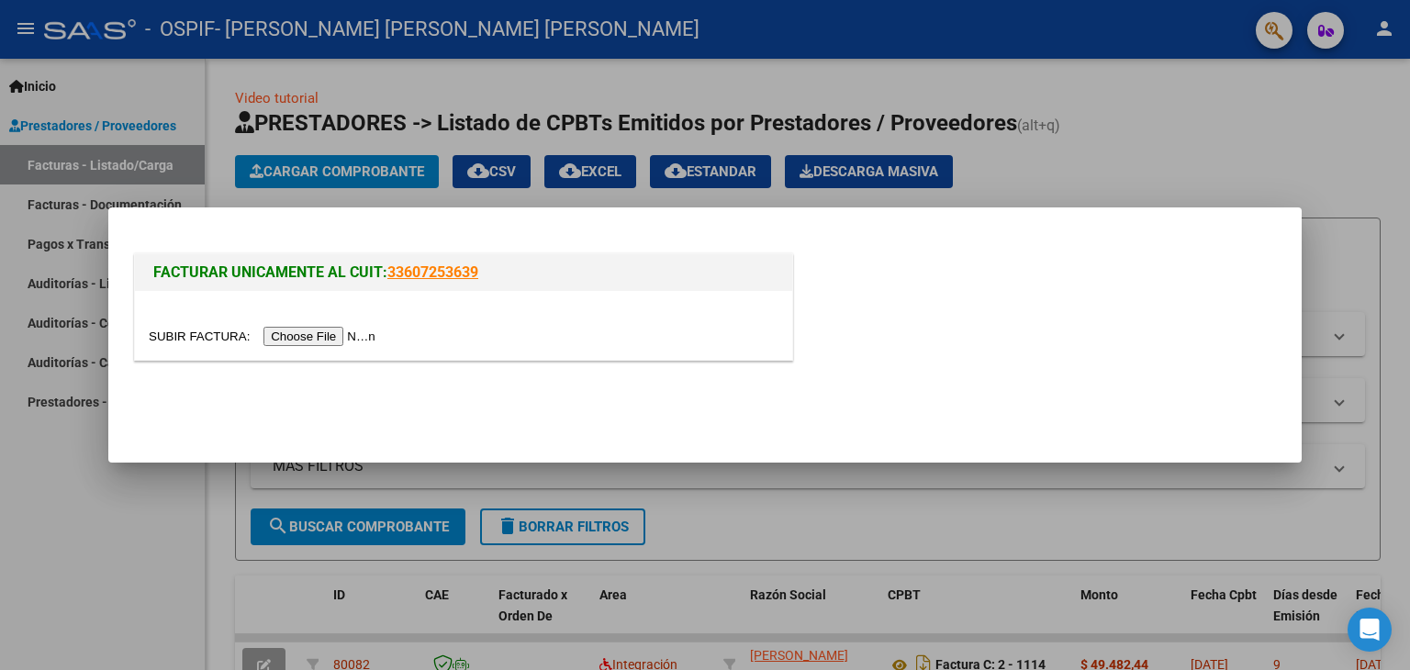
click at [288, 331] on input "file" at bounding box center [265, 336] width 232 height 19
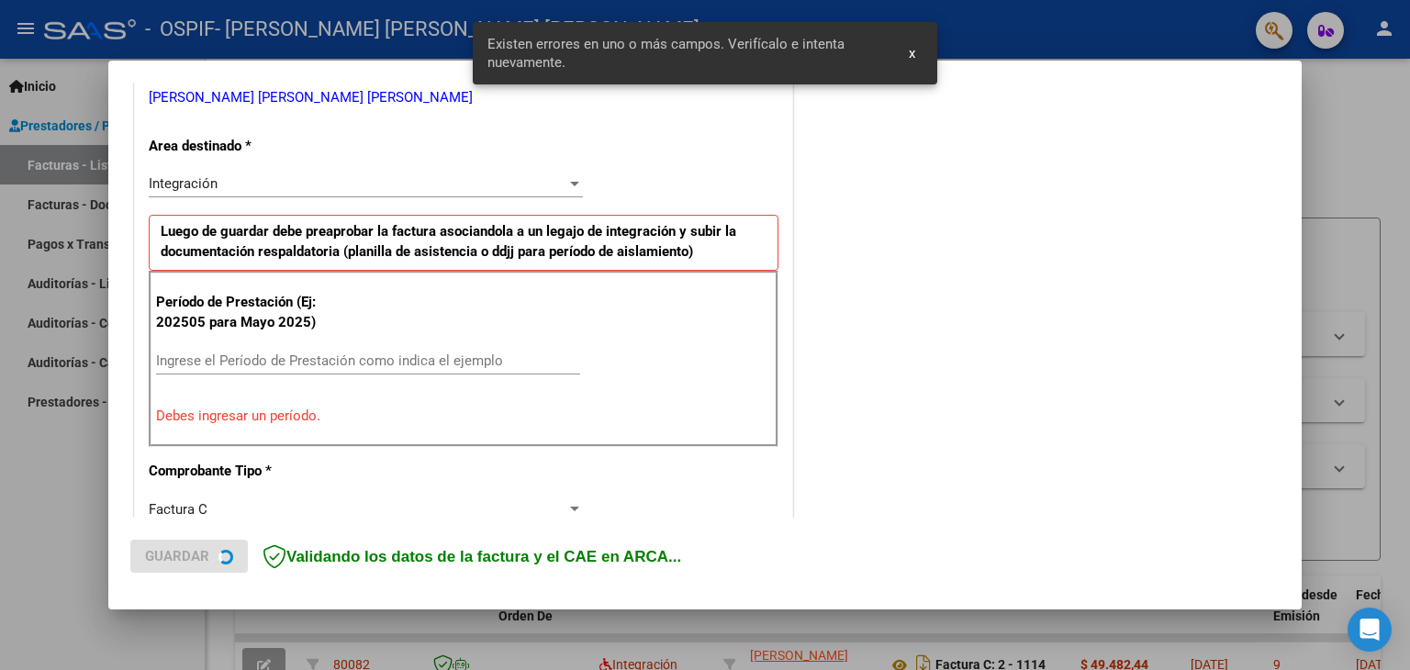
scroll to position [386, 0]
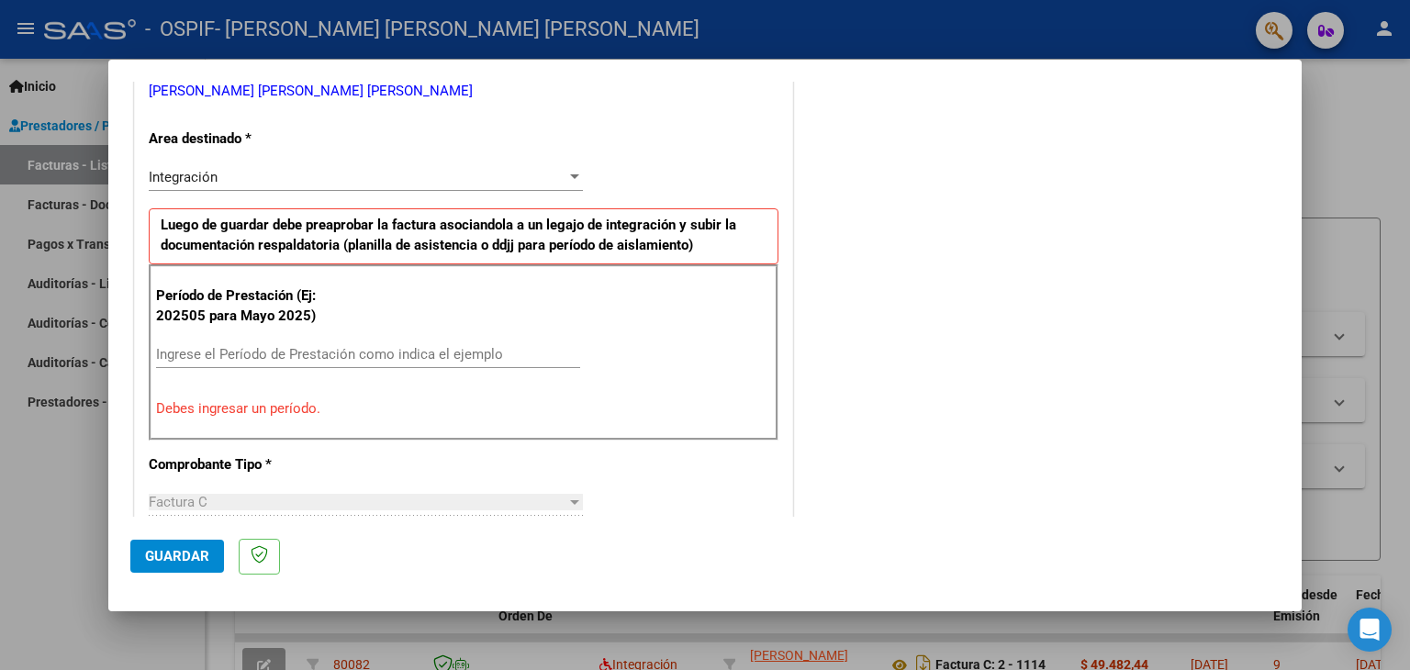
click at [191, 354] on input "Ingrese el Período de Prestación como indica el ejemplo" at bounding box center [368, 354] width 424 height 17
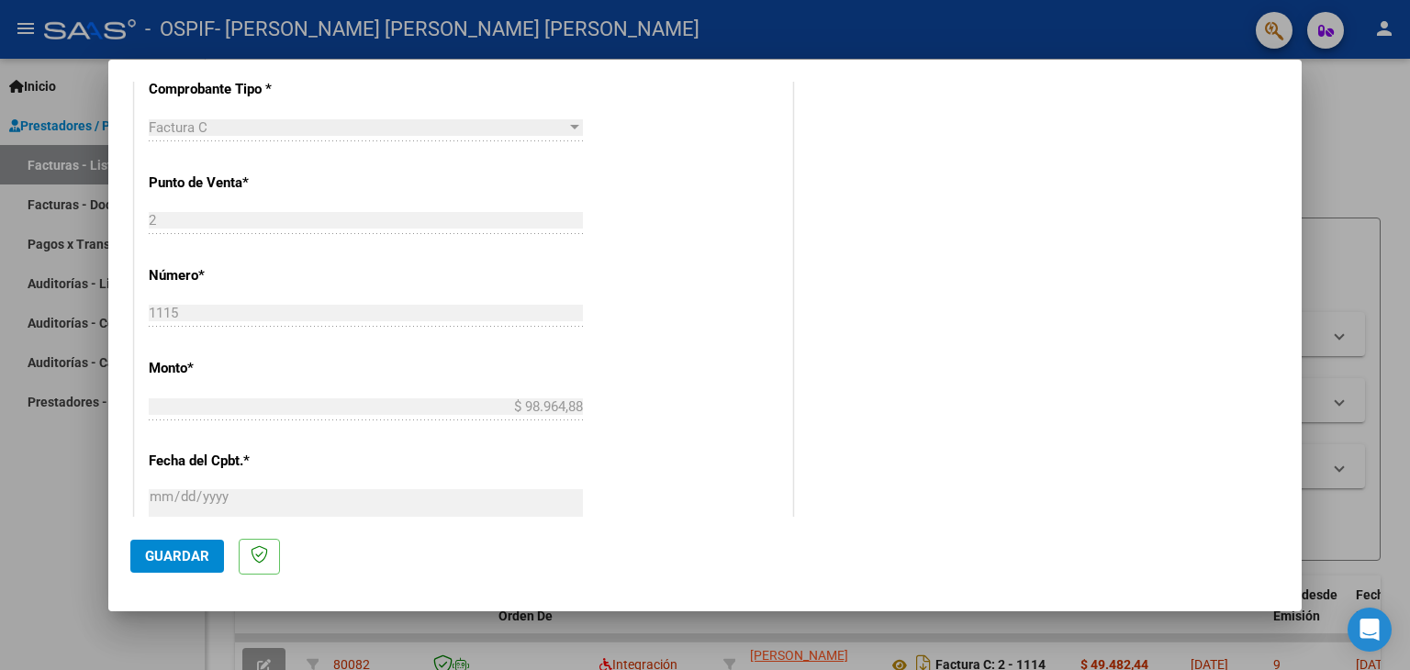
scroll to position [715, 0]
type input "202508"
click at [179, 544] on button "Guardar" at bounding box center [177, 556] width 94 height 33
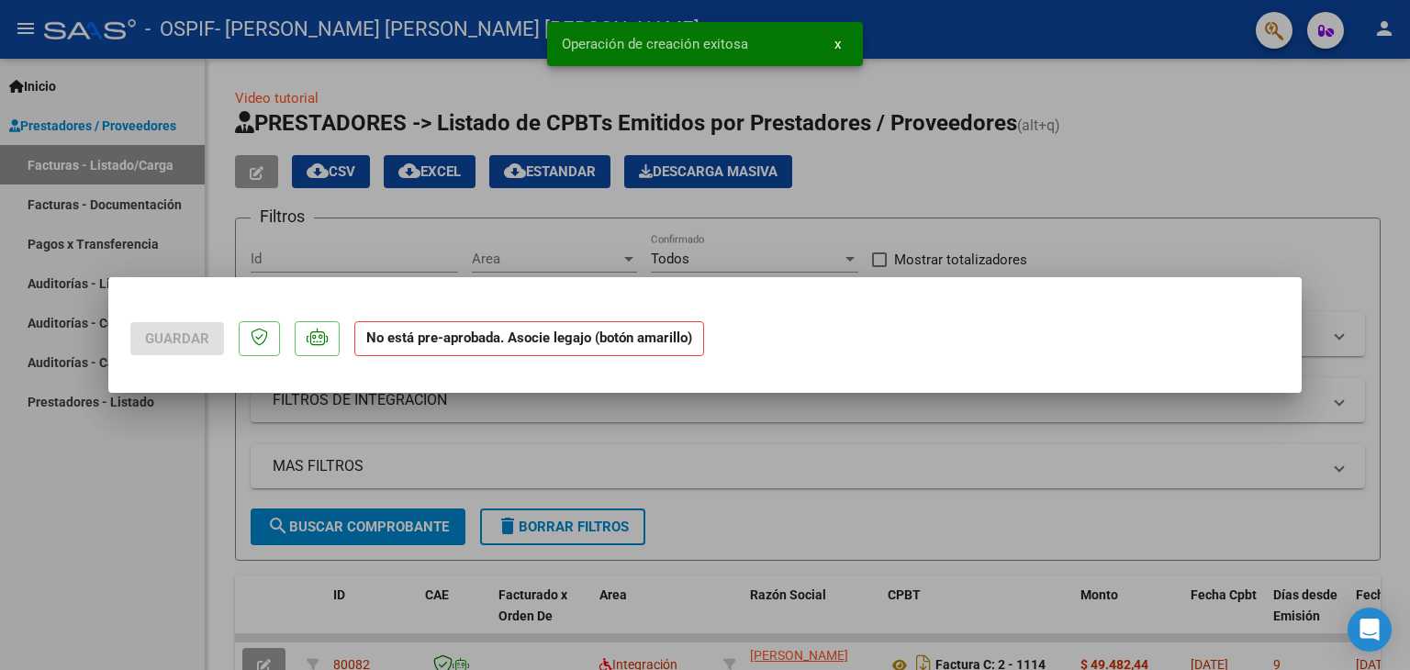
scroll to position [0, 0]
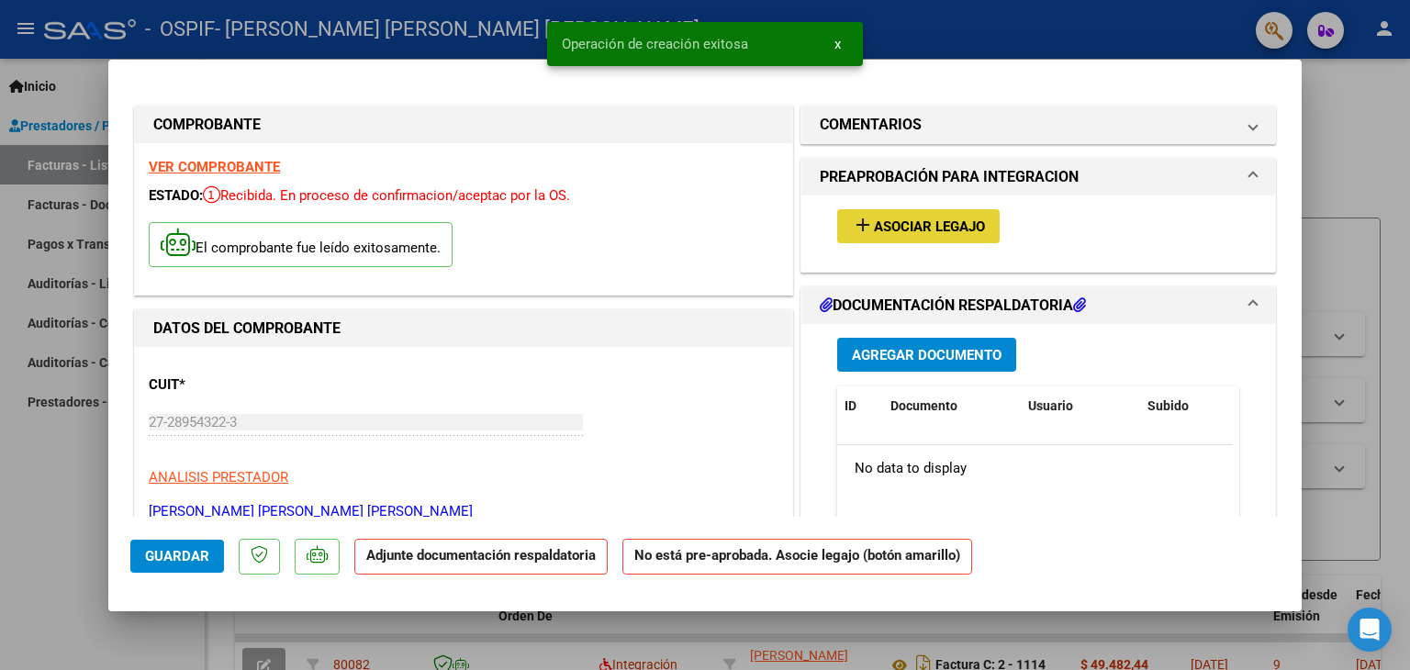
click at [936, 231] on span "Asociar Legajo" at bounding box center [929, 227] width 111 height 17
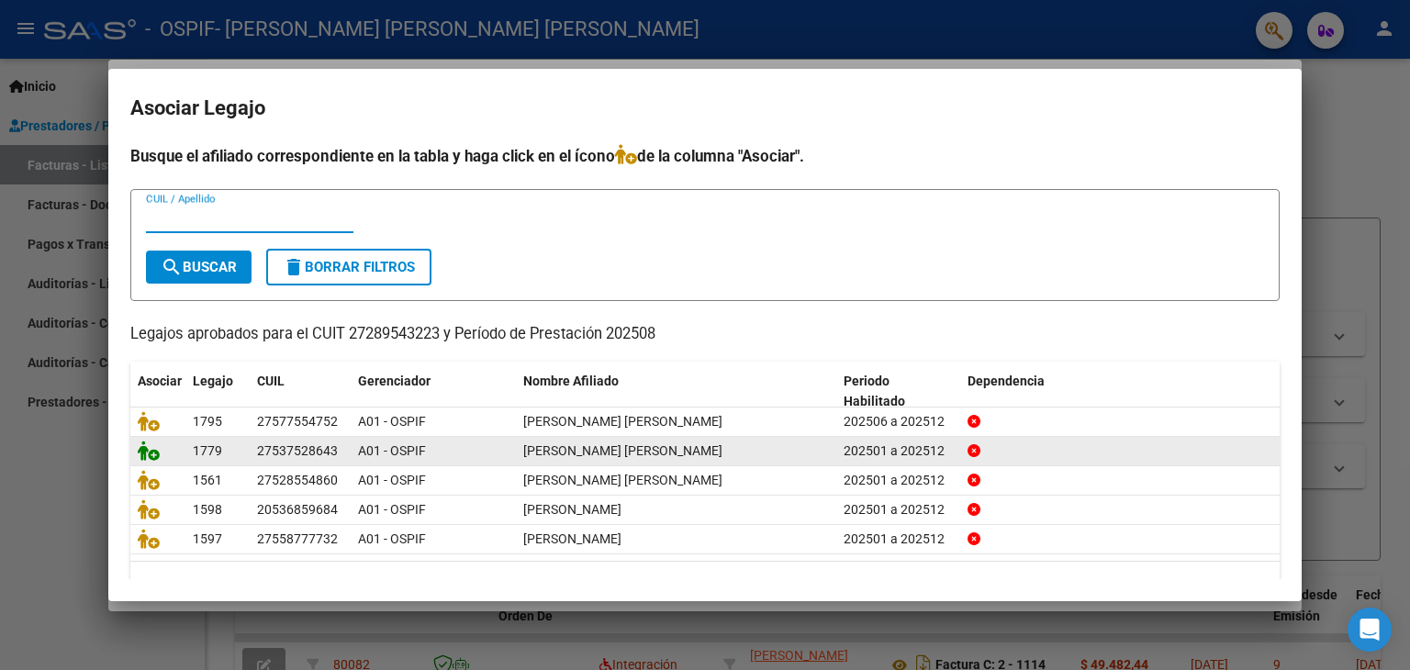
click at [149, 444] on icon at bounding box center [149, 451] width 22 height 20
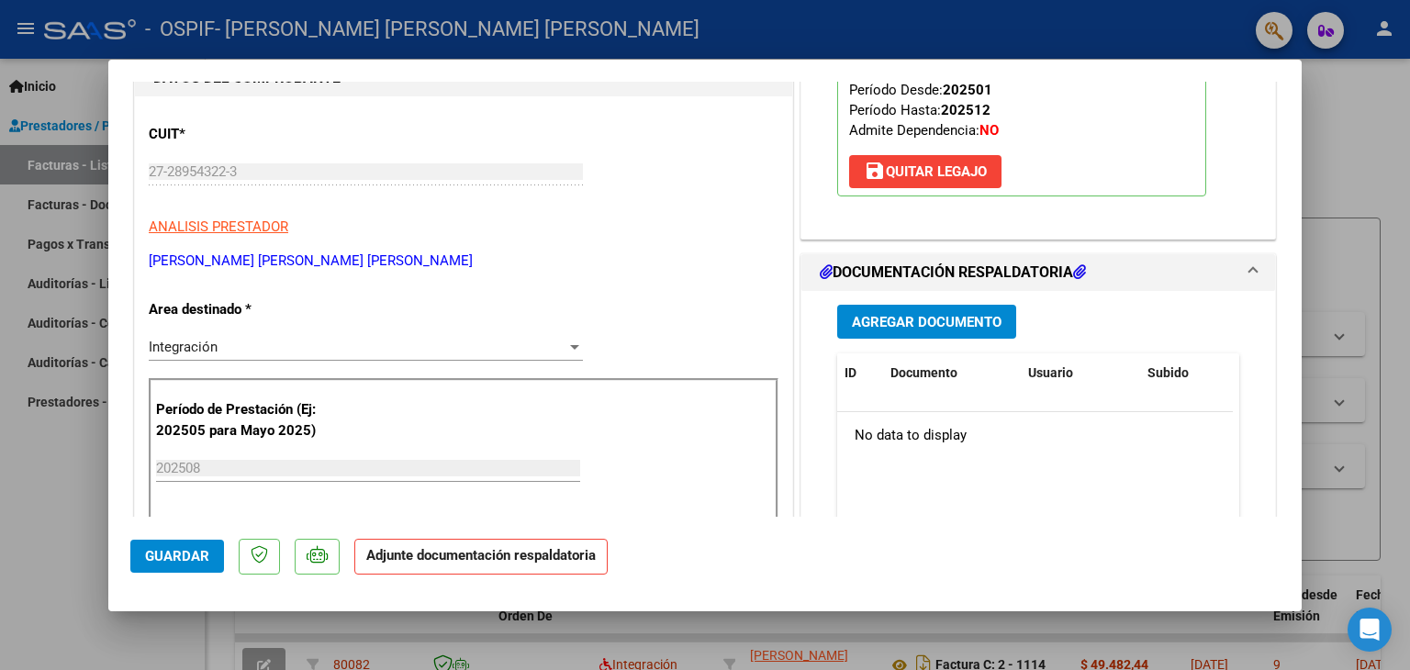
scroll to position [252, 0]
click at [897, 330] on span "Agregar Documento" at bounding box center [927, 321] width 150 height 17
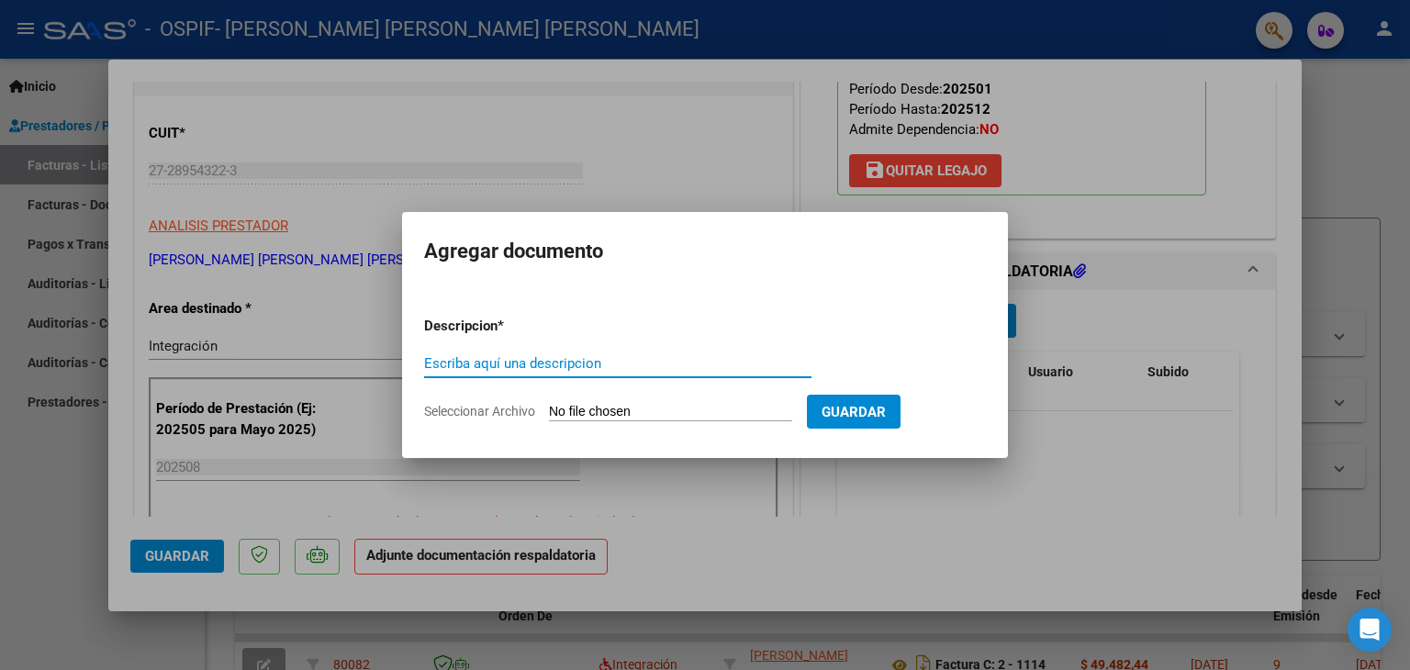
type input "a"
type input "Autorización"
click at [625, 405] on input "Seleccionar Archivo" at bounding box center [670, 412] width 243 height 17
type input "C:\fakepath\AUTORIZACIÓN MANCILLA POCHETTINO 2025.png"
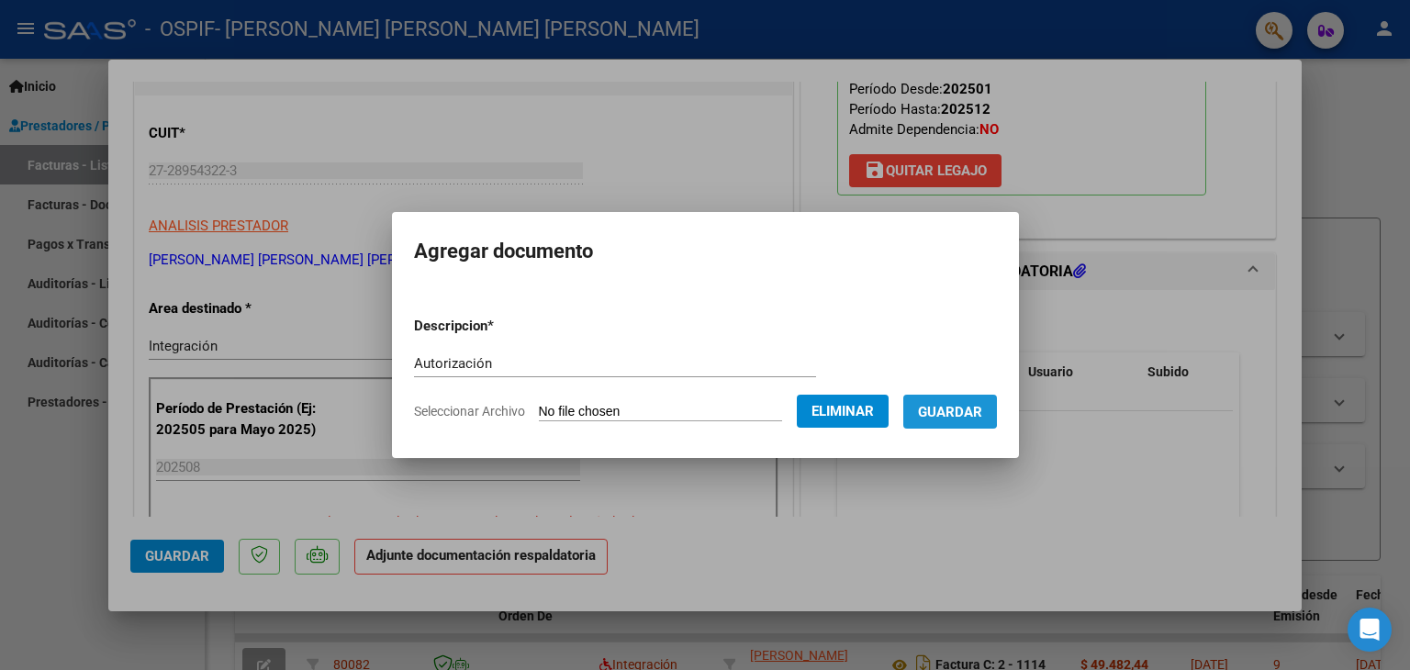
click at [944, 406] on span "Guardar" at bounding box center [950, 412] width 64 height 17
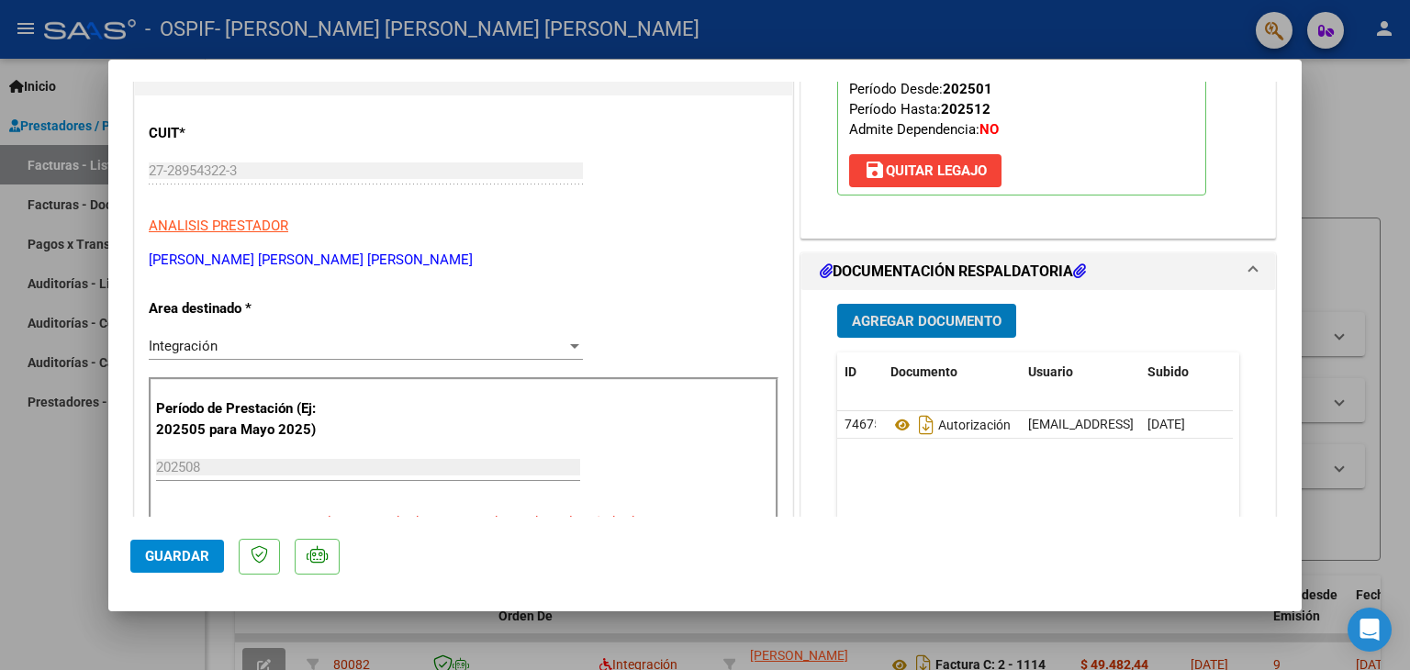
click at [880, 330] on span "Agregar Documento" at bounding box center [927, 321] width 150 height 17
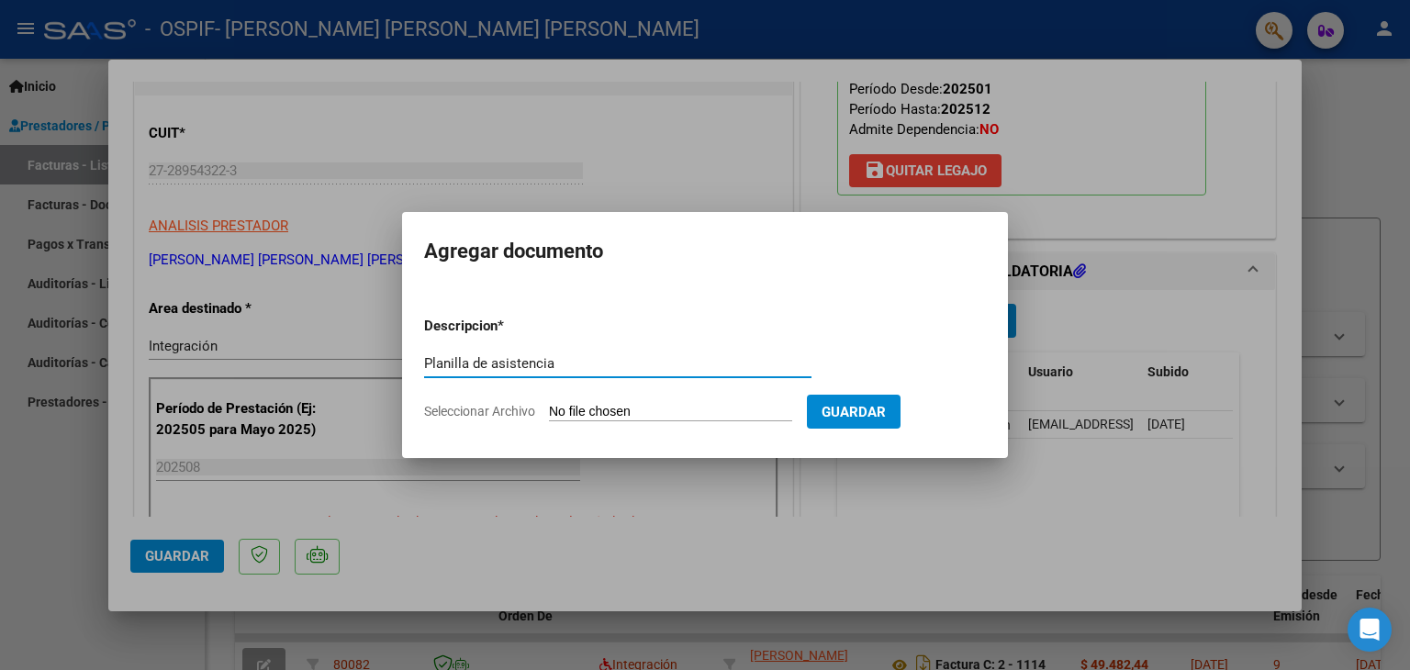
type input "Planilla de asistencia"
click at [567, 408] on input "Seleccionar Archivo" at bounding box center [670, 412] width 243 height 17
type input "C:\fakepath\Mancilla Pochettino AGOSTO2025.jpeg"
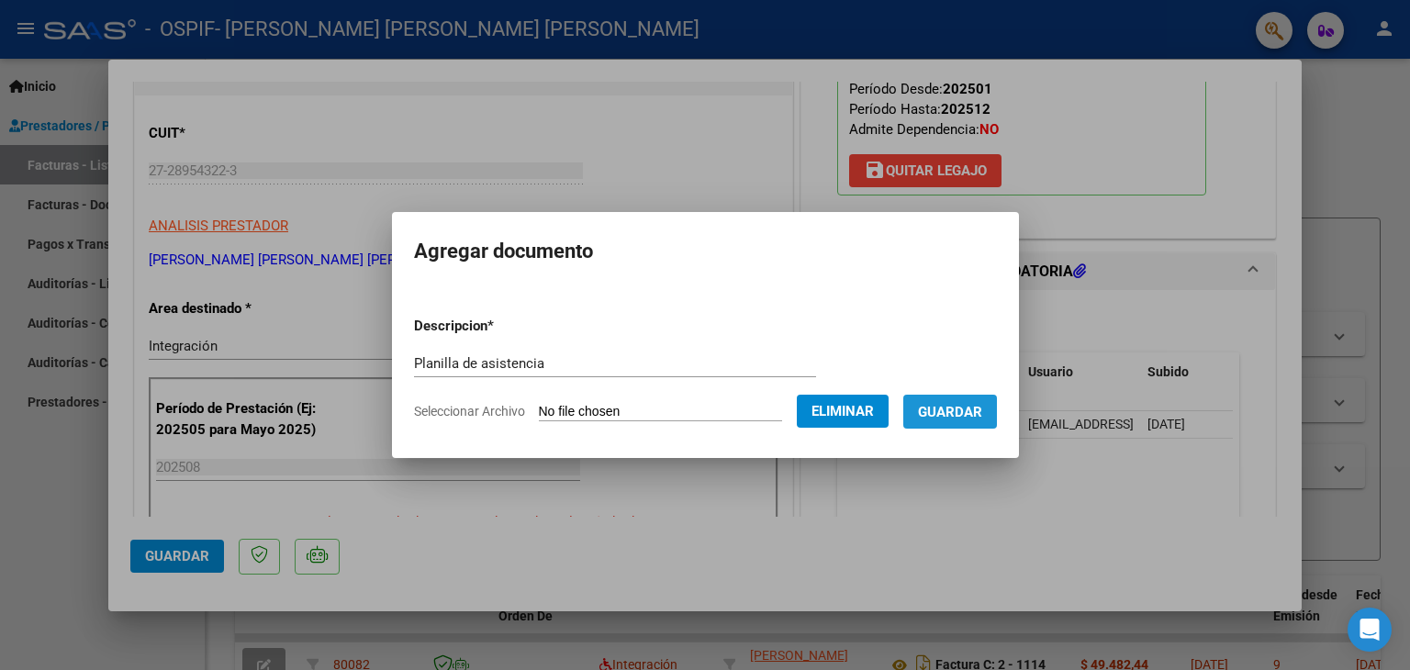
click at [959, 408] on span "Guardar" at bounding box center [950, 412] width 64 height 17
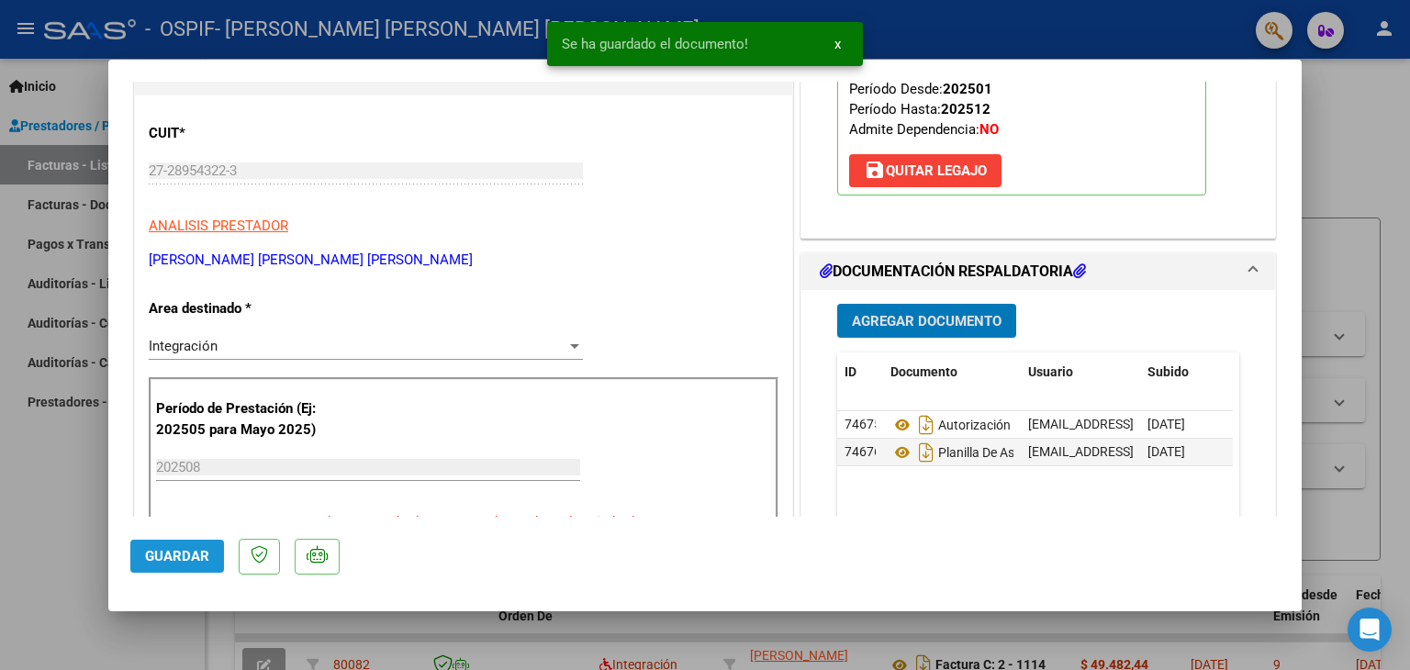
click at [176, 566] on button "Guardar" at bounding box center [177, 556] width 94 height 33
click at [48, 536] on div at bounding box center [705, 335] width 1410 height 670
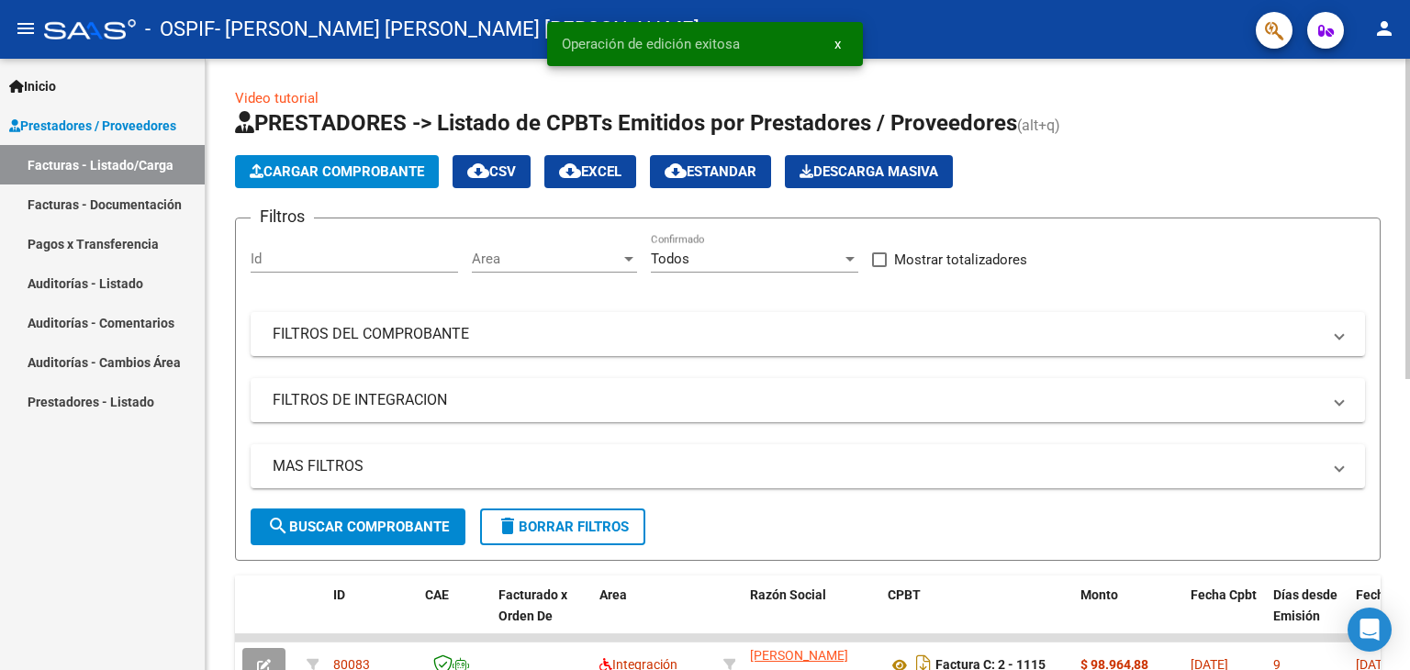
click at [316, 166] on span "Cargar Comprobante" at bounding box center [337, 171] width 174 height 17
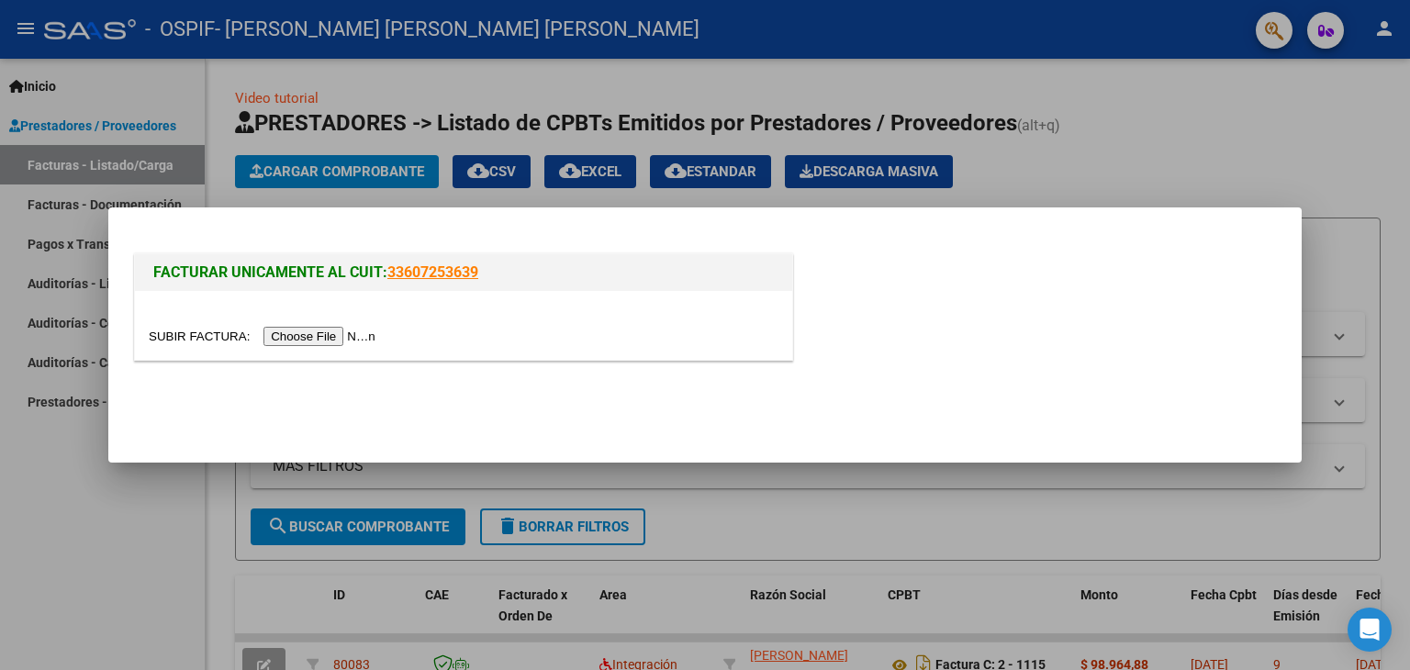
click at [295, 331] on input "file" at bounding box center [265, 336] width 232 height 19
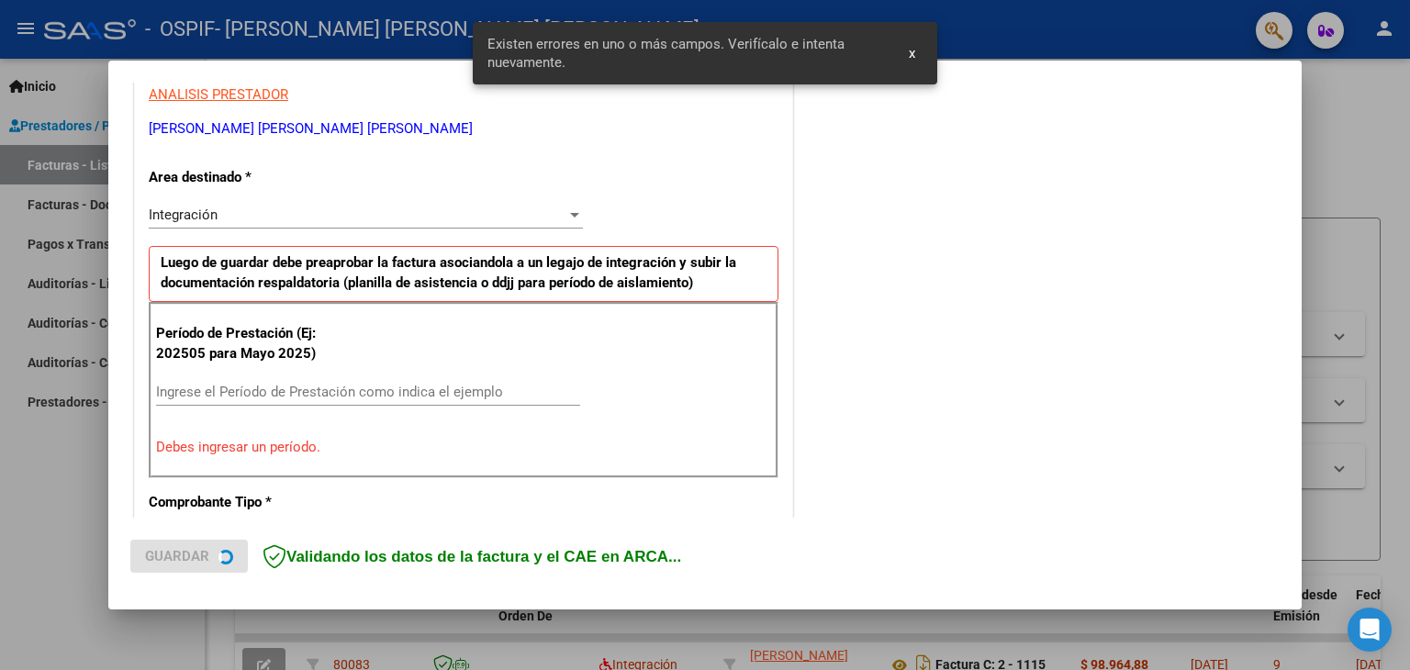
scroll to position [386, 0]
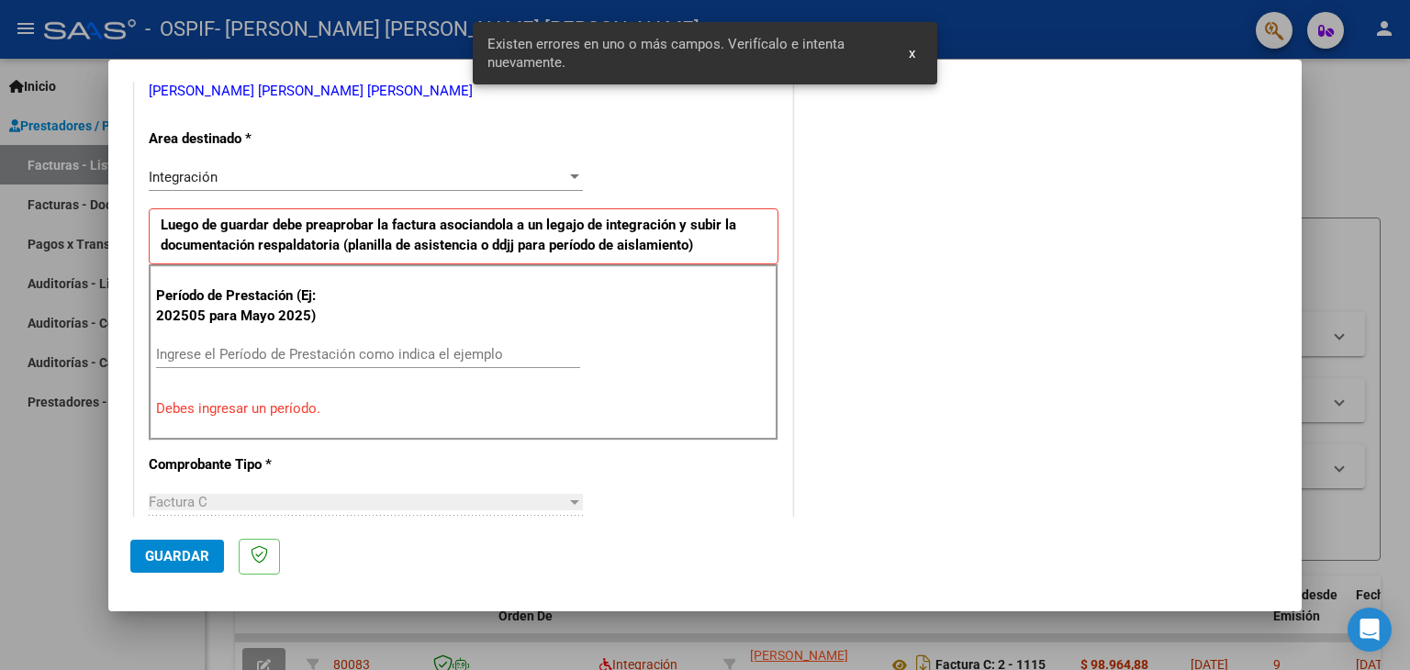
click at [212, 346] on input "Ingrese el Período de Prestación como indica el ejemplo" at bounding box center [368, 354] width 424 height 17
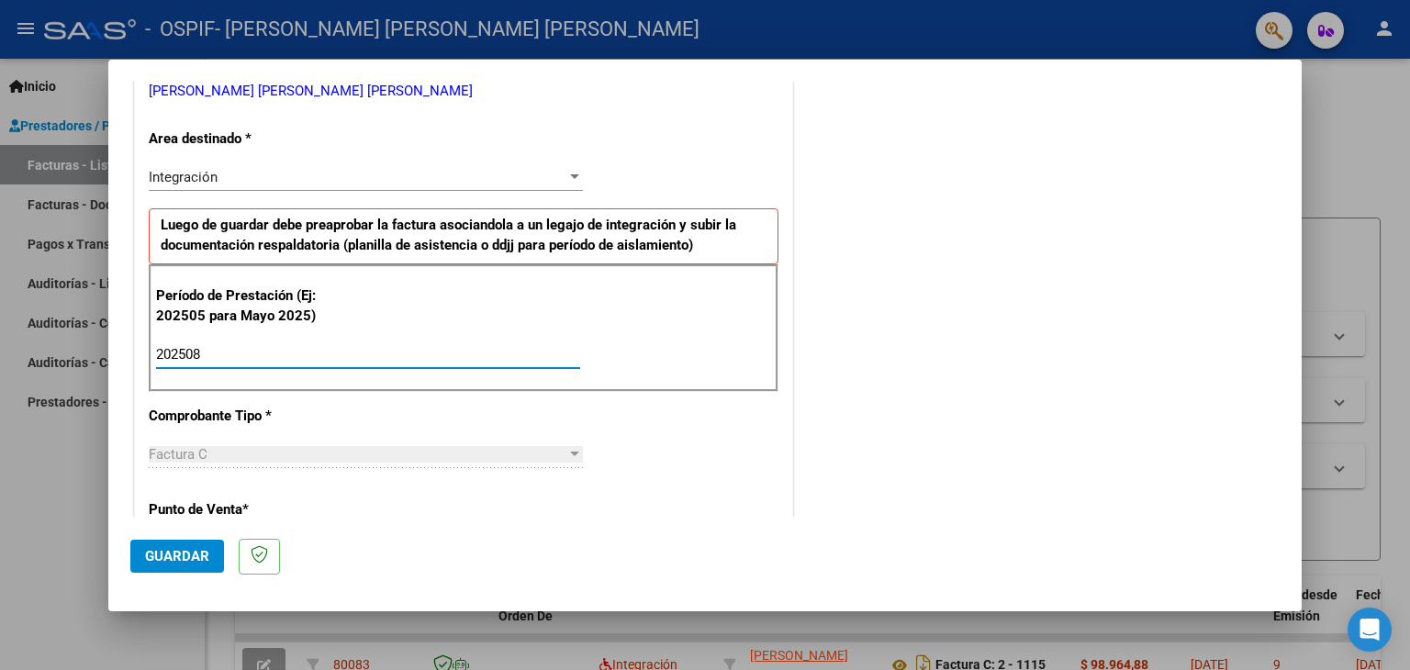
type input "202508"
click at [171, 553] on span "Guardar" at bounding box center [177, 556] width 64 height 17
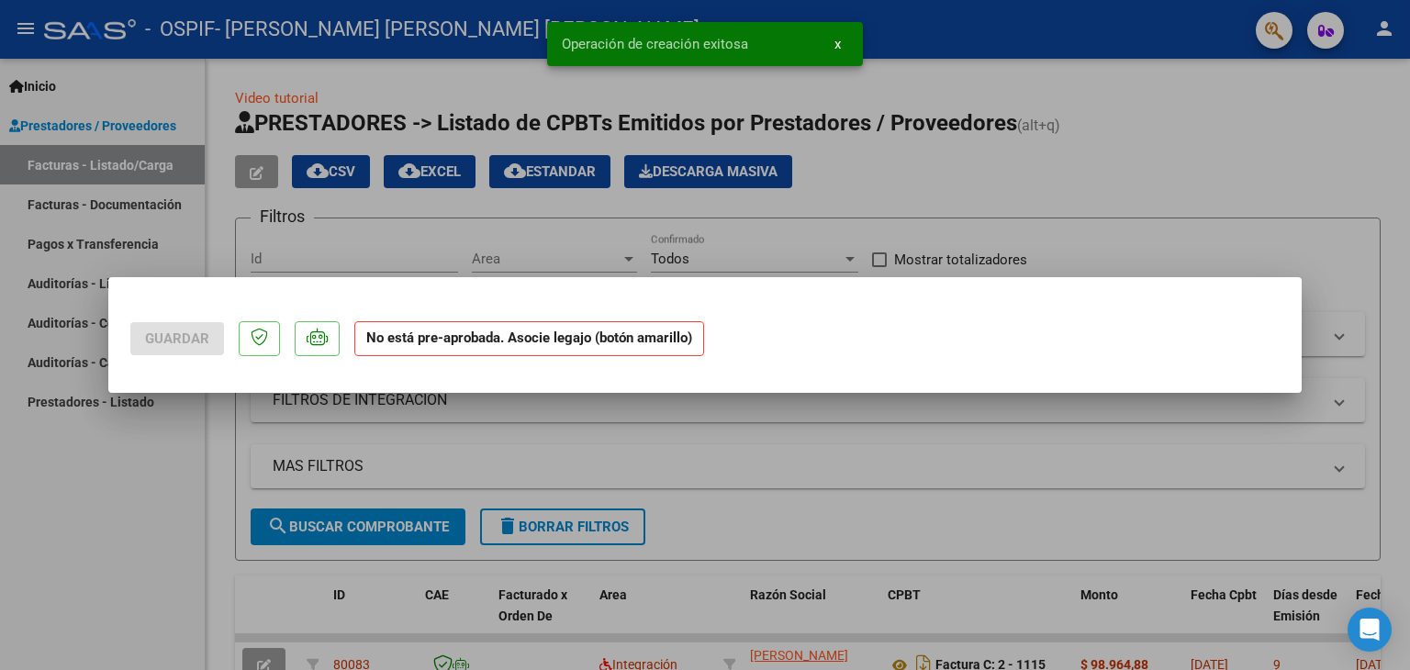
scroll to position [0, 0]
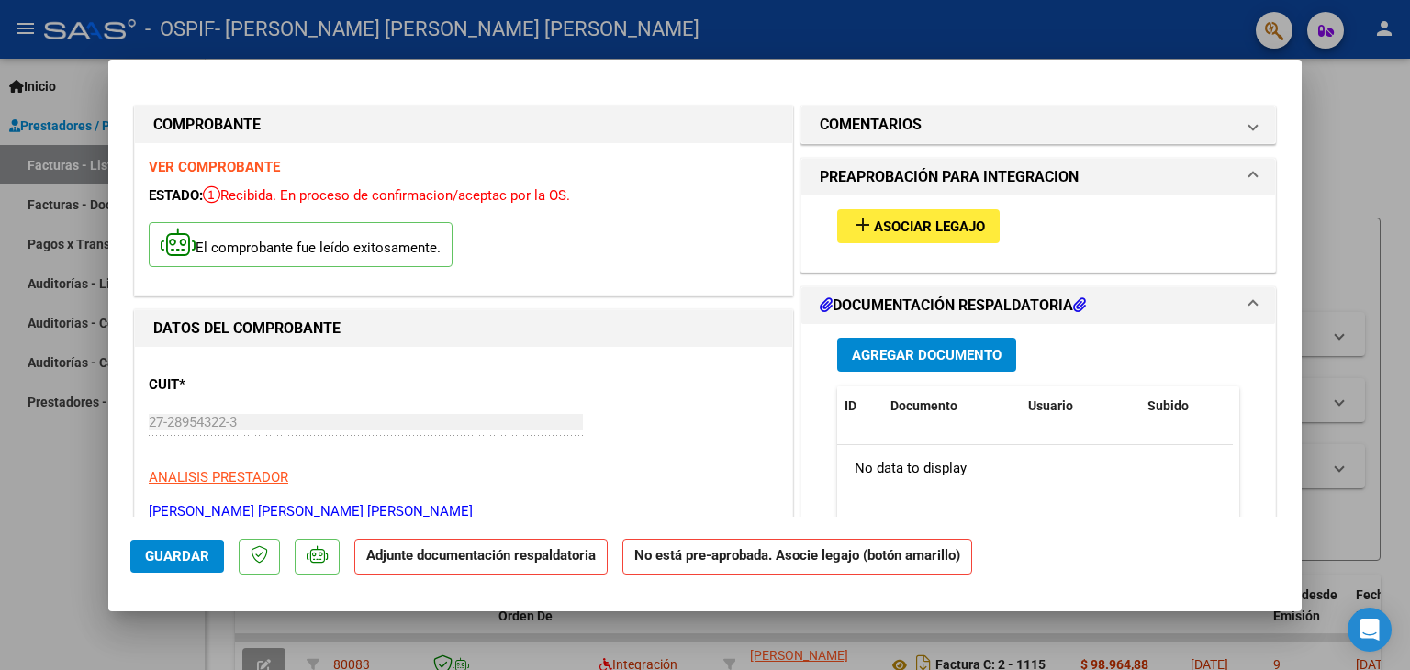
click at [892, 219] on span "Asociar Legajo" at bounding box center [929, 227] width 111 height 17
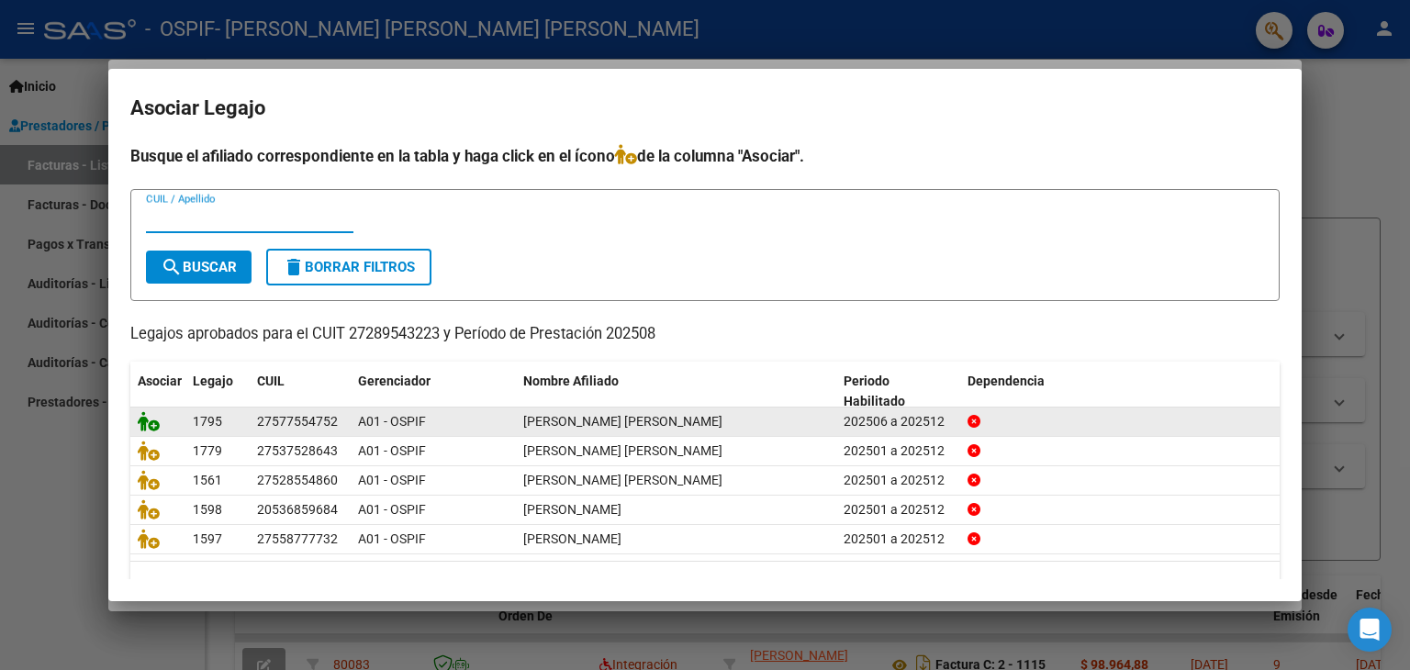
click at [141, 418] on icon at bounding box center [149, 421] width 22 height 20
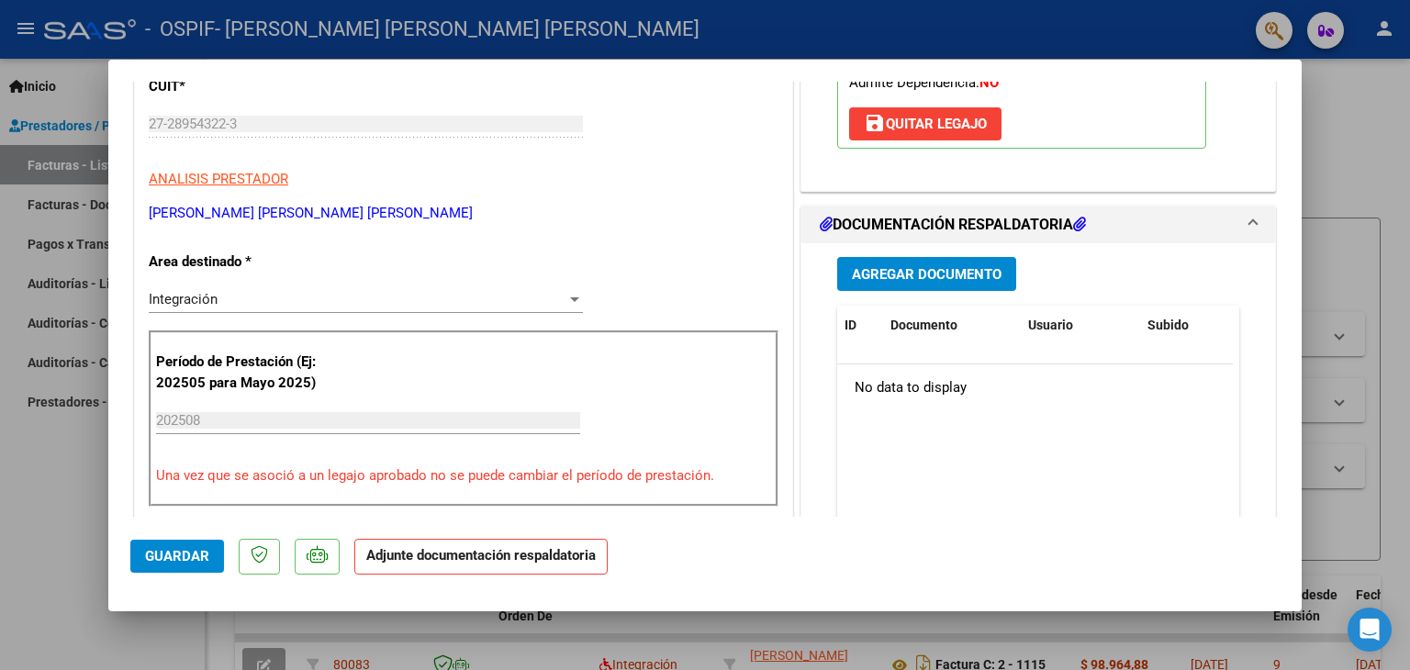
scroll to position [306, 0]
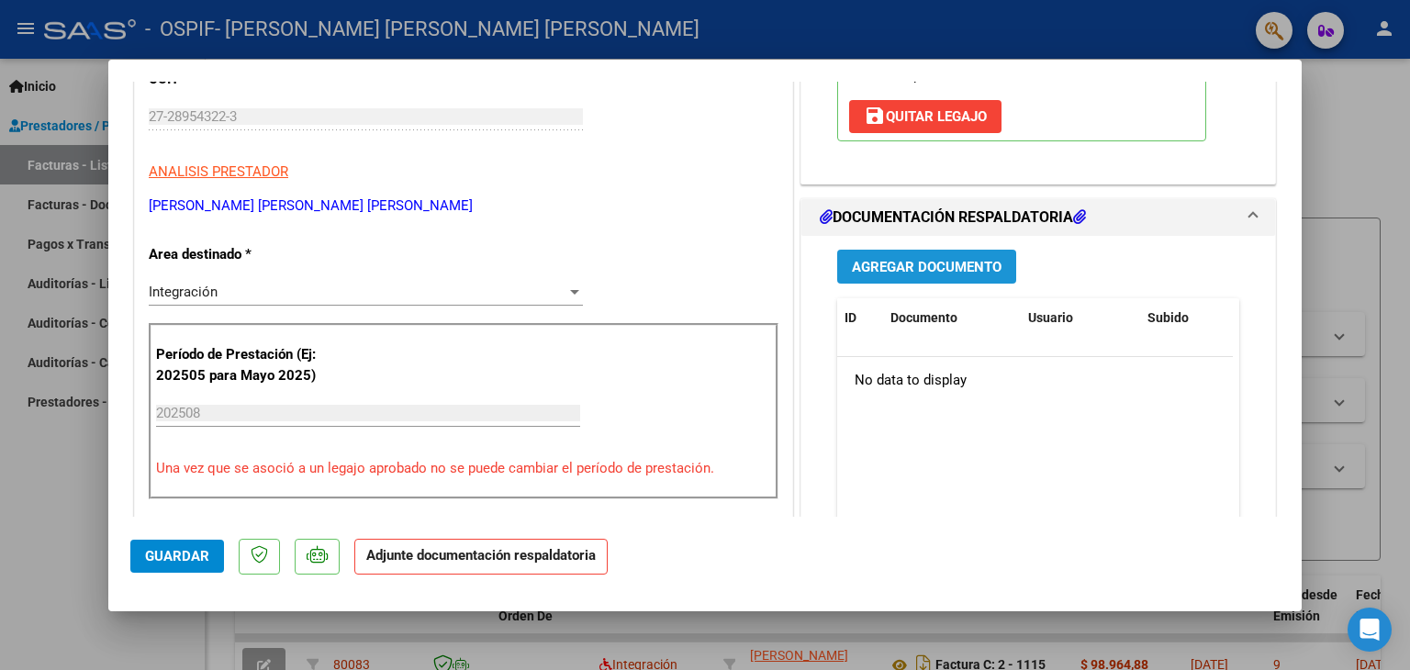
click at [875, 269] on span "Agregar Documento" at bounding box center [927, 267] width 150 height 17
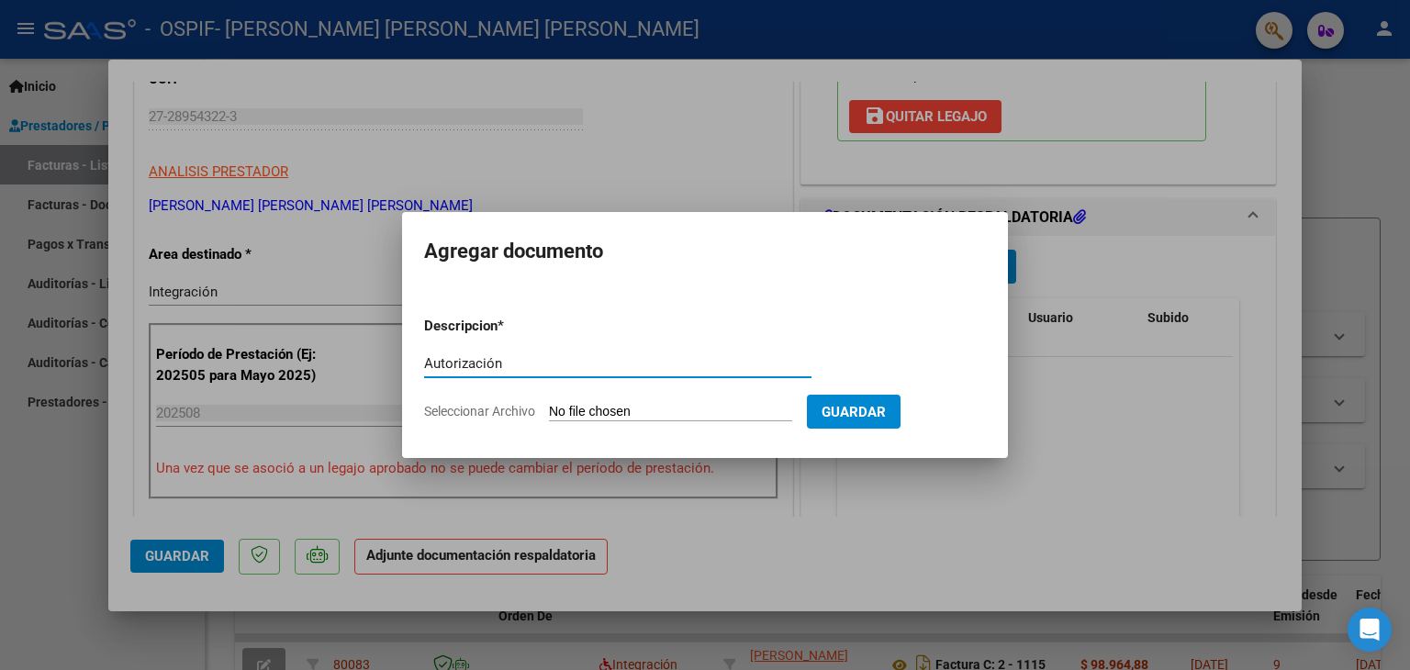
type input "Autorización"
click at [610, 411] on input "Seleccionar Archivo" at bounding box center [670, 412] width 243 height 17
type input "C:\fakepath\AUTORIZACIÓN MURO SOFIA 2025.png"
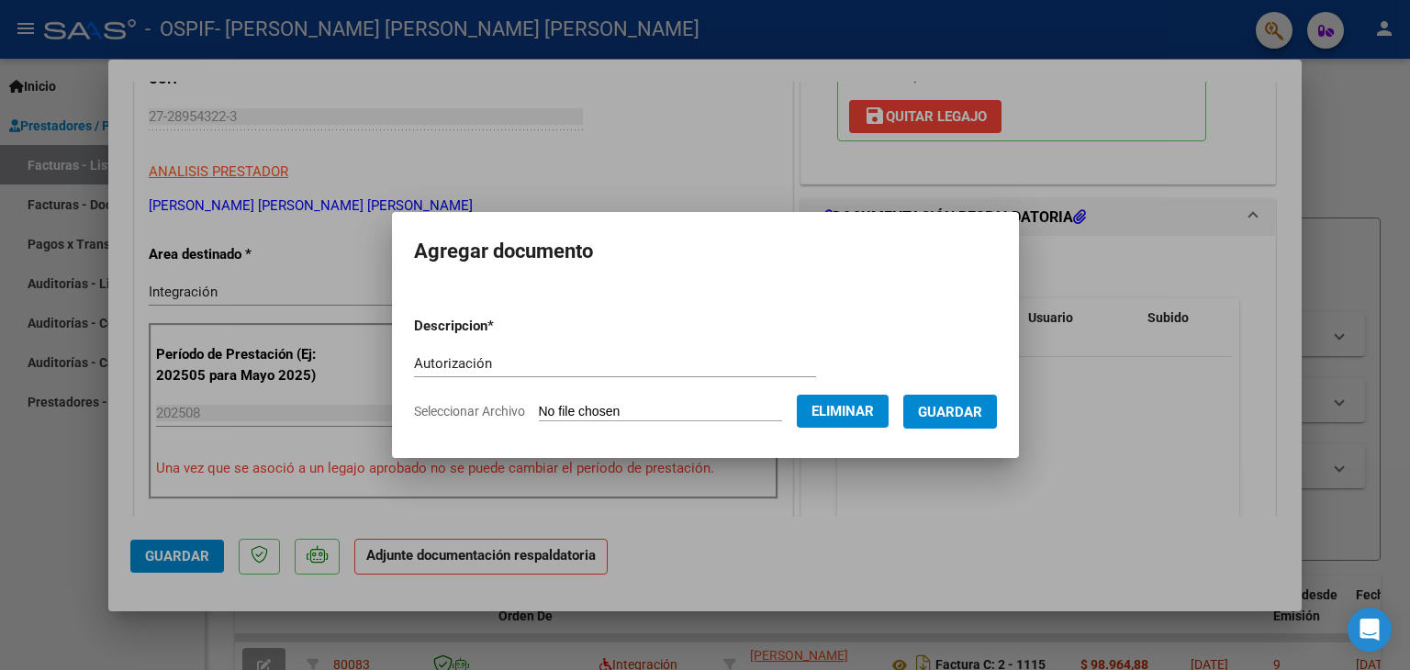
click at [955, 418] on span "Guardar" at bounding box center [950, 412] width 64 height 17
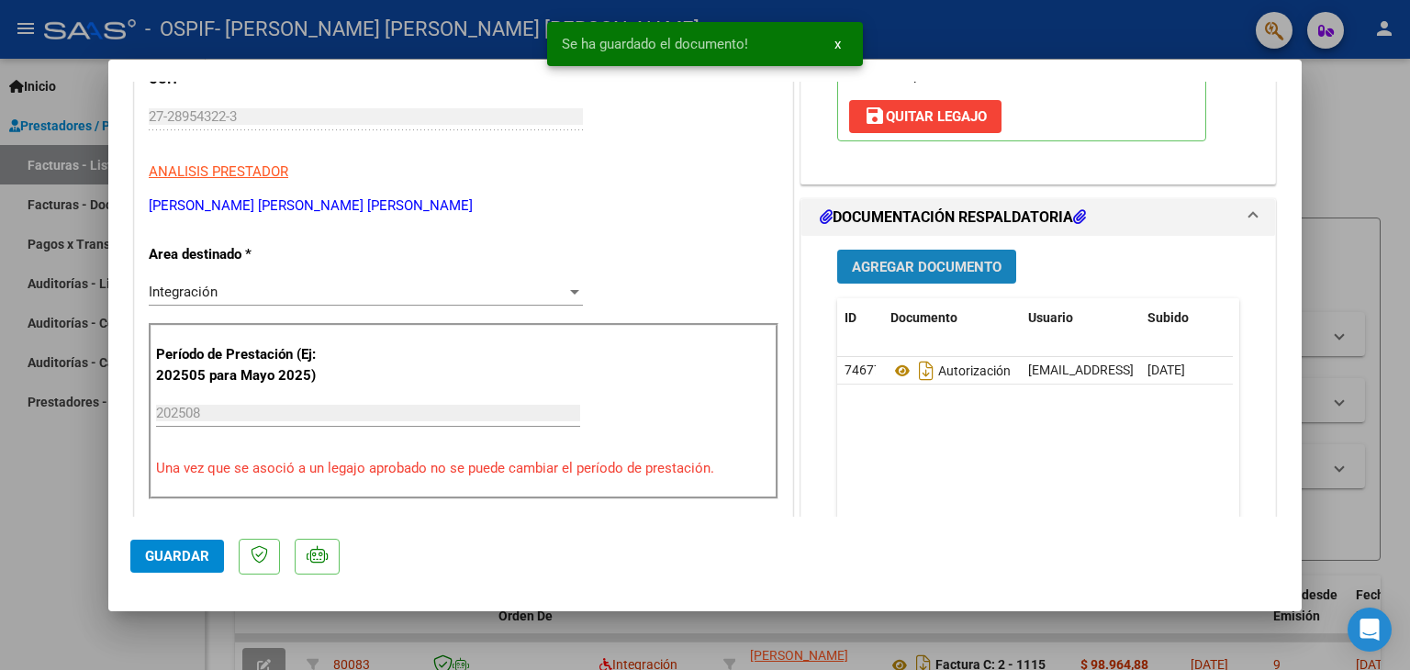
click at [957, 253] on button "Agregar Documento" at bounding box center [926, 267] width 179 height 34
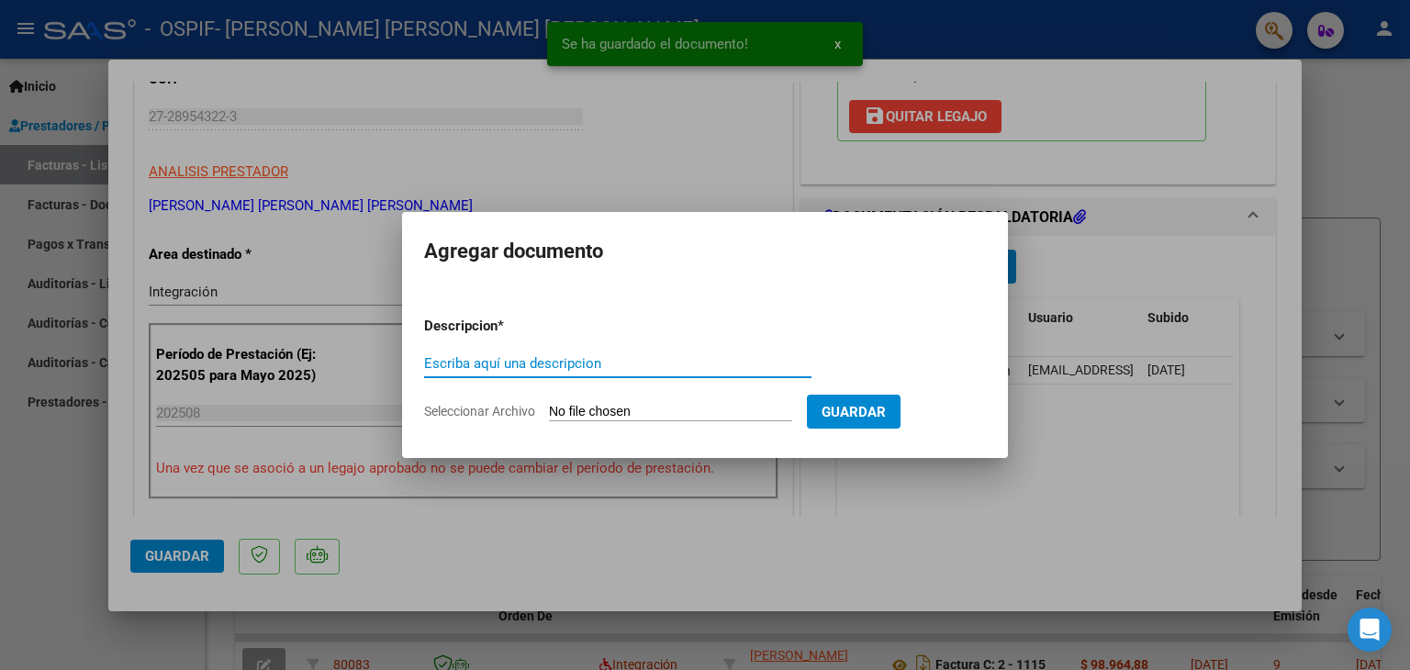
click at [500, 356] on input "Escriba aquí una descripcion" at bounding box center [617, 363] width 387 height 17
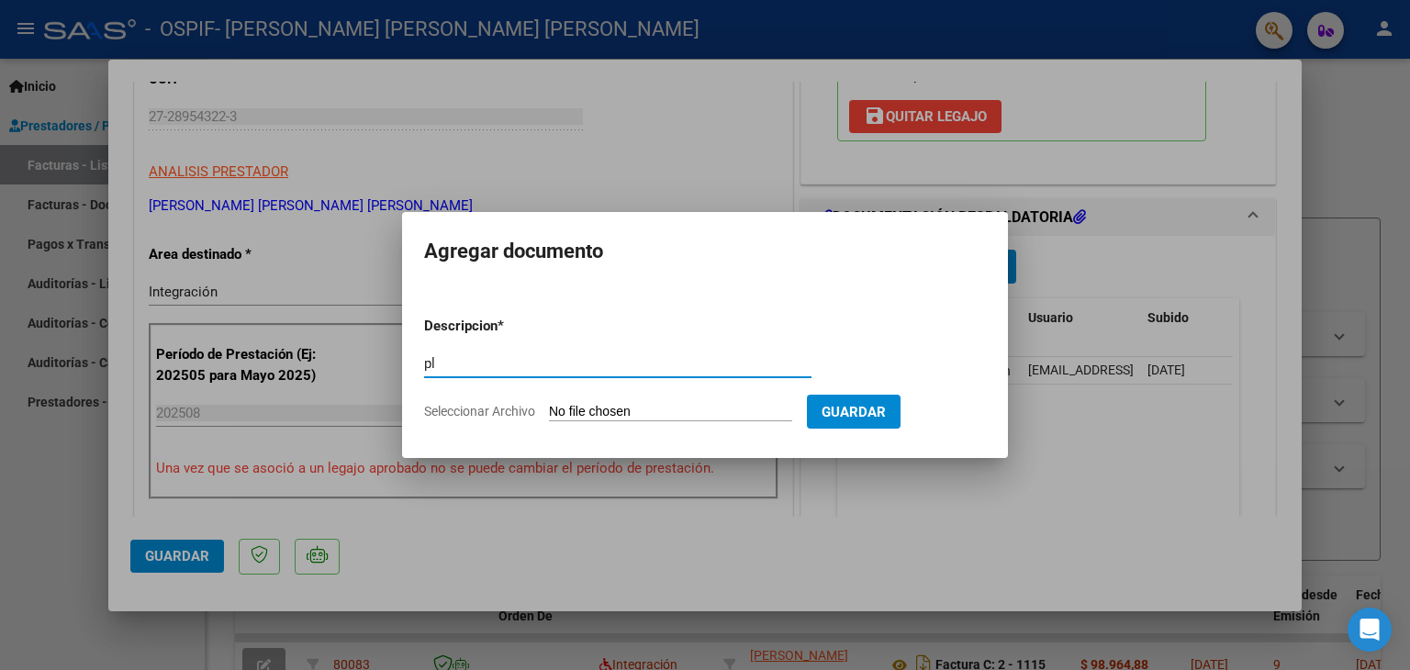
type input "p"
type input "Planilla de asistencia"
click at [573, 406] on input "Seleccionar Archivo" at bounding box center [670, 412] width 243 height 17
type input "C:\fakepath\Muro Sofia AGOSTO2025.jpeg"
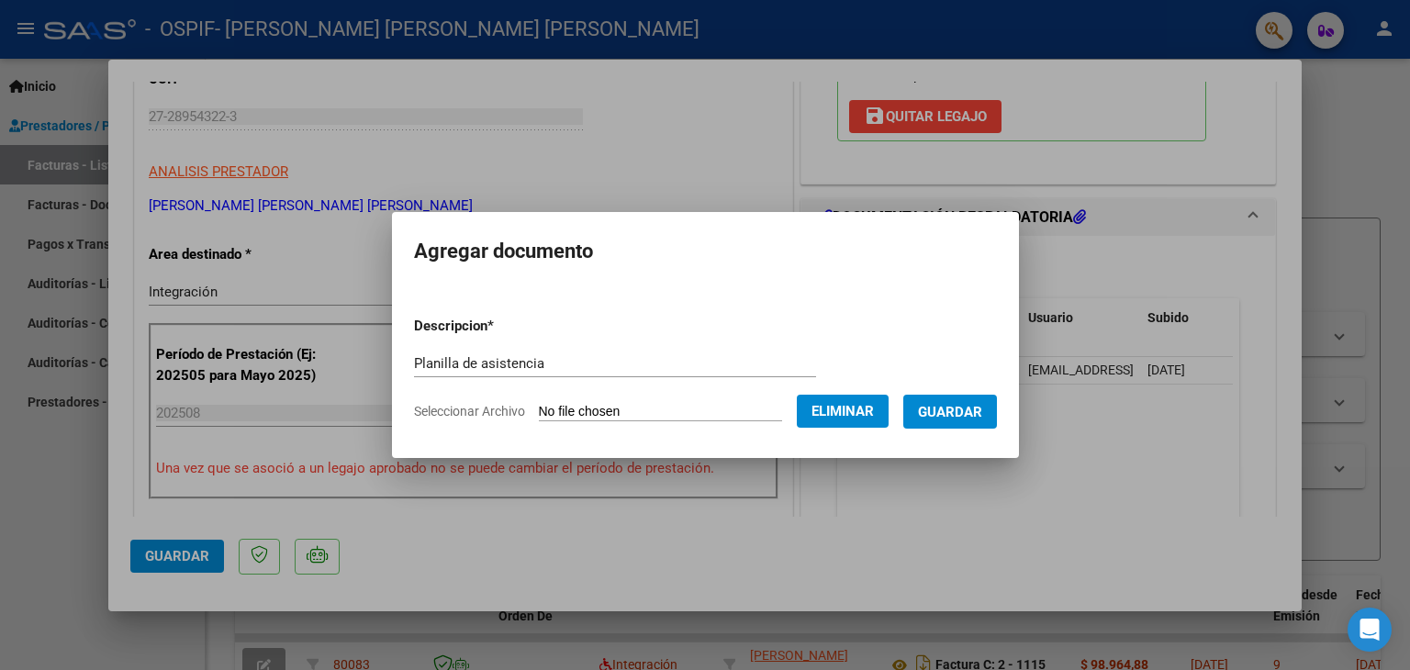
click at [945, 415] on span "Guardar" at bounding box center [950, 412] width 64 height 17
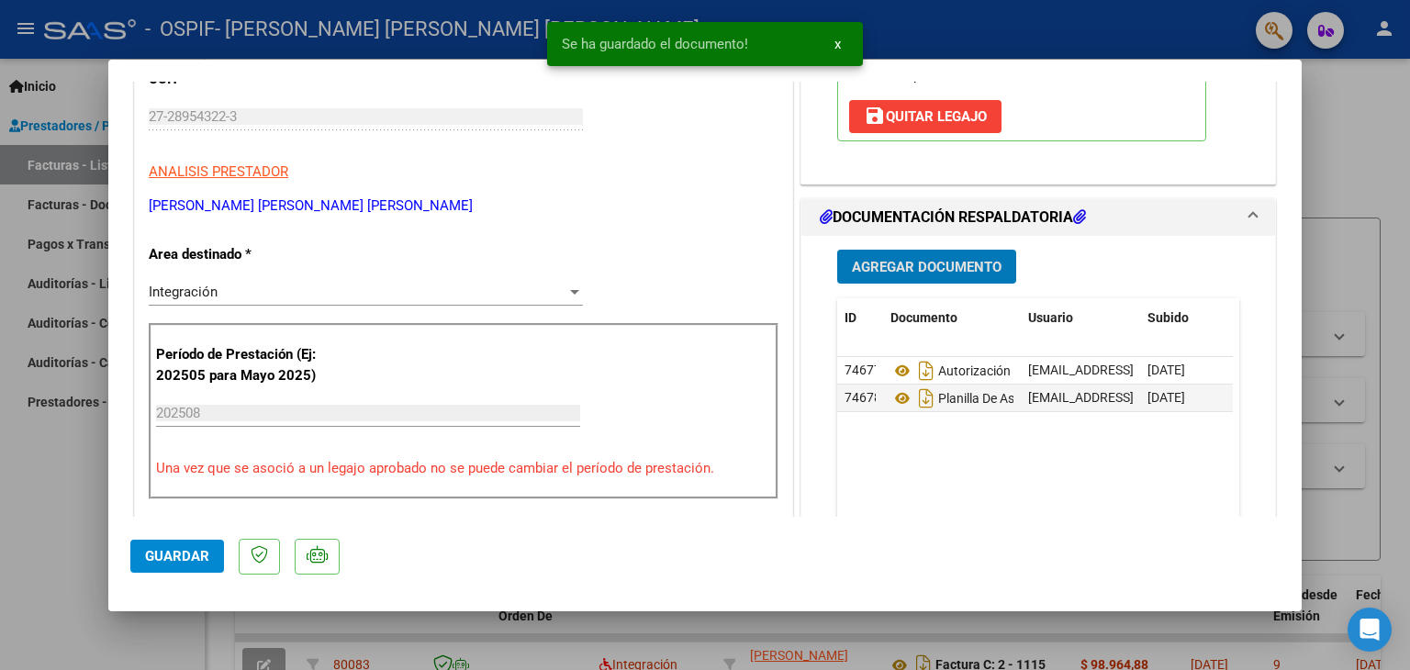
click at [139, 558] on button "Guardar" at bounding box center [177, 556] width 94 height 33
click at [66, 551] on div at bounding box center [705, 335] width 1410 height 670
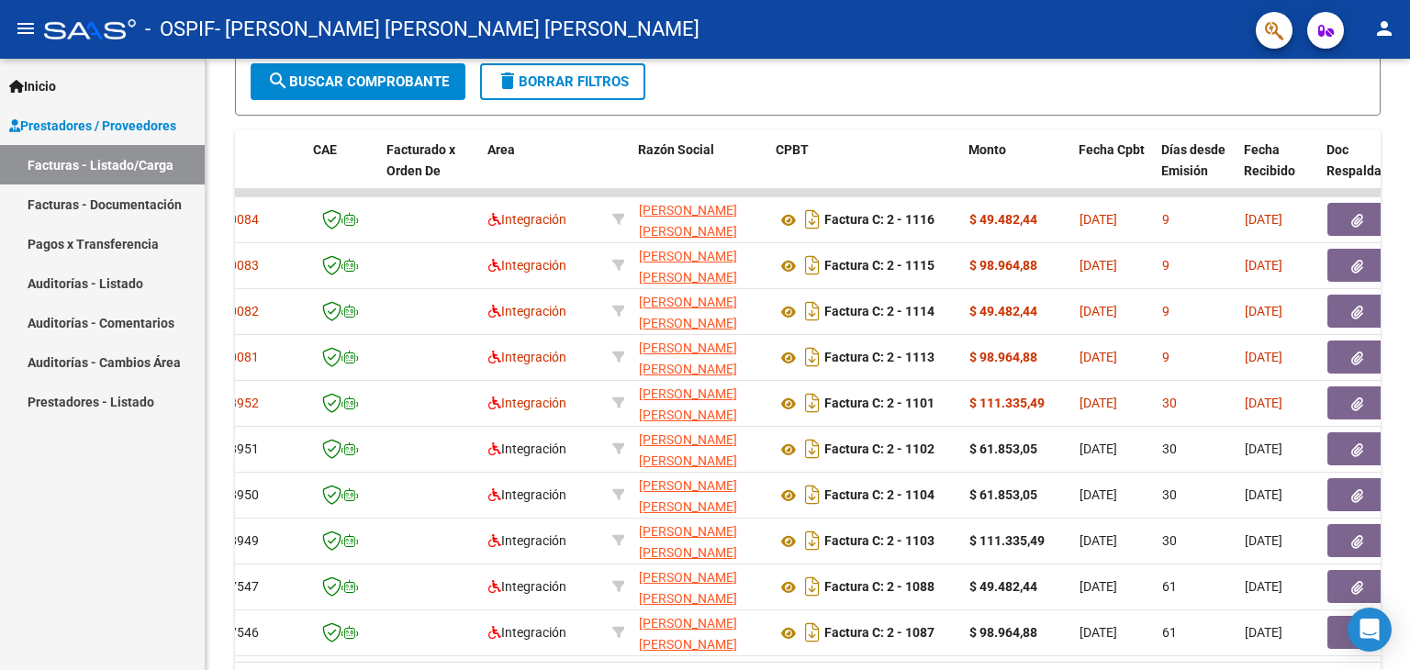
scroll to position [0, 0]
